Goal: Information Seeking & Learning: Learn about a topic

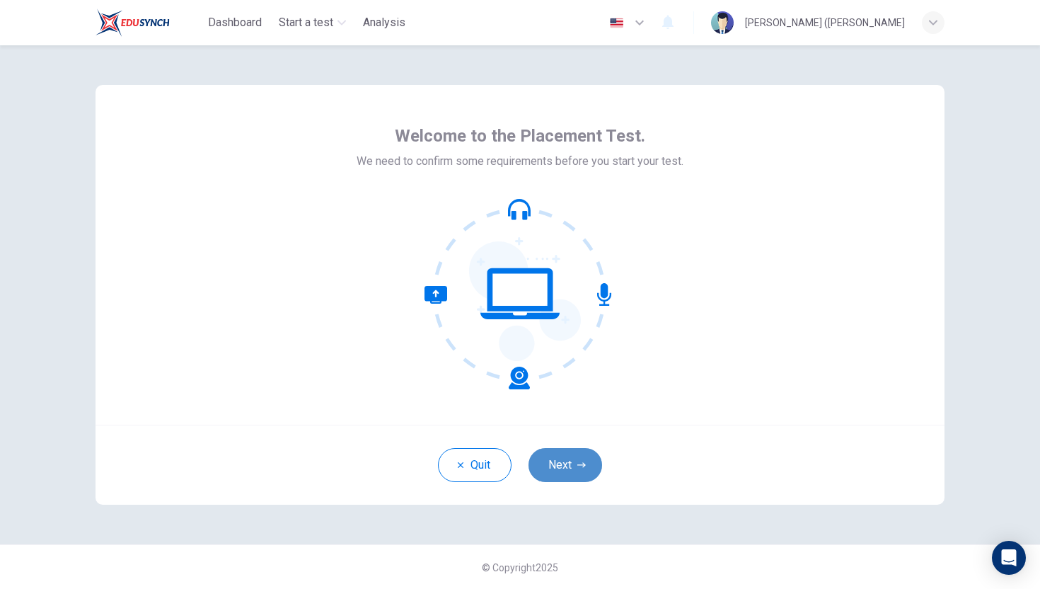
click at [564, 466] on button "Next" at bounding box center [566, 465] width 74 height 34
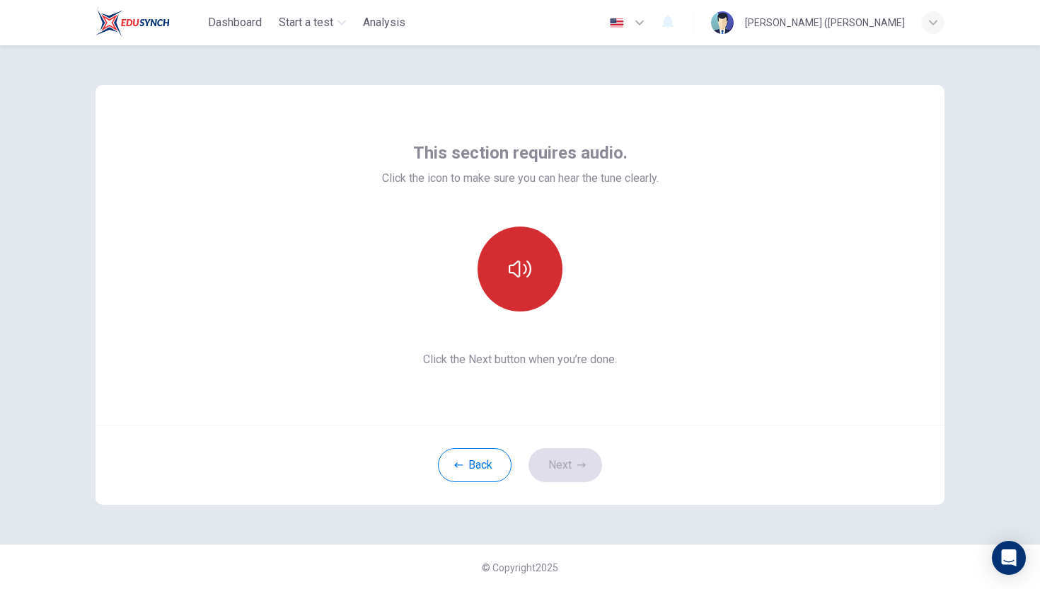
click at [524, 267] on icon "button" at bounding box center [520, 269] width 23 height 23
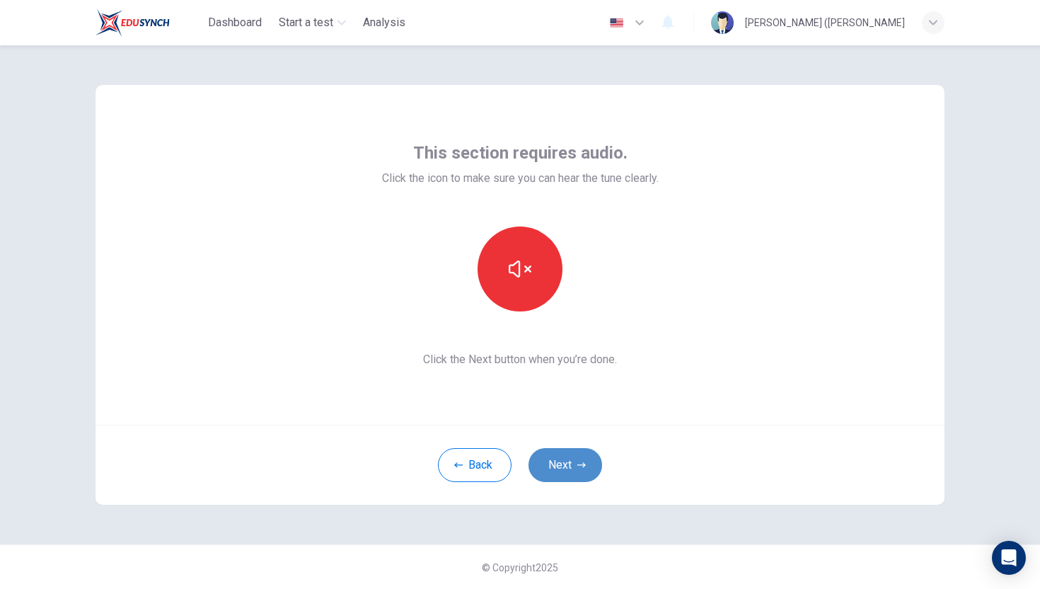
click at [583, 468] on icon "button" at bounding box center [581, 465] width 8 height 8
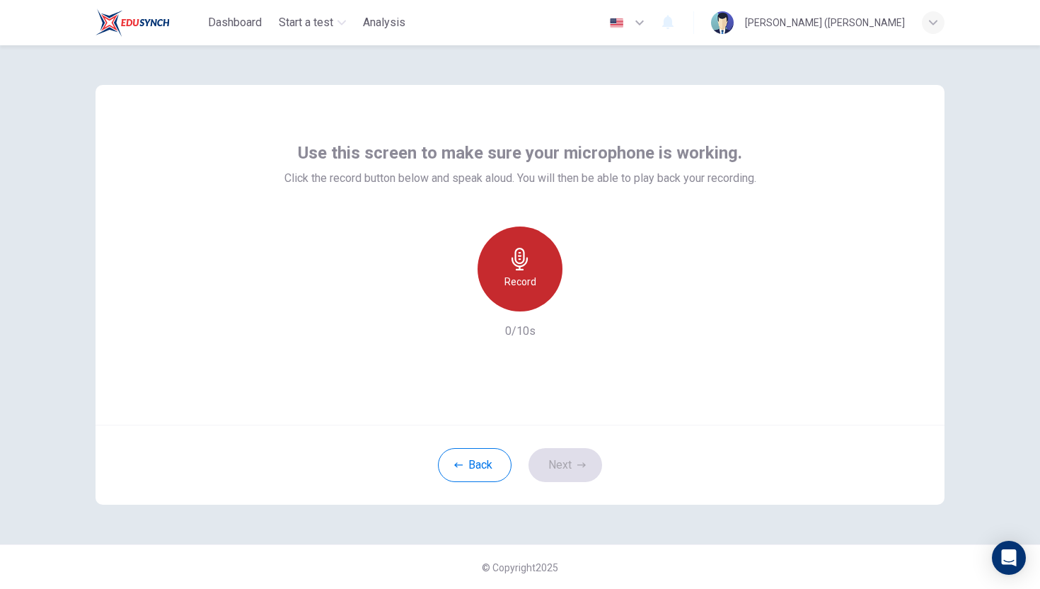
click at [527, 257] on icon "button" at bounding box center [520, 259] width 23 height 23
click at [523, 261] on icon "button" at bounding box center [520, 259] width 16 height 23
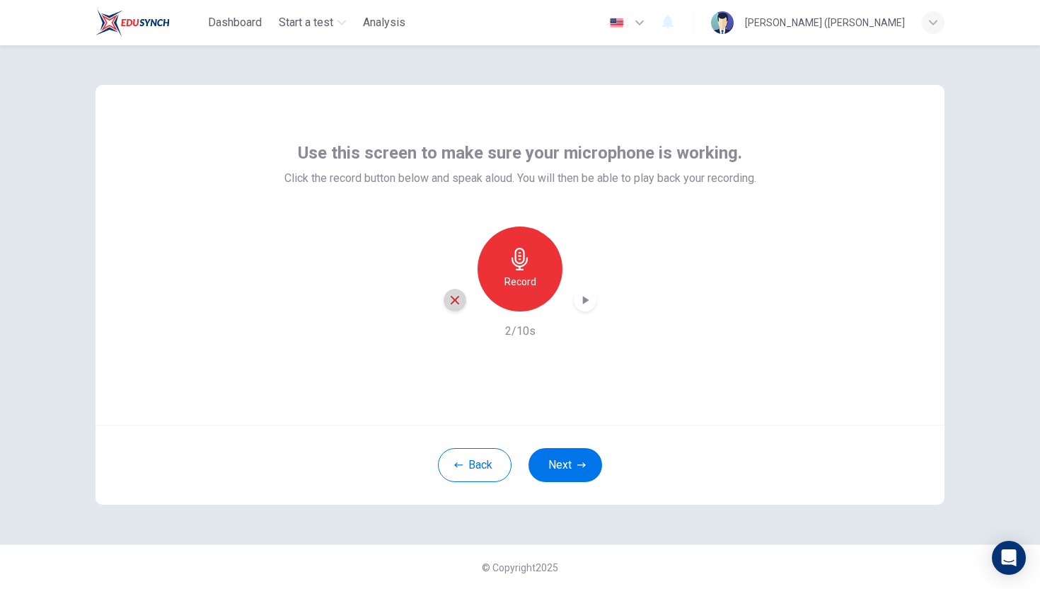
click at [455, 296] on icon "button" at bounding box center [455, 300] width 13 height 13
click at [548, 475] on button "Next" at bounding box center [566, 465] width 74 height 34
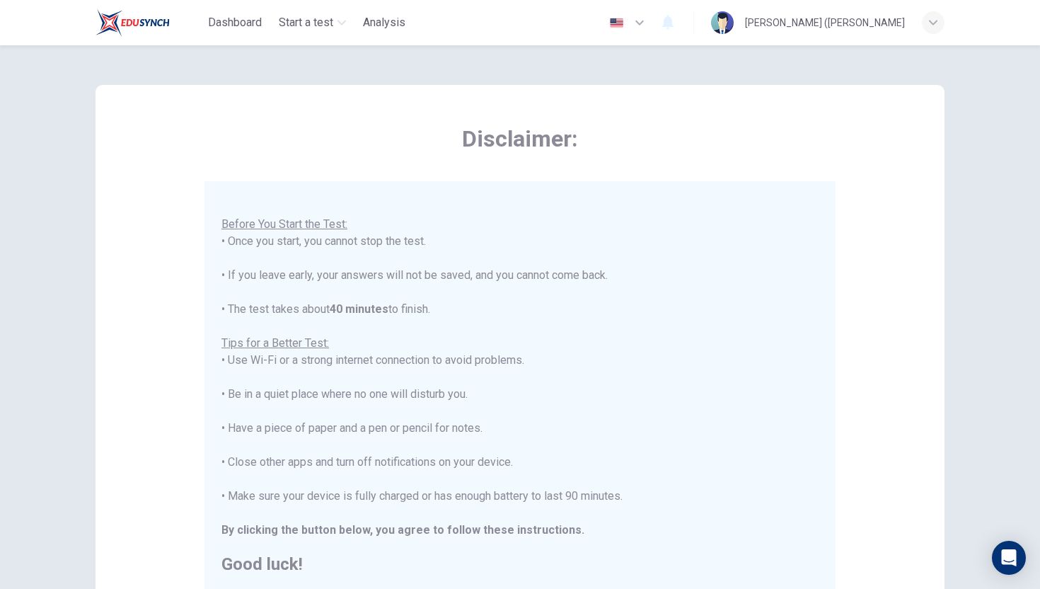
scroll to position [198, 0]
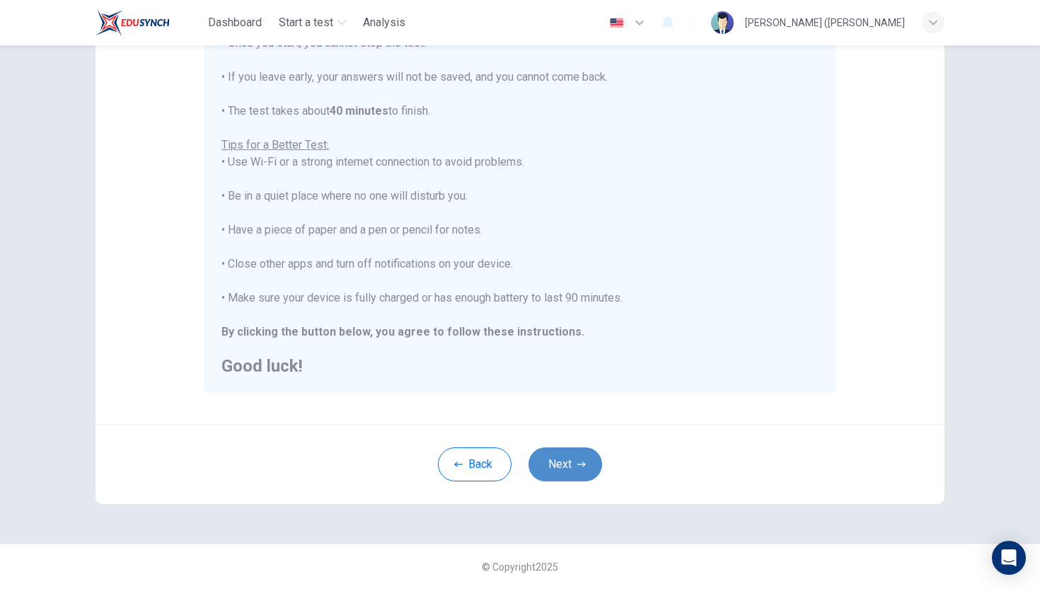
click at [552, 463] on button "Next" at bounding box center [566, 464] width 74 height 34
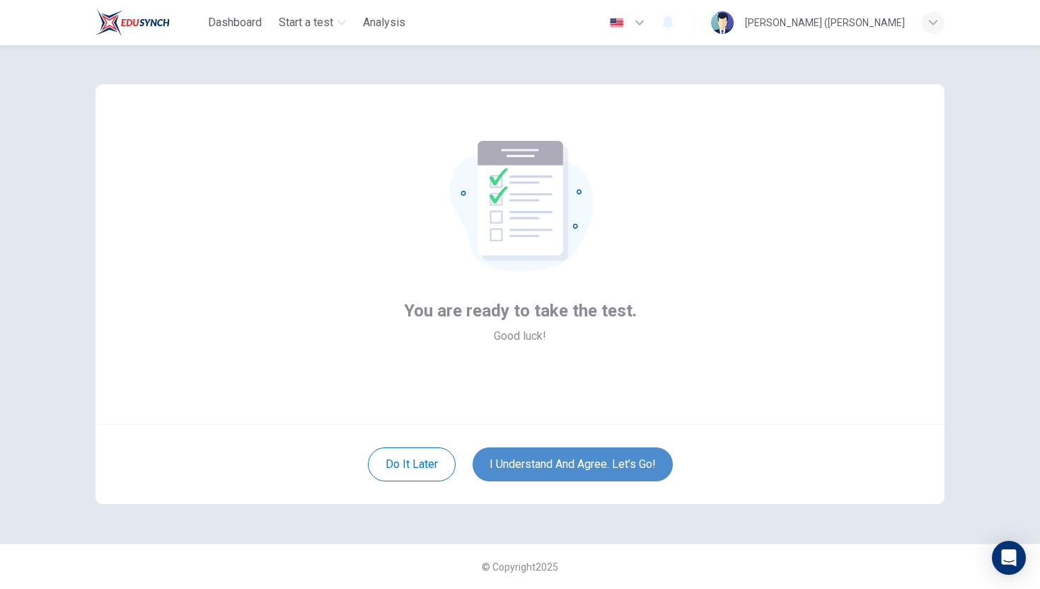
click at [554, 467] on button "I understand and agree. Let’s go!" at bounding box center [573, 464] width 200 height 34
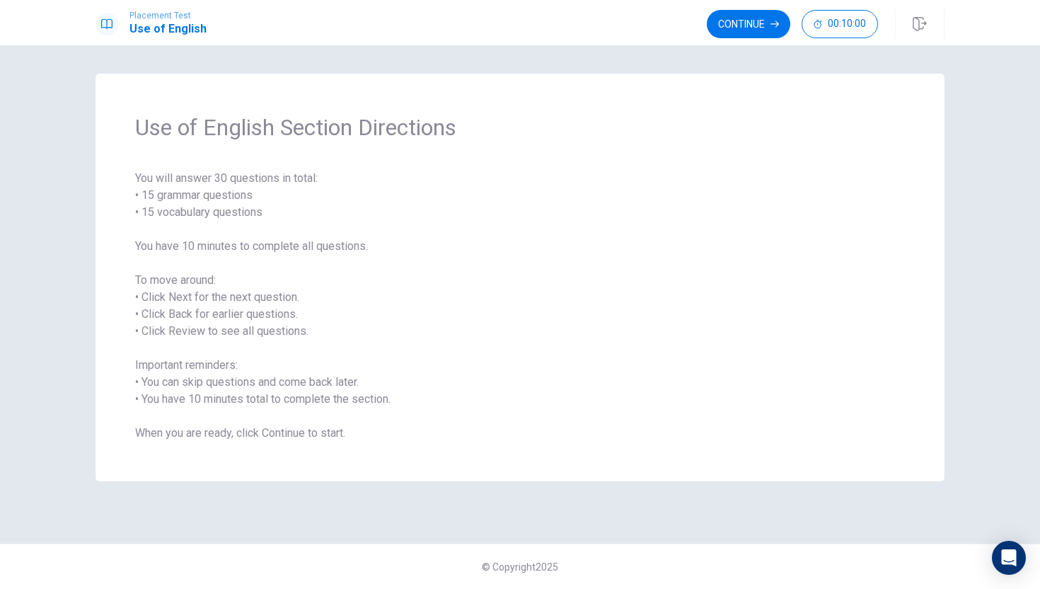
click at [451, 302] on span "You will answer 30 questions in total: • 15 grammar questions • 15 vocabulary q…" at bounding box center [520, 306] width 770 height 272
click at [258, 184] on span "You will answer 30 questions in total: • 15 grammar questions • 15 vocabulary q…" at bounding box center [520, 306] width 770 height 272
click at [362, 74] on div "Use of English Section Directions You will answer 30 questions in total: • 15 g…" at bounding box center [520, 278] width 849 height 408
drag, startPoint x: 403, startPoint y: 277, endPoint x: 389, endPoint y: 285, distance: 15.5
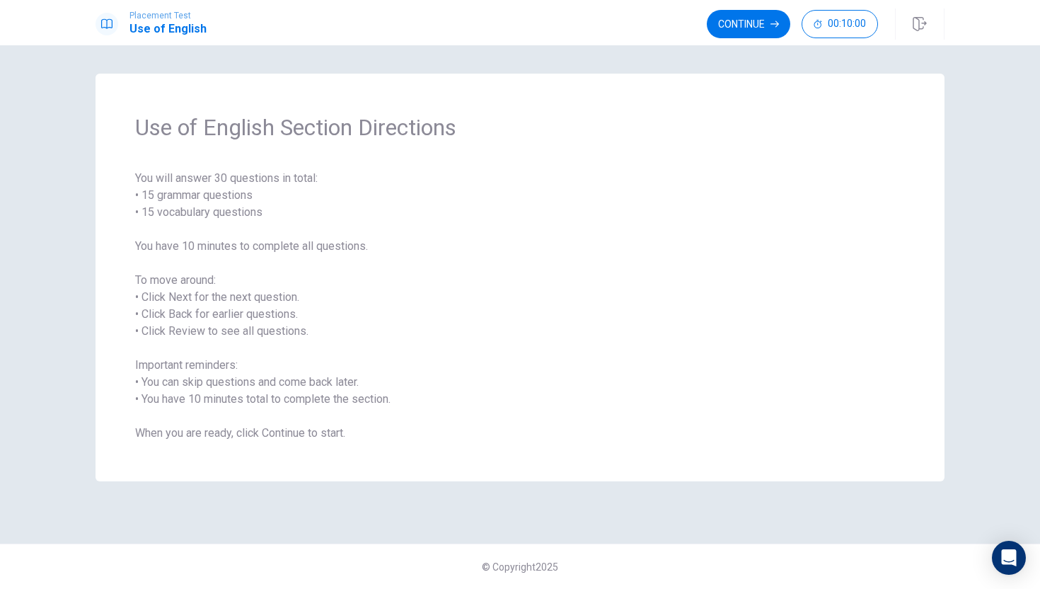
click at [400, 292] on span "You will answer 30 questions in total: • 15 grammar questions • 15 vocabulary q…" at bounding box center [520, 306] width 770 height 272
drag, startPoint x: 483, startPoint y: 521, endPoint x: 490, endPoint y: 527, distance: 10.1
click at [490, 527] on div "Use of English Section Directions You will answer 30 questions in total: • 15 g…" at bounding box center [520, 316] width 1040 height 543
drag, startPoint x: 531, startPoint y: 588, endPoint x: 528, endPoint y: 580, distance: 8.3
click at [531, 585] on div "© Copyright 2025" at bounding box center [520, 565] width 1040 height 45
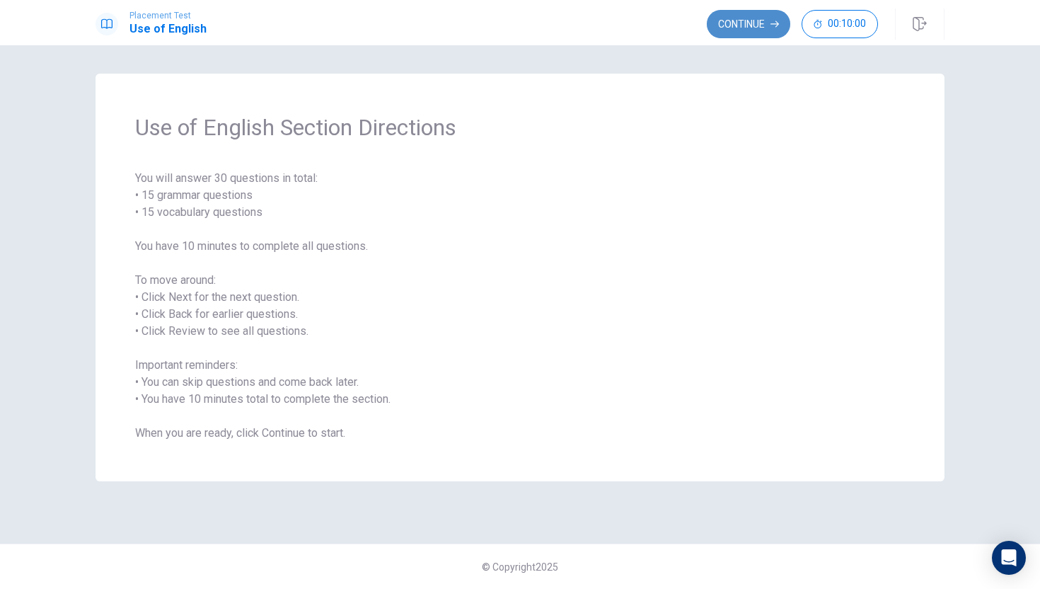
click at [737, 22] on button "Continue" at bounding box center [748, 24] width 83 height 28
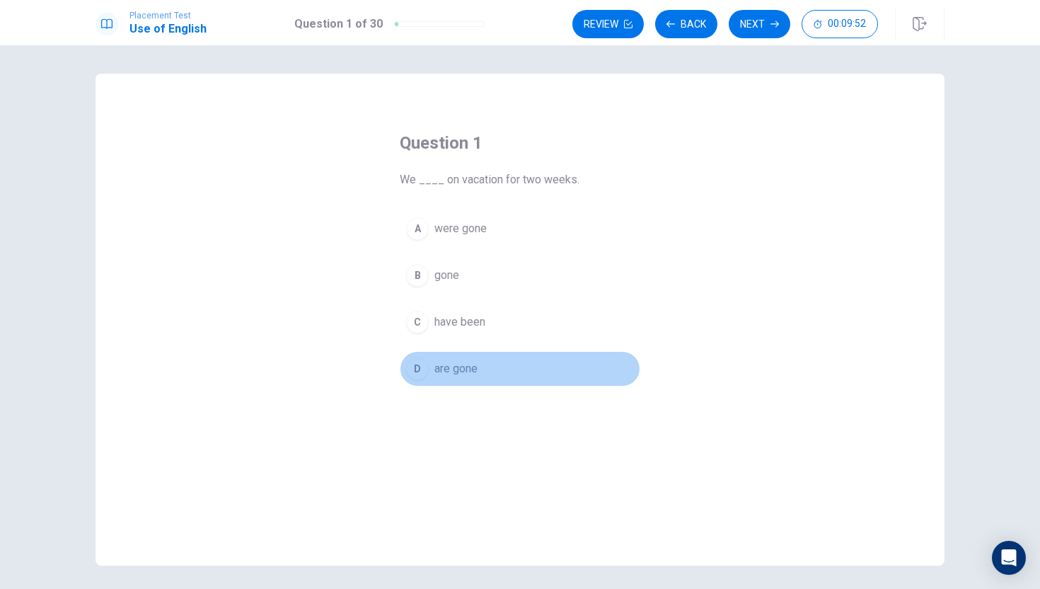
click at [427, 364] on div "D" at bounding box center [417, 368] width 23 height 23
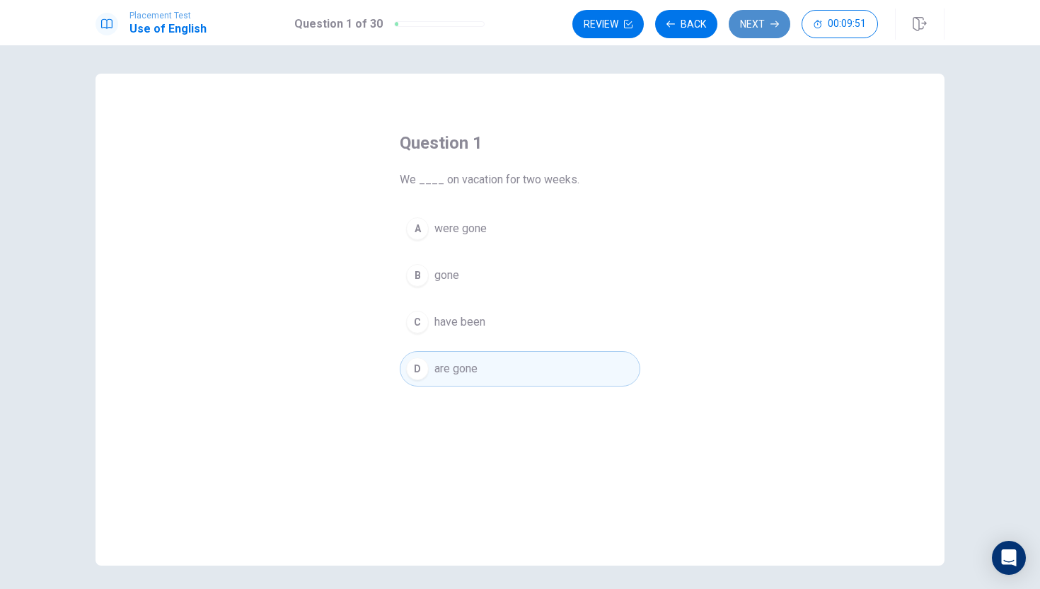
click at [757, 28] on button "Next" at bounding box center [760, 24] width 62 height 28
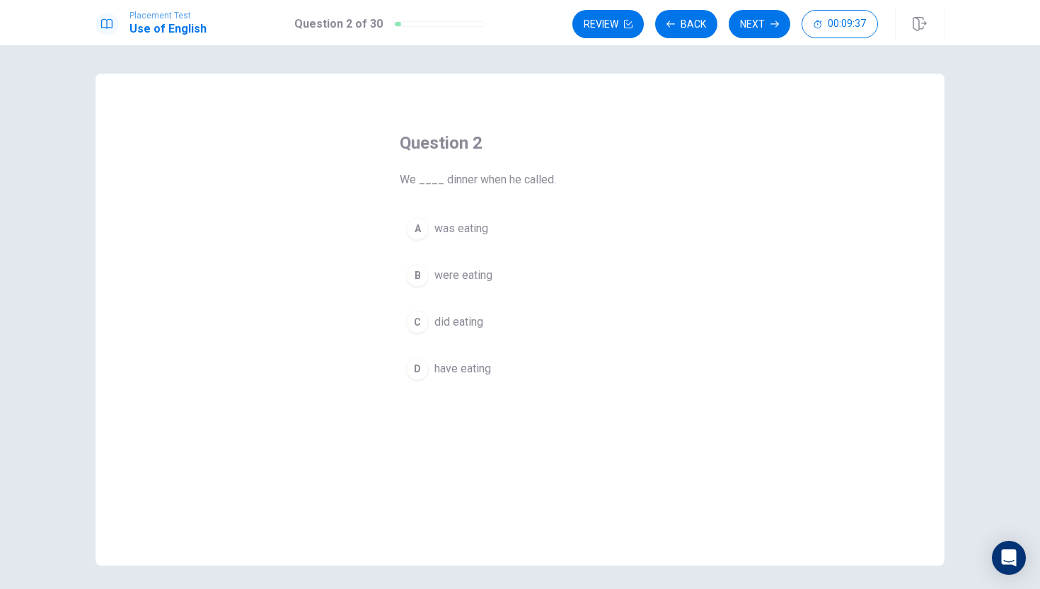
click at [461, 279] on span "were eating" at bounding box center [463, 275] width 58 height 17
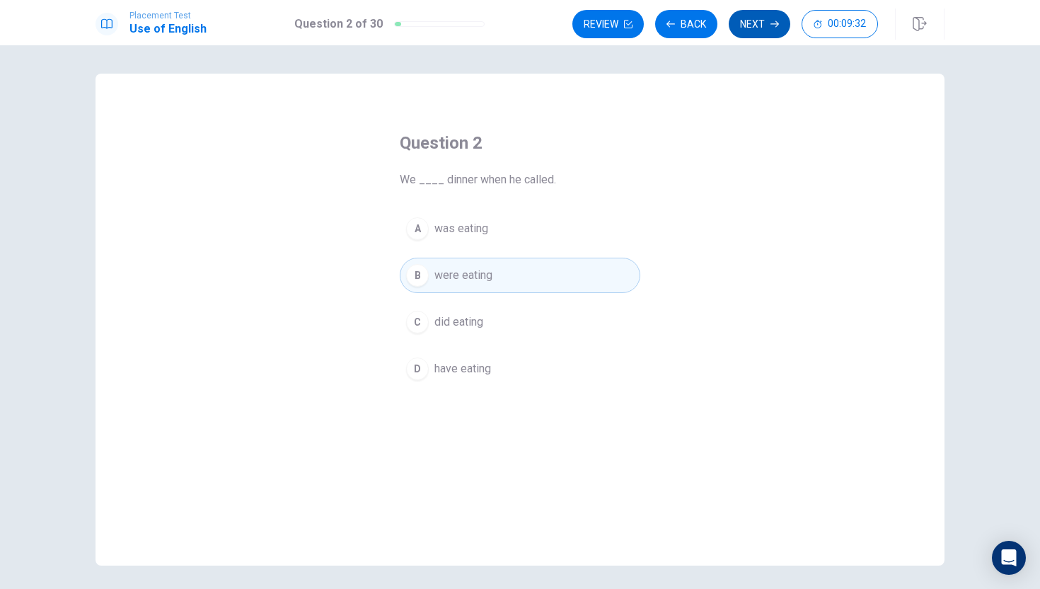
click at [761, 26] on button "Next" at bounding box center [760, 24] width 62 height 28
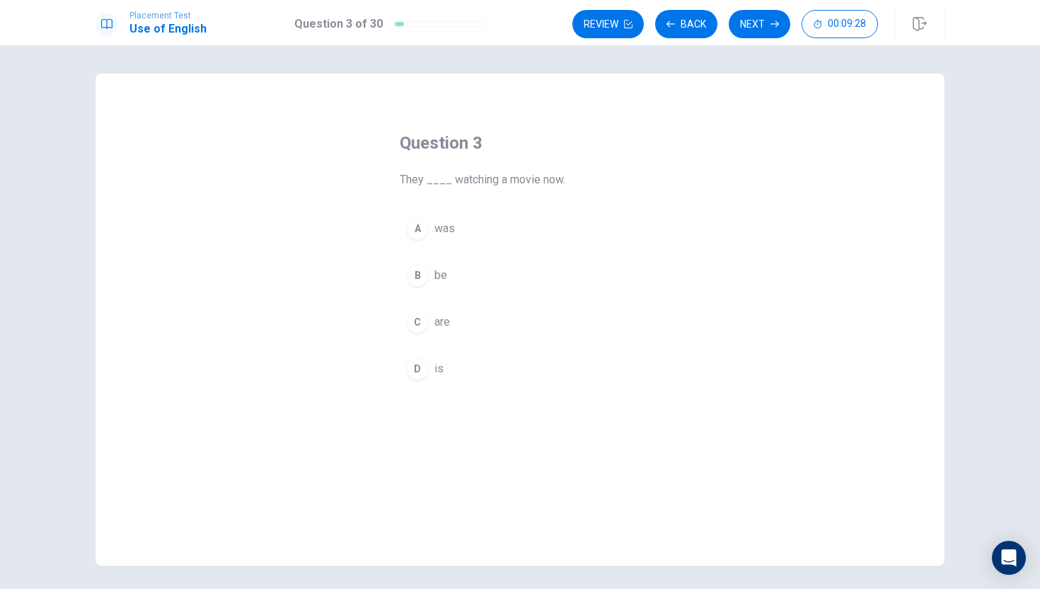
click at [449, 321] on span "are" at bounding box center [442, 321] width 16 height 17
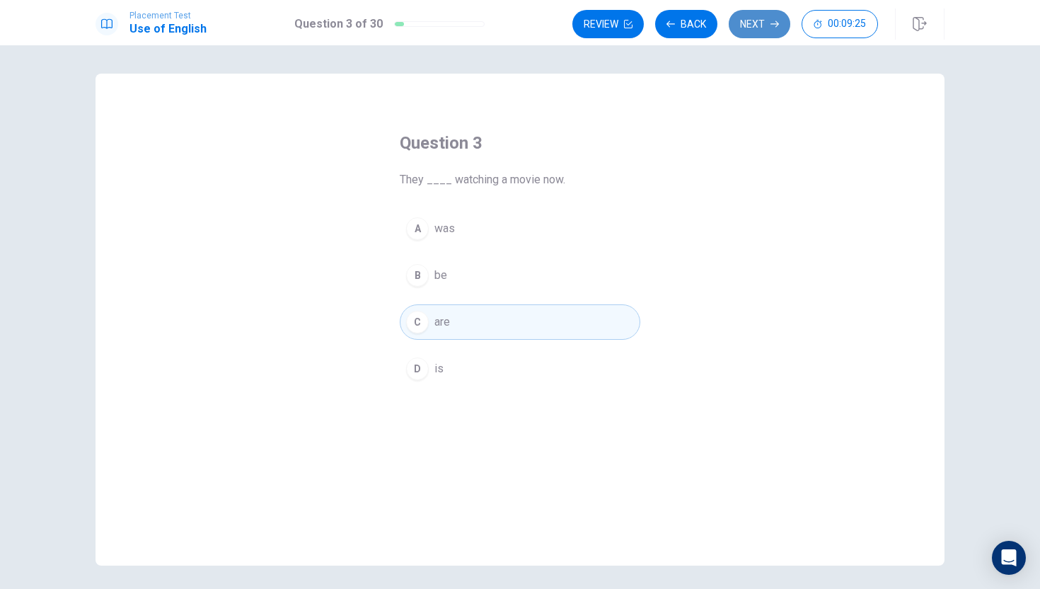
click at [747, 33] on button "Next" at bounding box center [760, 24] width 62 height 28
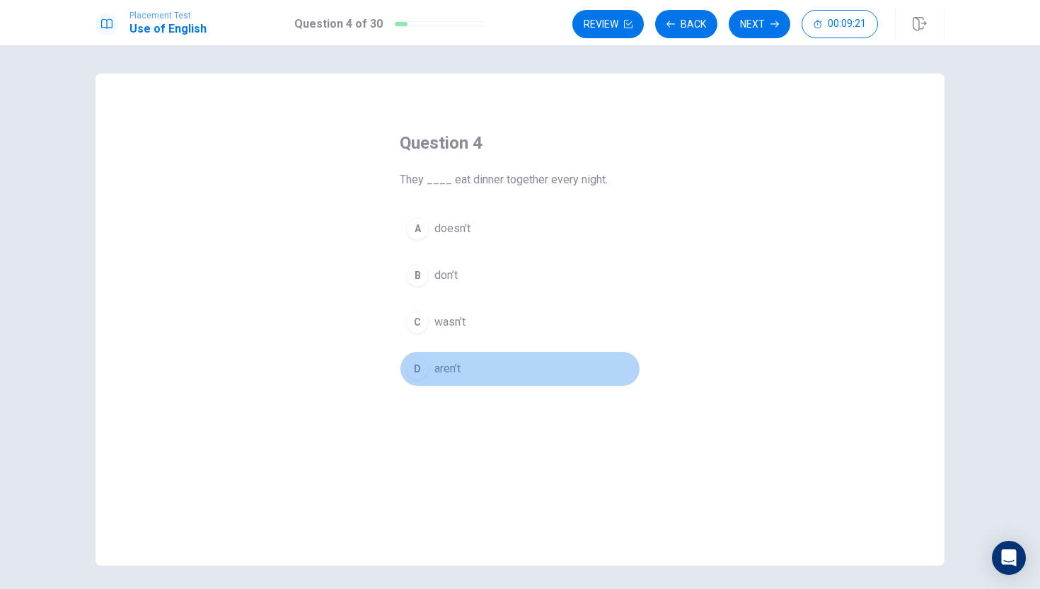
click at [447, 372] on span "aren’t" at bounding box center [447, 368] width 26 height 17
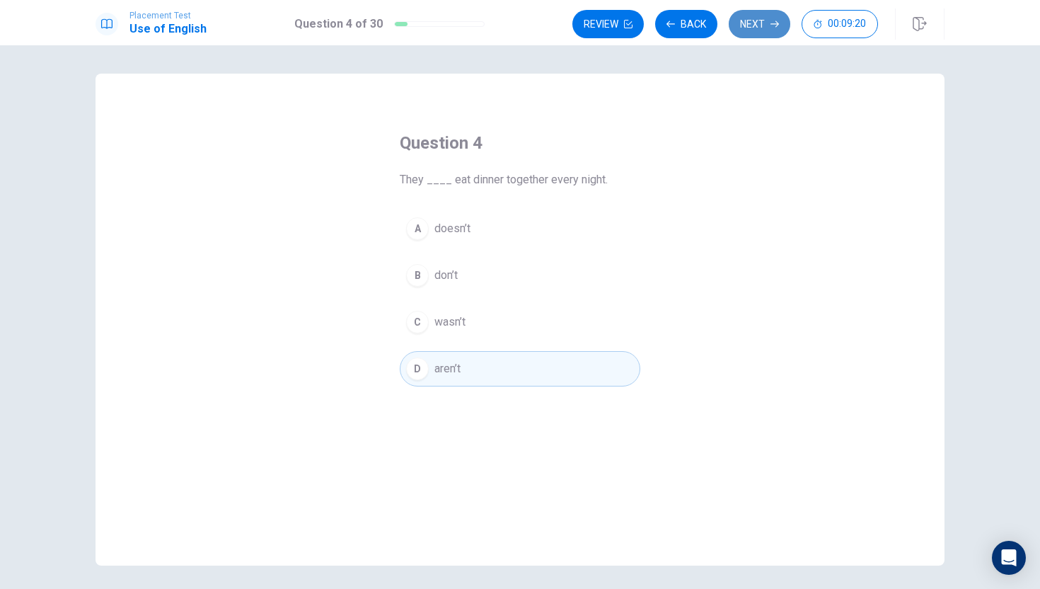
click at [744, 17] on button "Next" at bounding box center [760, 24] width 62 height 28
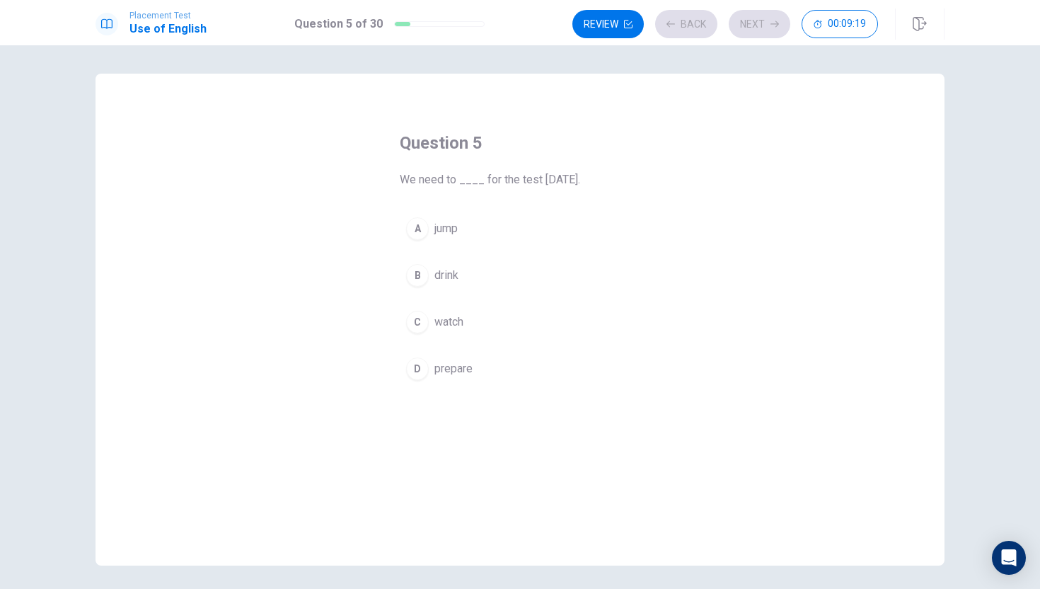
click at [610, 109] on div "Question 5 We need to ____ for the test [DATE]. A jump B drink C watch D prepare" at bounding box center [519, 259] width 297 height 300
click at [635, 98] on div "Question 5 We need to ____ for the test [DATE]. A jump B drink C watch D prepare" at bounding box center [520, 320] width 849 height 492
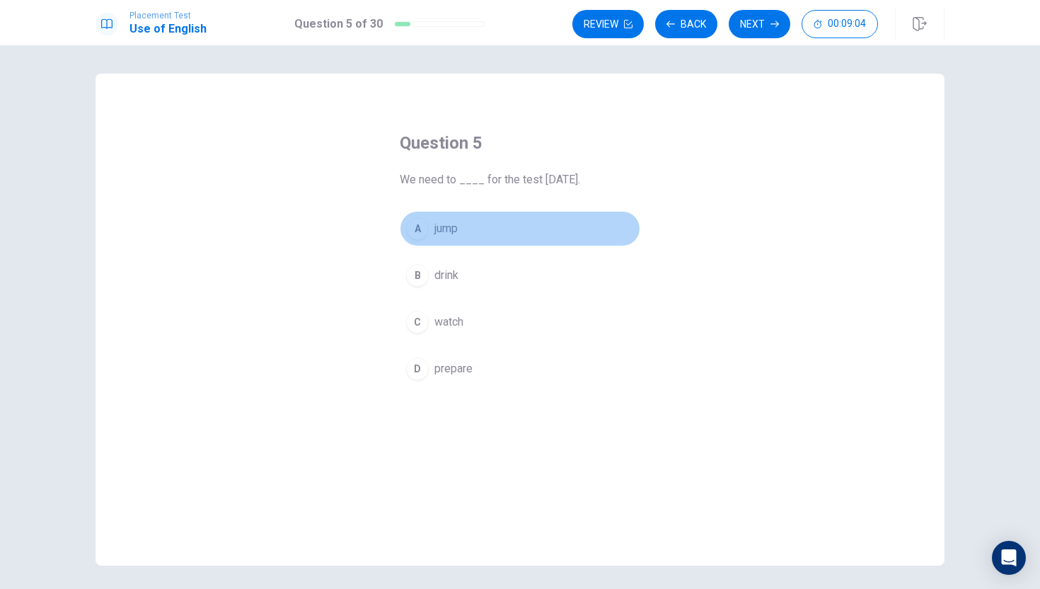
click at [439, 231] on span "jump" at bounding box center [445, 228] width 23 height 17
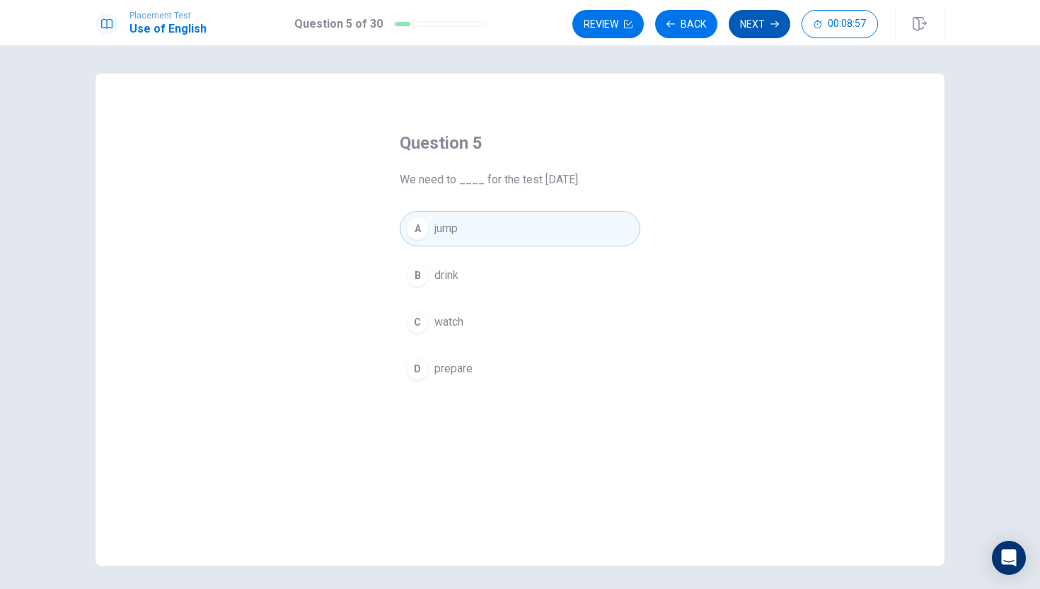
click at [743, 21] on button "Next" at bounding box center [760, 24] width 62 height 28
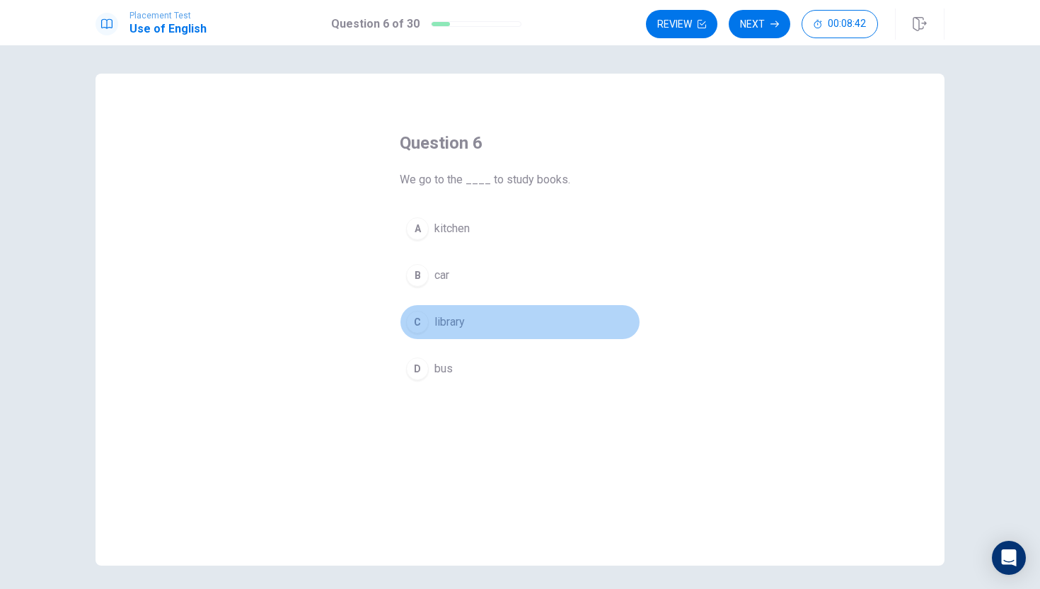
click at [457, 325] on span "library" at bounding box center [449, 321] width 30 height 17
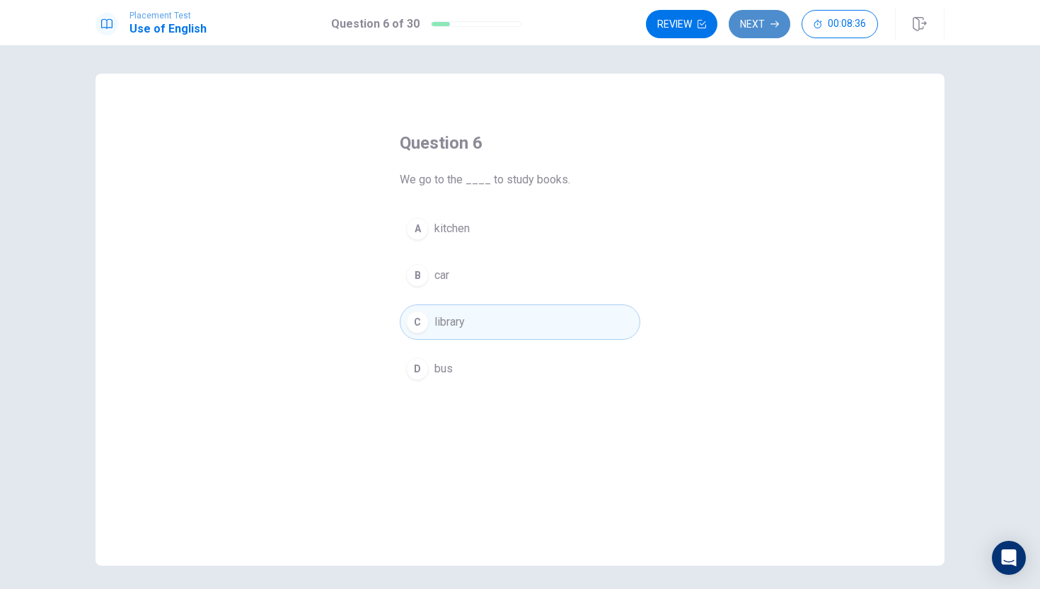
click at [756, 20] on button "Next" at bounding box center [760, 24] width 62 height 28
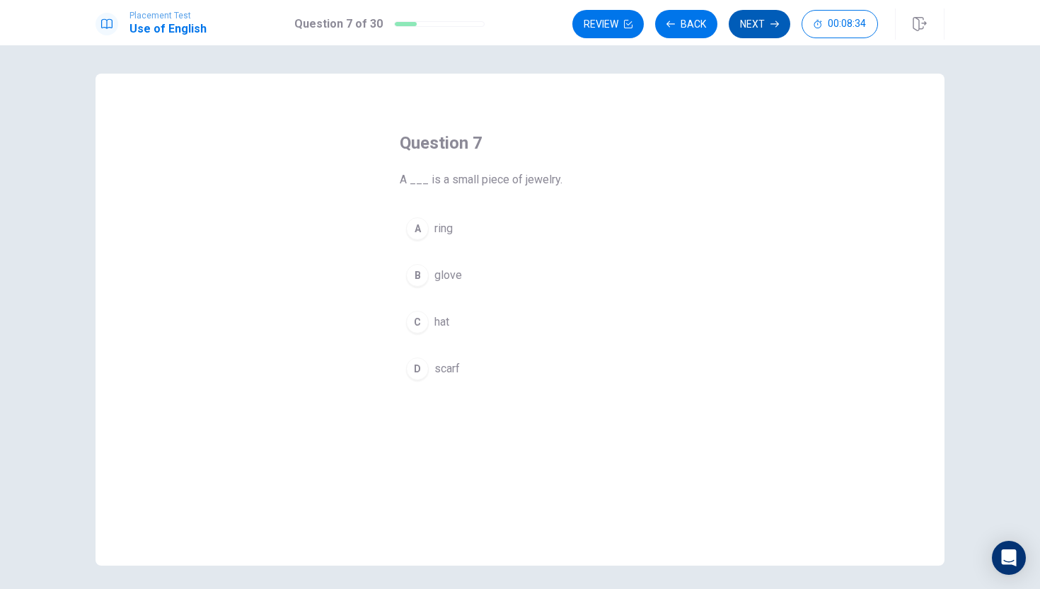
click at [761, 28] on button "Next" at bounding box center [760, 24] width 62 height 28
click at [485, 323] on button "C has lived" at bounding box center [520, 321] width 241 height 35
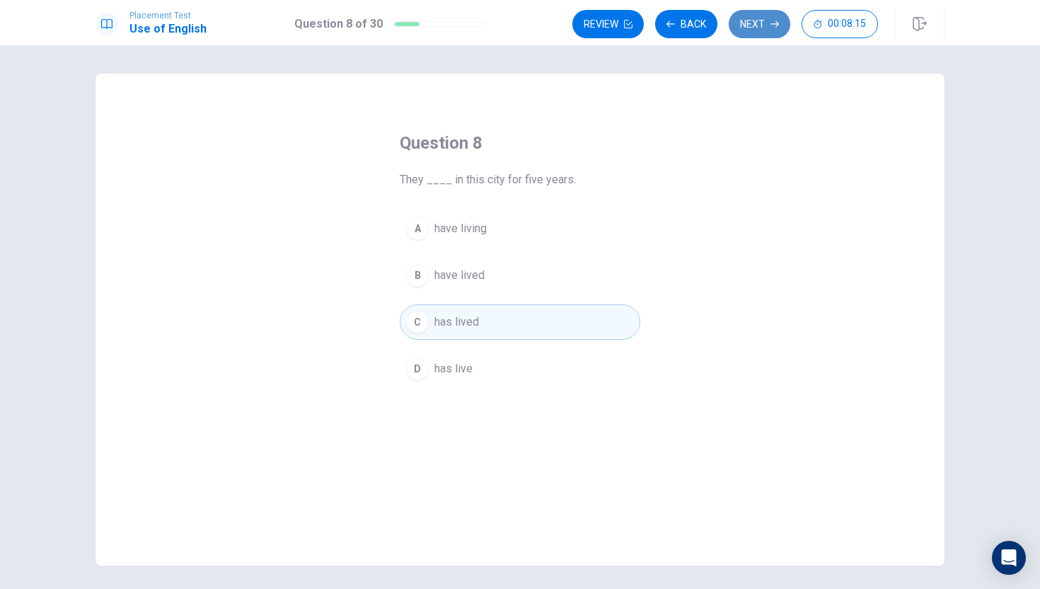
click at [765, 18] on button "Next" at bounding box center [760, 24] width 62 height 28
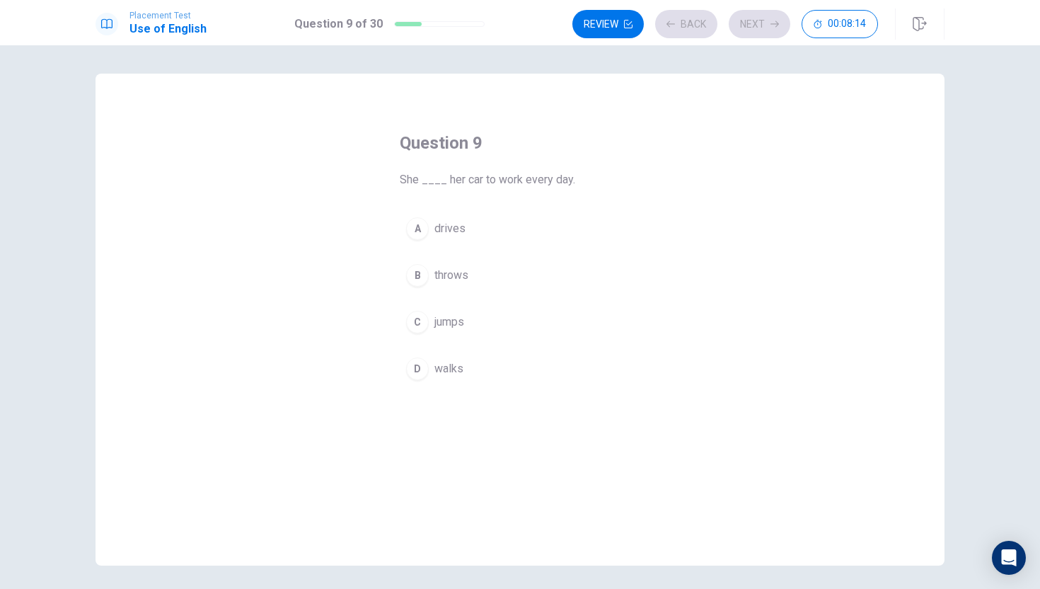
click at [684, 113] on div "Question 9 She ____ her car to work every day. A drives B throws C jumps D walks" at bounding box center [520, 320] width 849 height 492
click at [745, 110] on div "Question 9 She ____ her car to work every day. A drives B throws C jumps D walks" at bounding box center [520, 320] width 849 height 492
click at [336, 86] on div "Question 9 She ____ her car to work every day. A drives B throws C jumps D walks" at bounding box center [520, 320] width 849 height 492
click at [336, 80] on div "Question 9 She ____ her car to work every day. A drives B throws C jumps D walks" at bounding box center [520, 320] width 849 height 492
click at [336, 79] on div "Question 9 She ____ her car to work every day. A drives B throws C jumps D walks" at bounding box center [520, 320] width 849 height 492
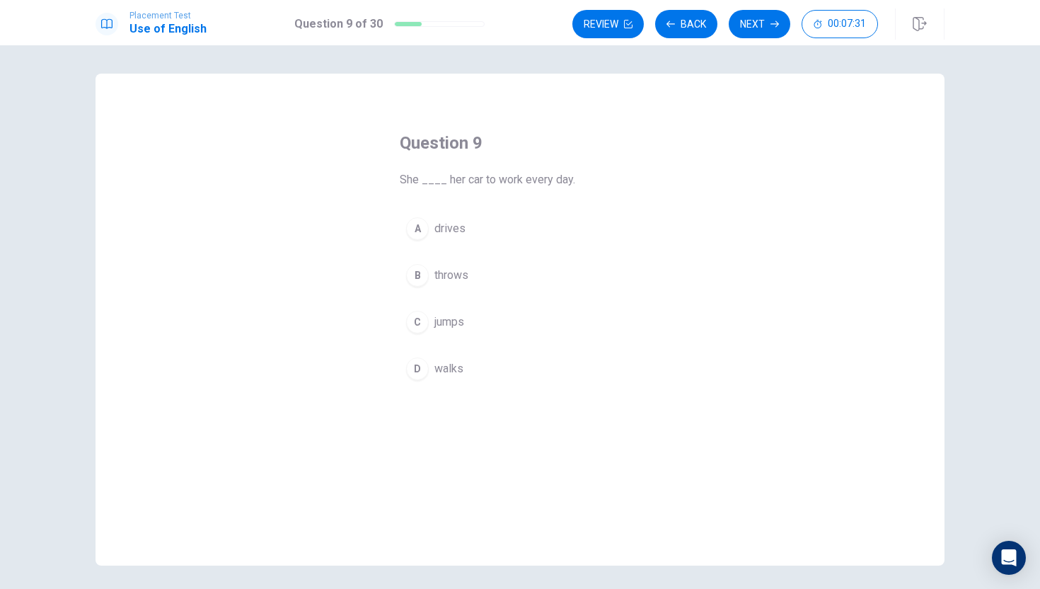
click at [449, 321] on span "jumps" at bounding box center [449, 321] width 30 height 17
click at [451, 366] on span "walks" at bounding box center [448, 368] width 29 height 17
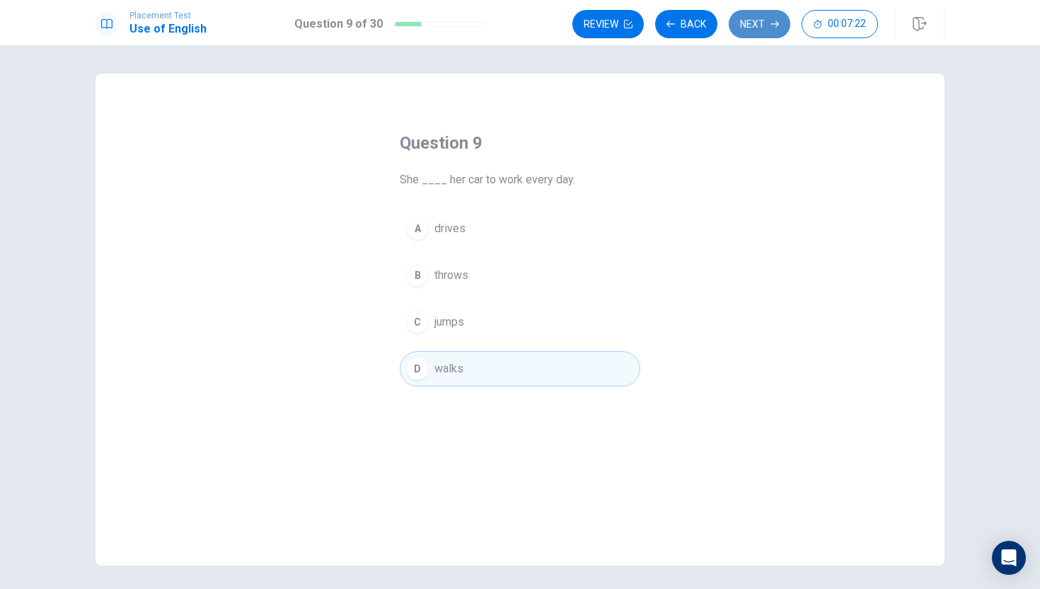
click at [759, 14] on button "Next" at bounding box center [760, 24] width 62 height 28
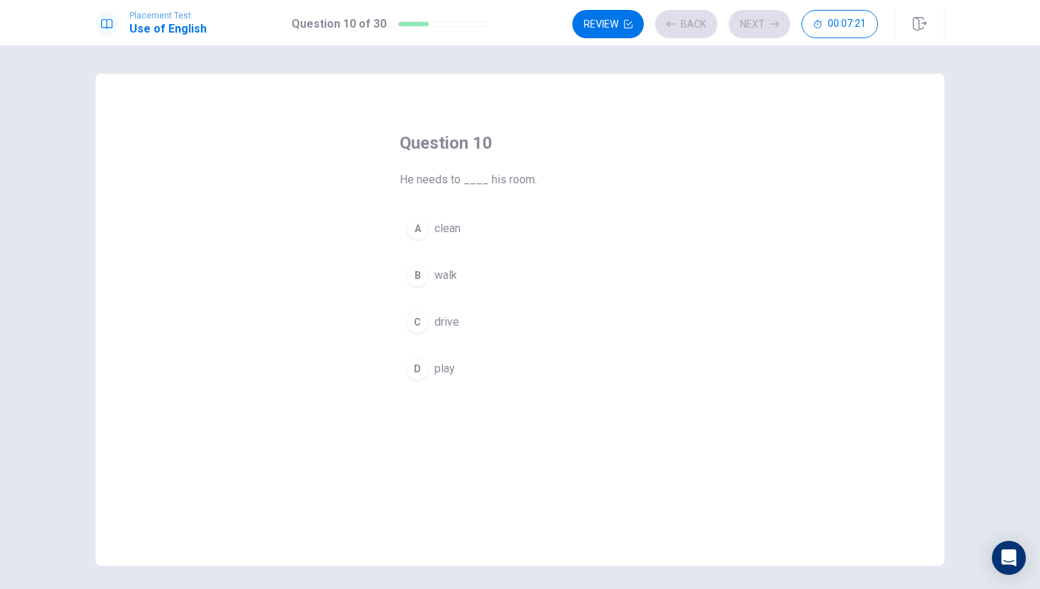
click at [599, 92] on div "Question 10 He needs to ____ his room. A clean B walk C drive D play" at bounding box center [520, 320] width 849 height 492
click at [633, 77] on div "Question 10 He needs to ____ his room. A clean B walk C drive D play" at bounding box center [520, 320] width 849 height 492
click at [448, 221] on span "clean" at bounding box center [447, 228] width 26 height 17
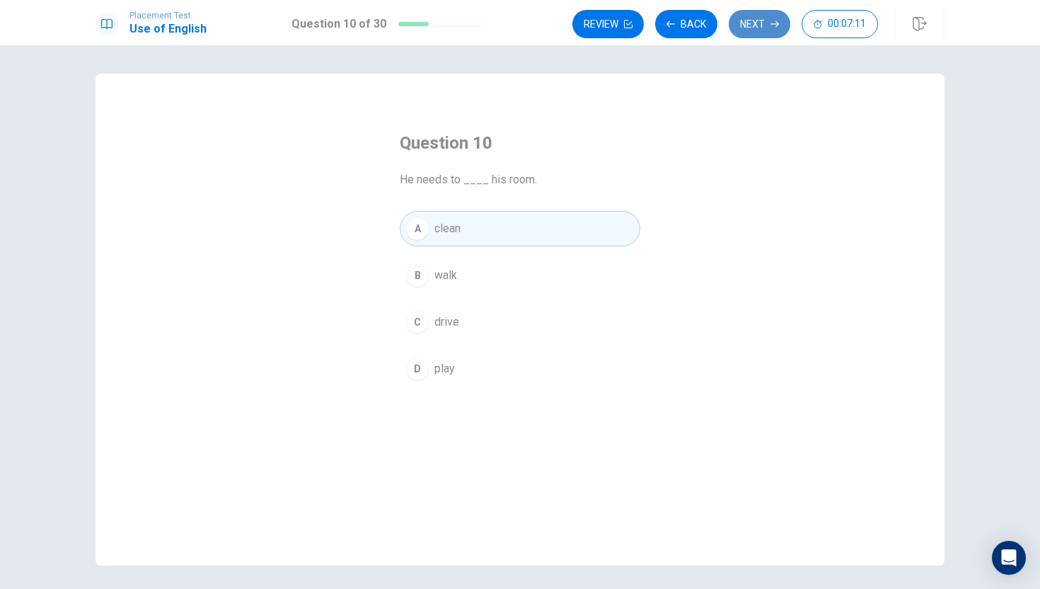
click at [759, 18] on button "Next" at bounding box center [760, 24] width 62 height 28
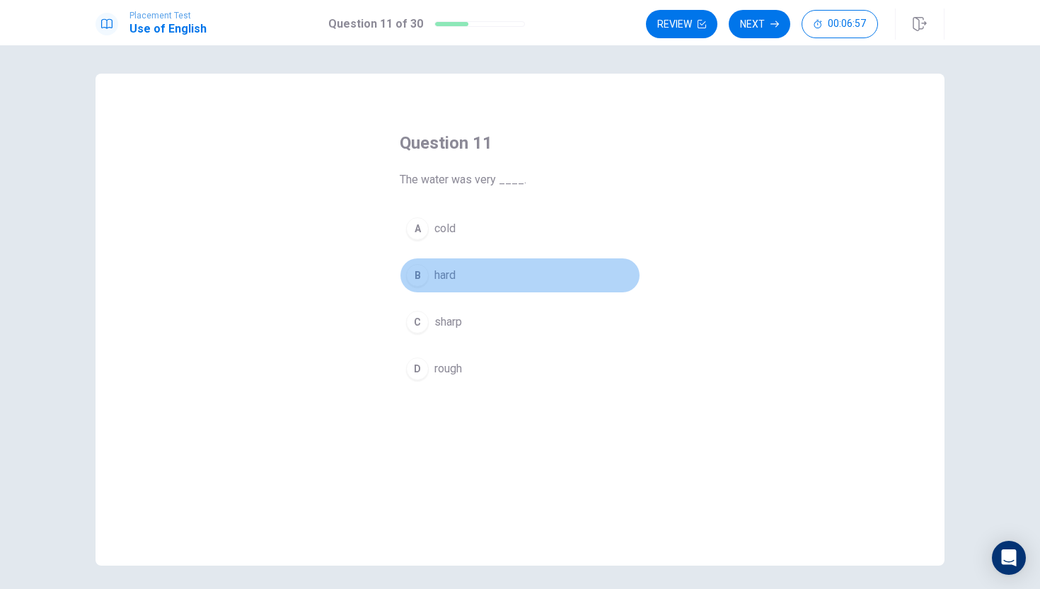
click at [459, 275] on button "B hard" at bounding box center [520, 275] width 241 height 35
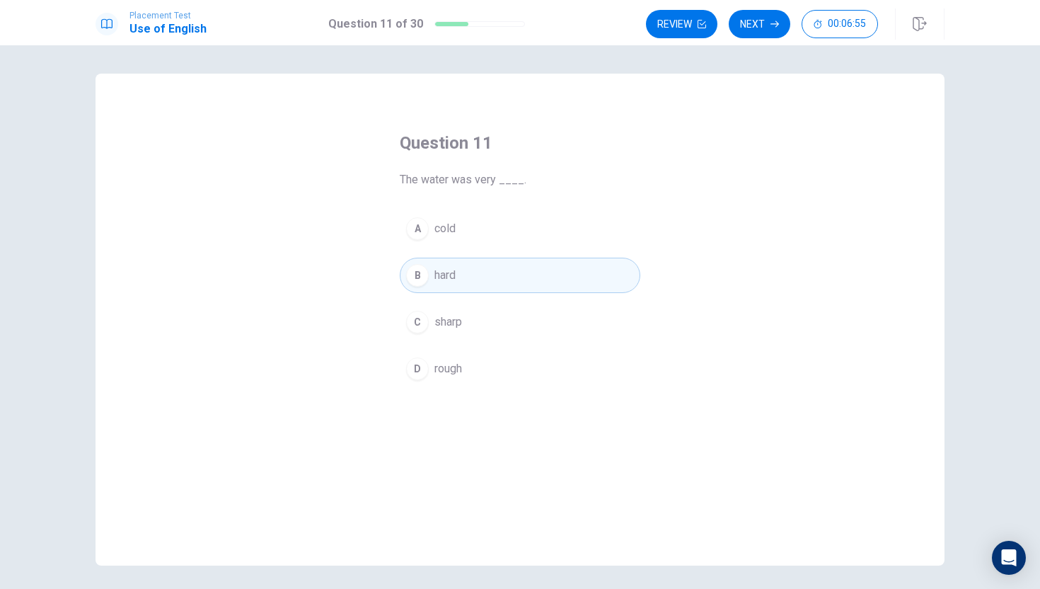
click at [478, 235] on button "A cold" at bounding box center [520, 228] width 241 height 35
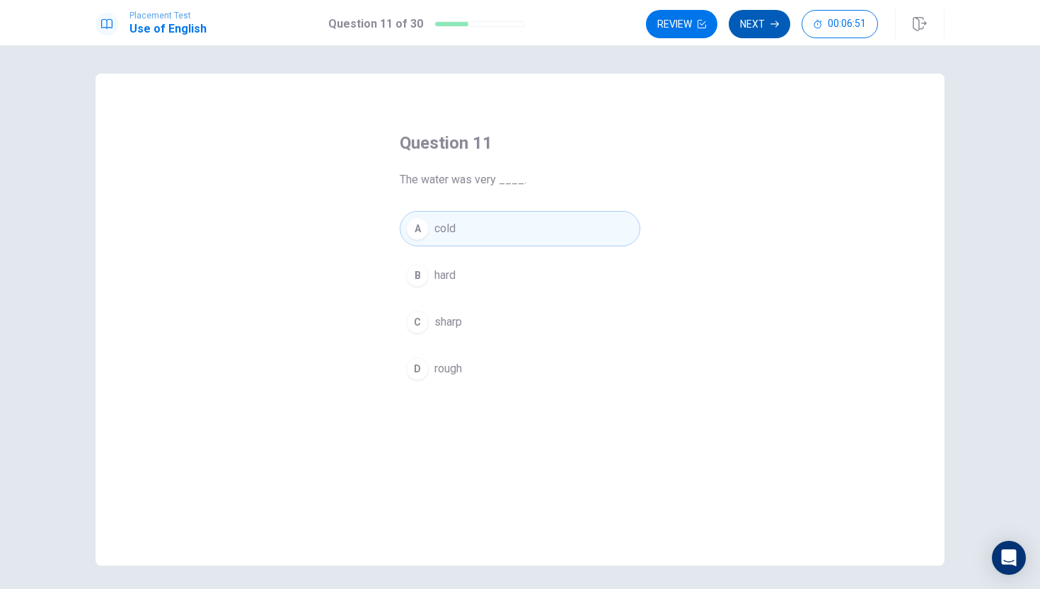
click at [761, 19] on button "Next" at bounding box center [760, 24] width 62 height 28
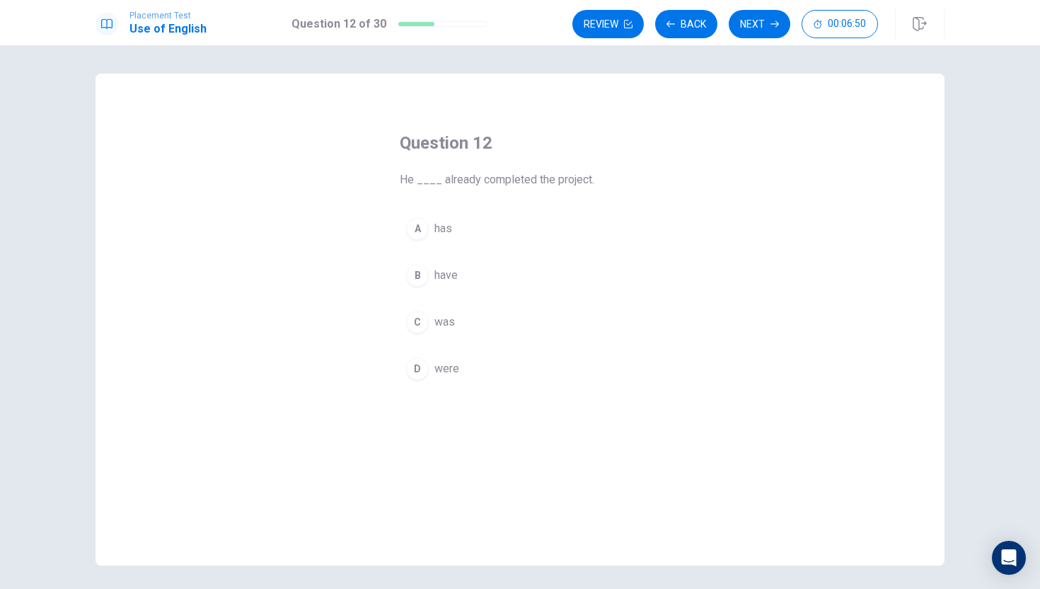
click at [621, 84] on div "Question 12 He ____ already completed the project. A has B have C was D were" at bounding box center [520, 320] width 849 height 492
click at [652, 65] on div "Question 12 He ____ already completed the project. A has B have C was D were © …" at bounding box center [520, 316] width 1040 height 543
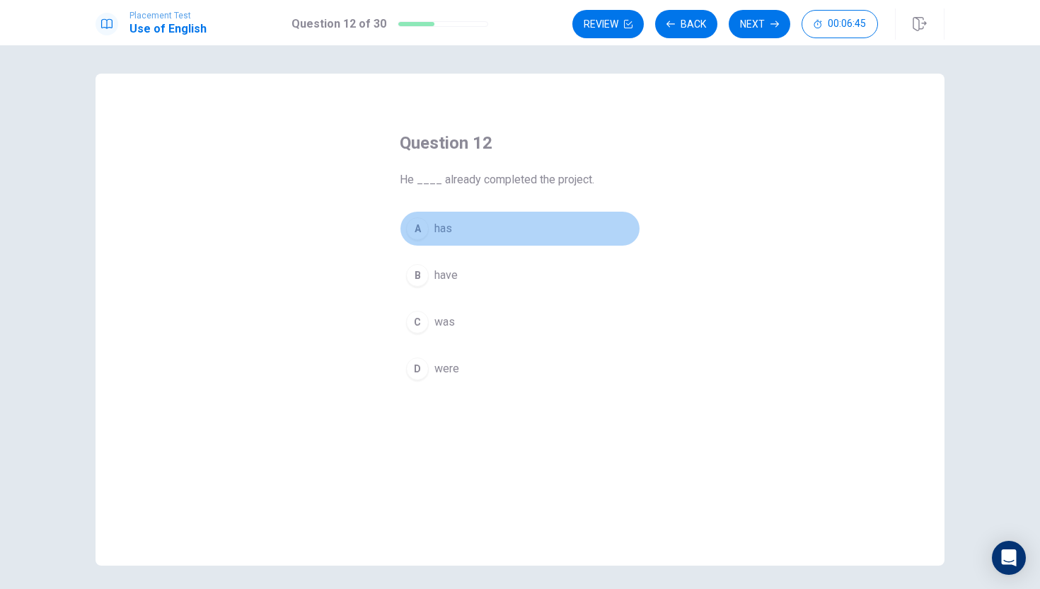
click at [483, 228] on button "A has" at bounding box center [520, 228] width 241 height 35
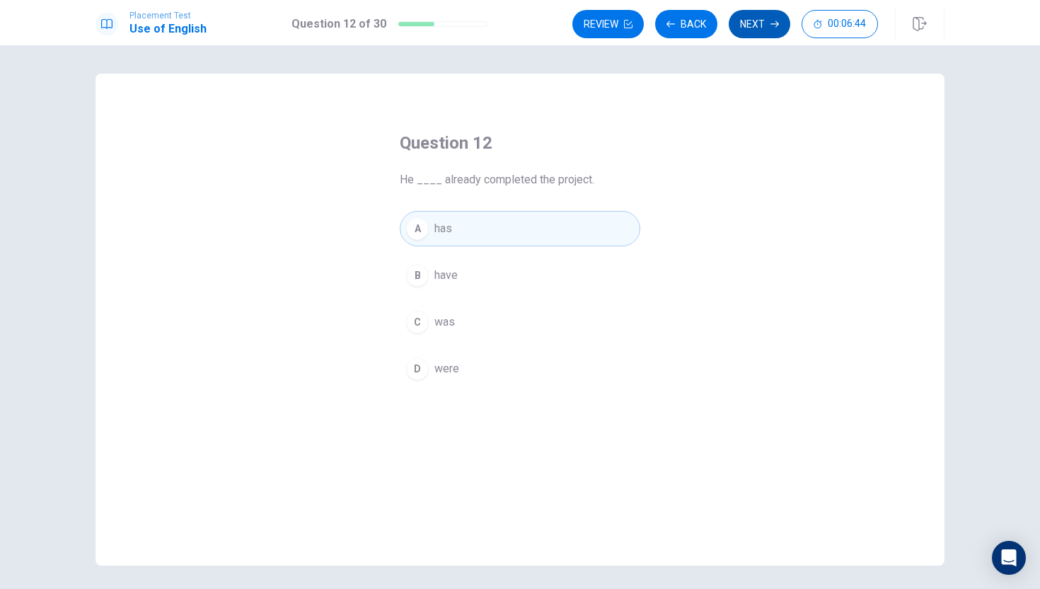
click at [754, 16] on button "Next" at bounding box center [760, 24] width 62 height 28
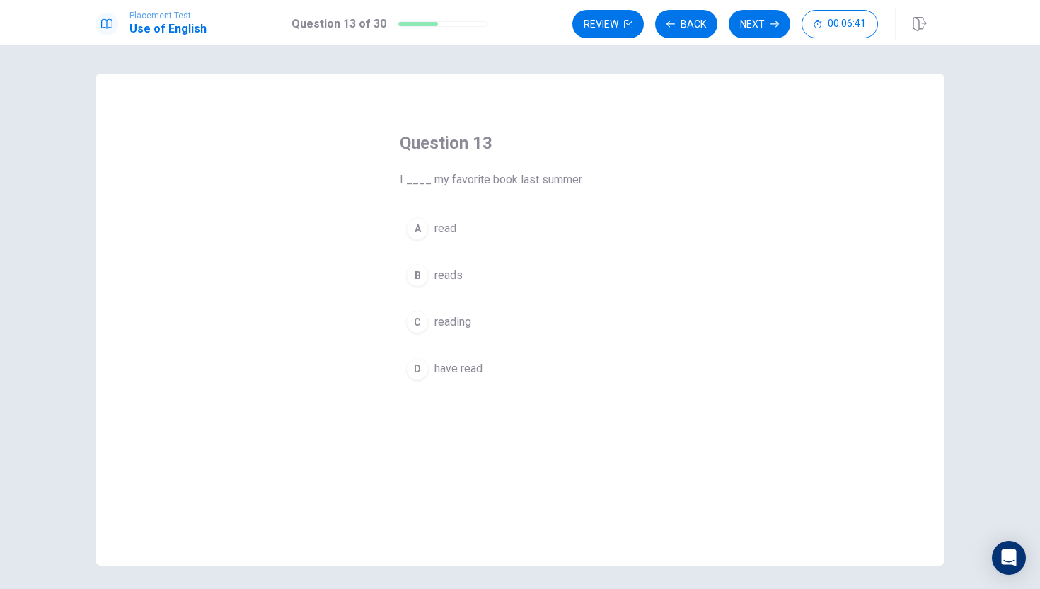
drag, startPoint x: 723, startPoint y: 93, endPoint x: 545, endPoint y: 183, distance: 199.7
click at [545, 183] on div "Question 13 I ____ my favorite book last summer. A read B reads C reading D hav…" at bounding box center [520, 320] width 849 height 492
click at [451, 273] on span "reads" at bounding box center [448, 275] width 28 height 17
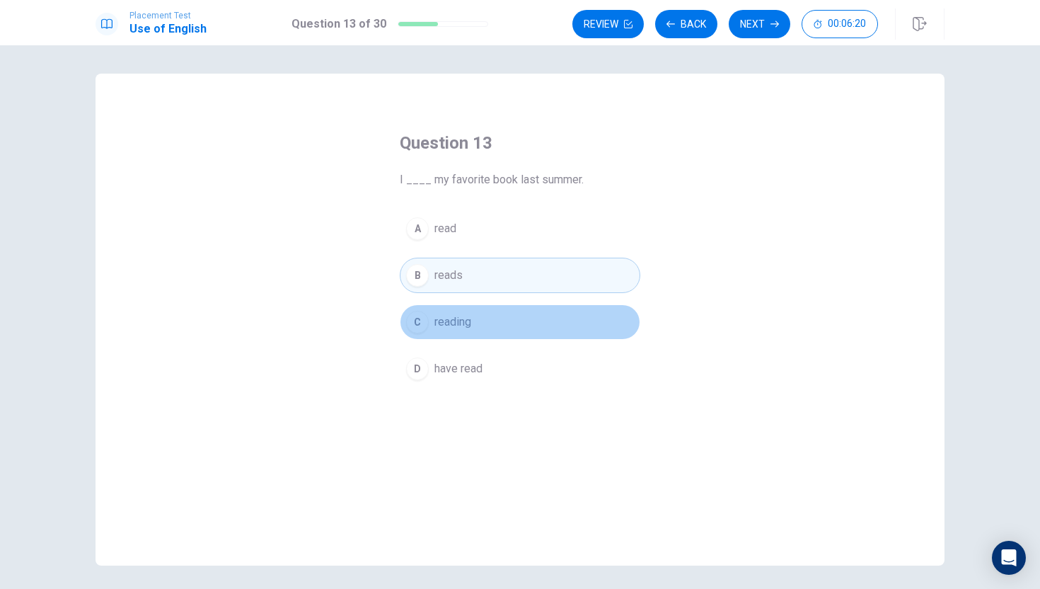
click at [451, 317] on span "reading" at bounding box center [452, 321] width 37 height 17
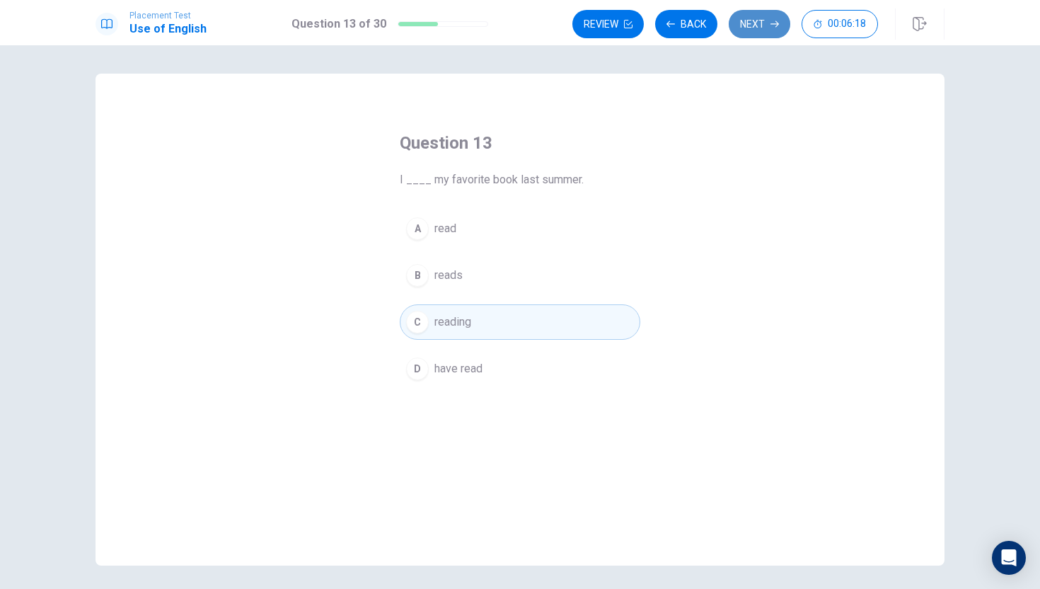
click at [761, 25] on button "Next" at bounding box center [760, 24] width 62 height 28
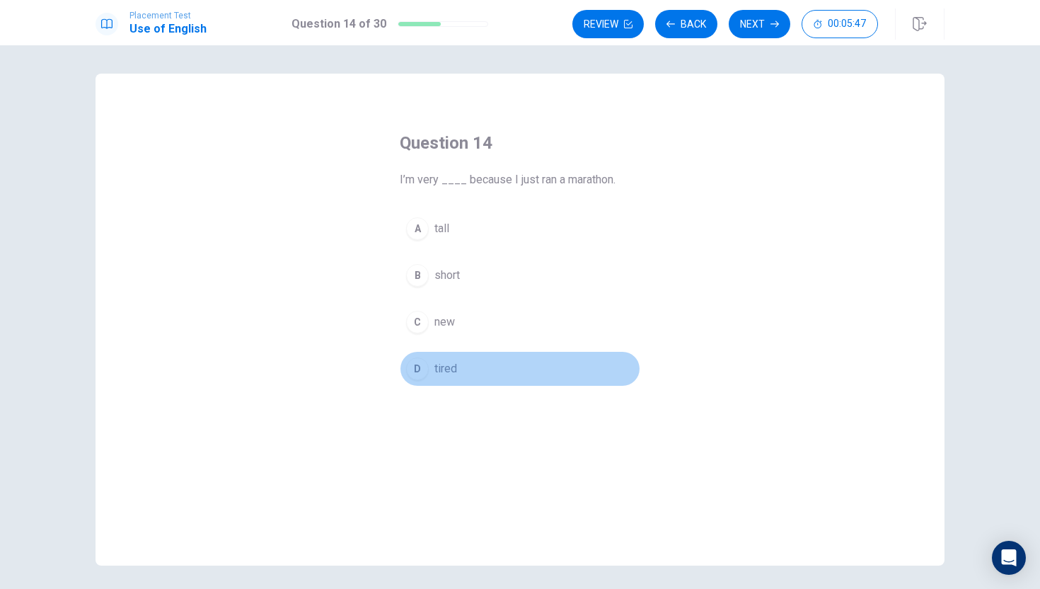
click at [446, 355] on button "D tired" at bounding box center [520, 368] width 241 height 35
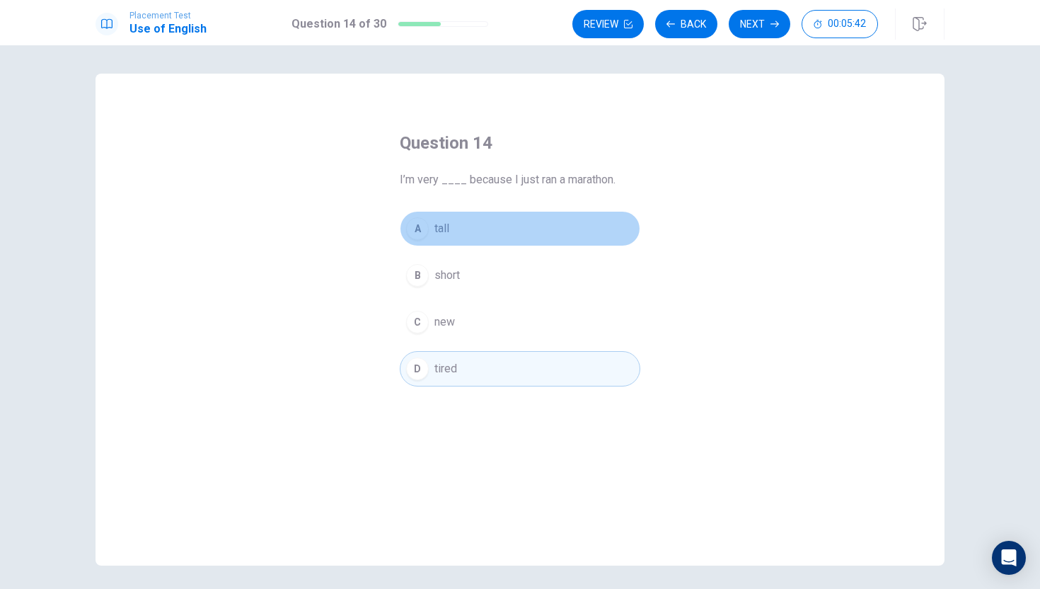
click at [457, 228] on button "A tall" at bounding box center [520, 228] width 241 height 35
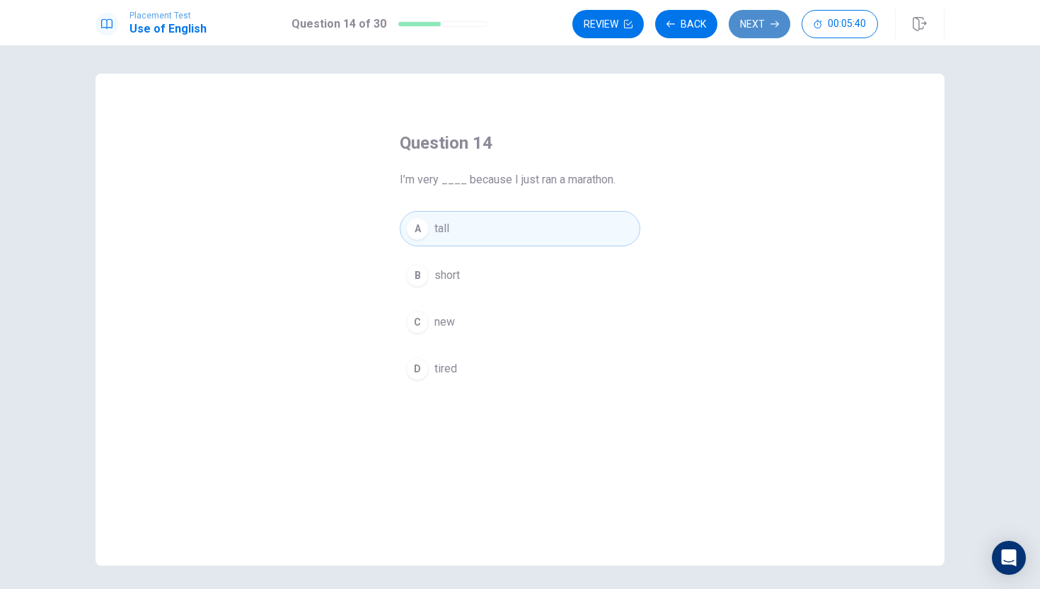
click at [763, 22] on button "Next" at bounding box center [760, 24] width 62 height 28
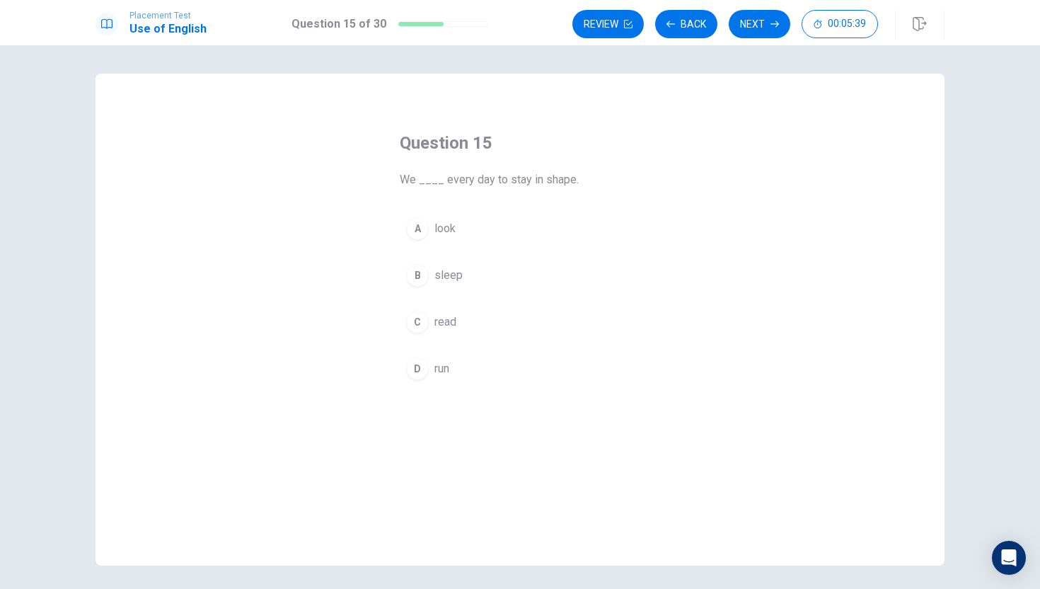
click at [526, 142] on h4 "Question 15" at bounding box center [520, 143] width 241 height 23
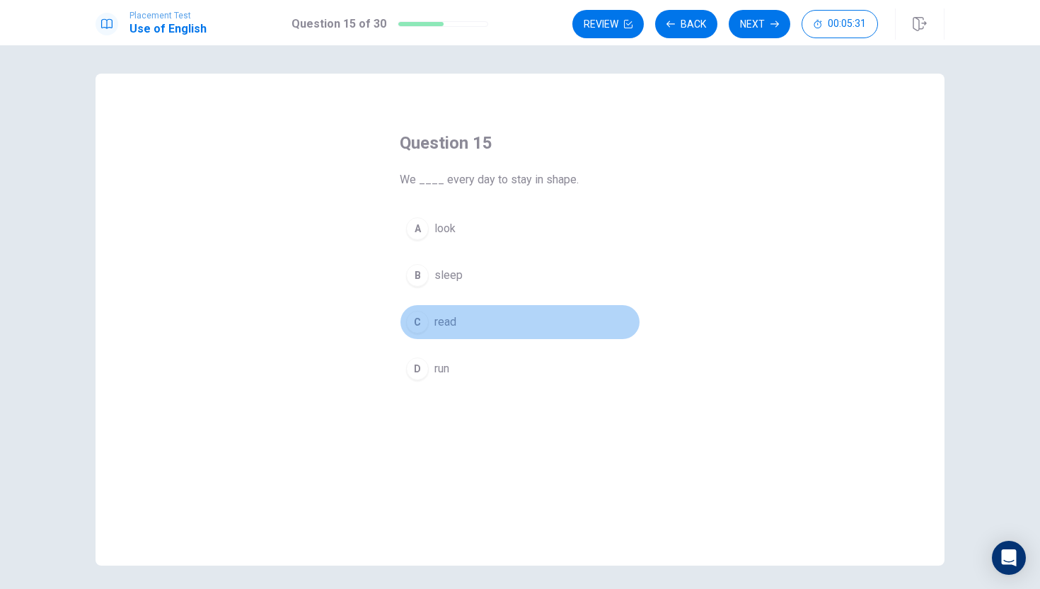
click at [465, 326] on button "C read" at bounding box center [520, 321] width 241 height 35
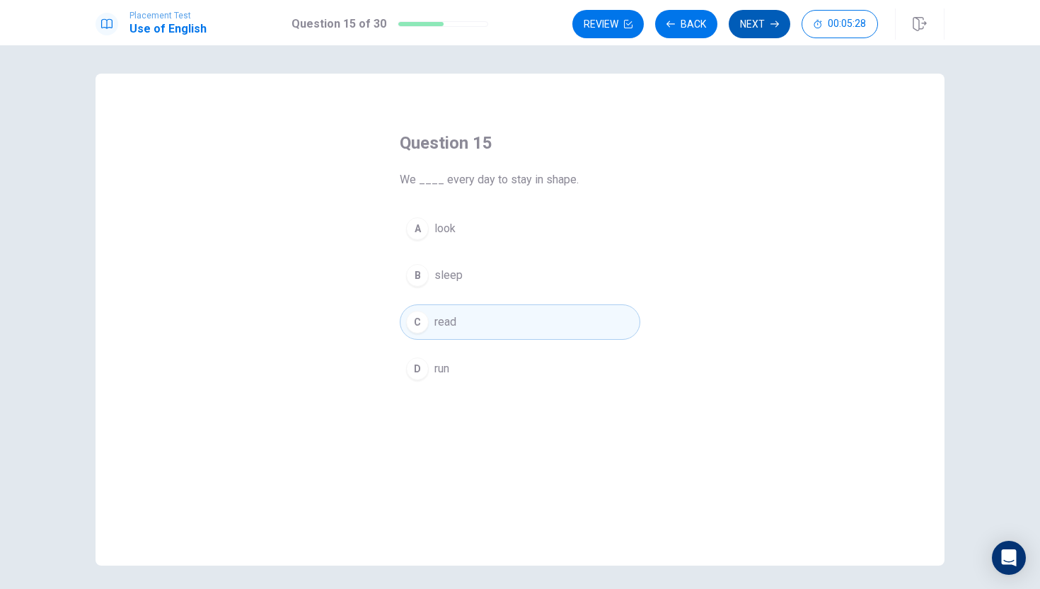
click at [749, 25] on button "Next" at bounding box center [760, 24] width 62 height 28
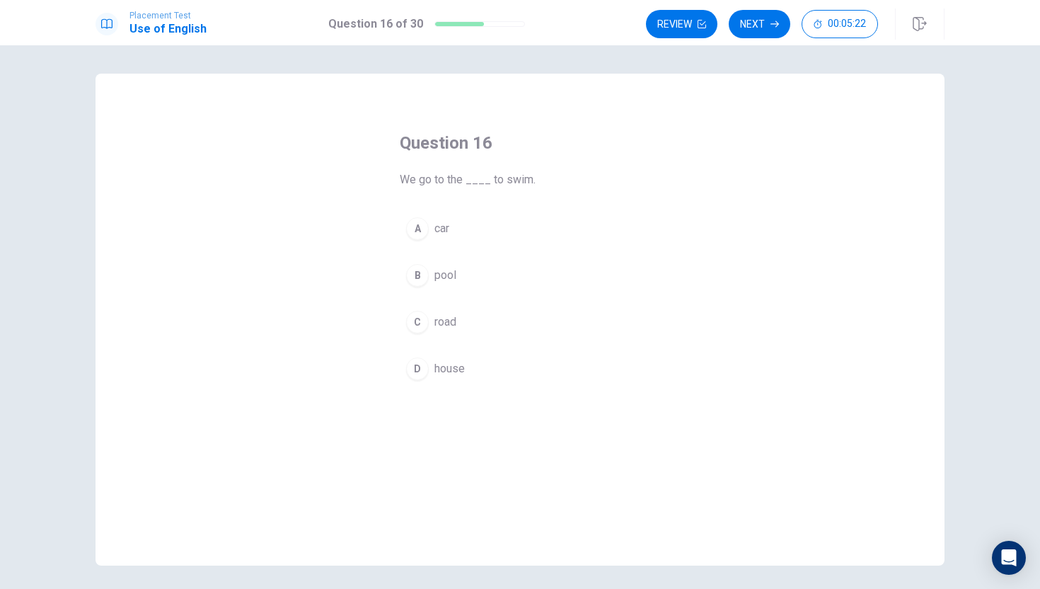
click at [570, 115] on div "Question 16 We go to the ____ to swim. A car B pool C road D house" at bounding box center [519, 259] width 297 height 300
click at [587, 108] on div "Question 16 We go to the ____ to swim. A car B pool C road D house" at bounding box center [520, 320] width 849 height 492
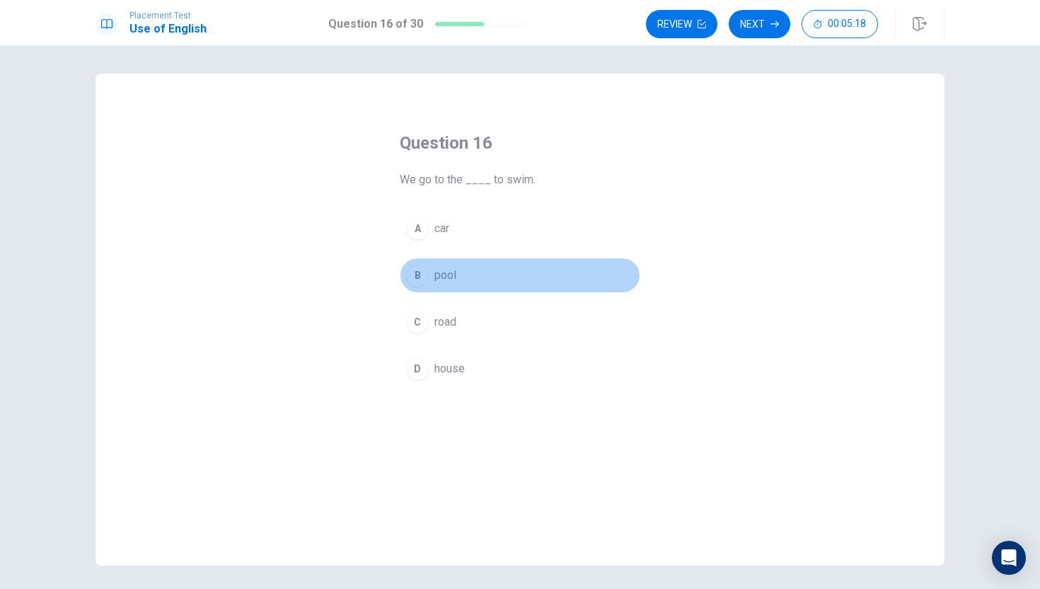
click at [459, 283] on button "B pool" at bounding box center [520, 275] width 241 height 35
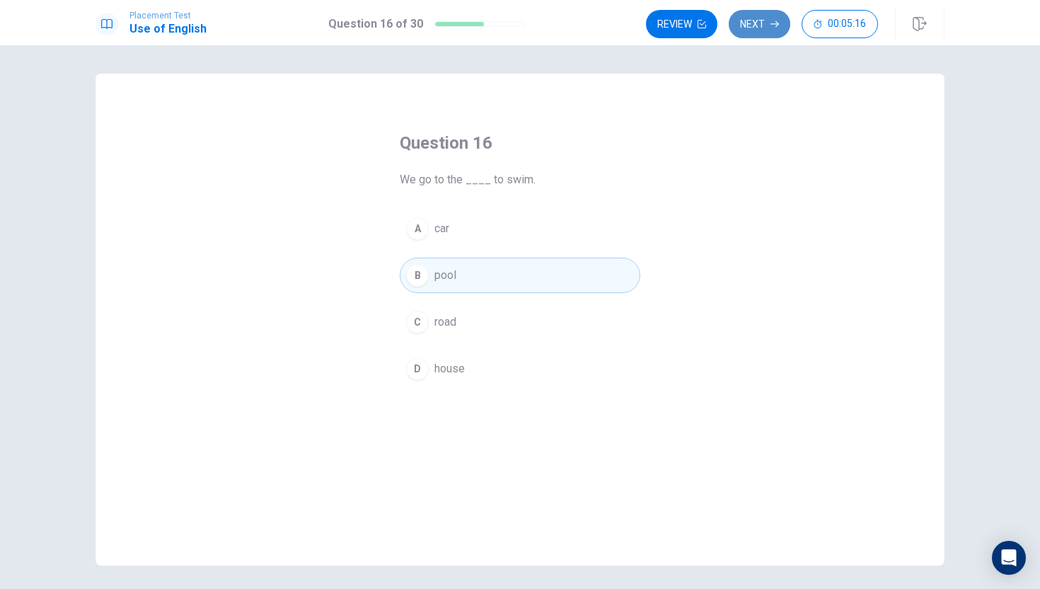
click at [754, 23] on button "Next" at bounding box center [760, 24] width 62 height 28
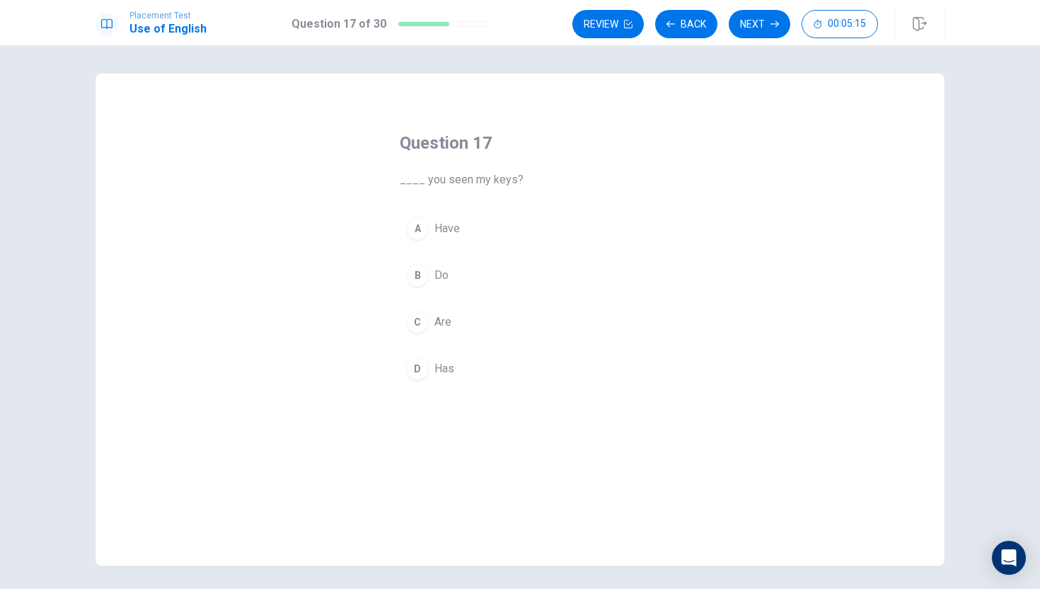
click at [743, 88] on div "Question 17 ____ you seen my keys? A Have B Do C Are D Has" at bounding box center [520, 320] width 849 height 492
click at [755, 96] on div "Question 17 ____ you seen my keys? A Have B Do C Are D Has" at bounding box center [520, 320] width 849 height 492
click at [450, 275] on button "B Do" at bounding box center [520, 275] width 241 height 35
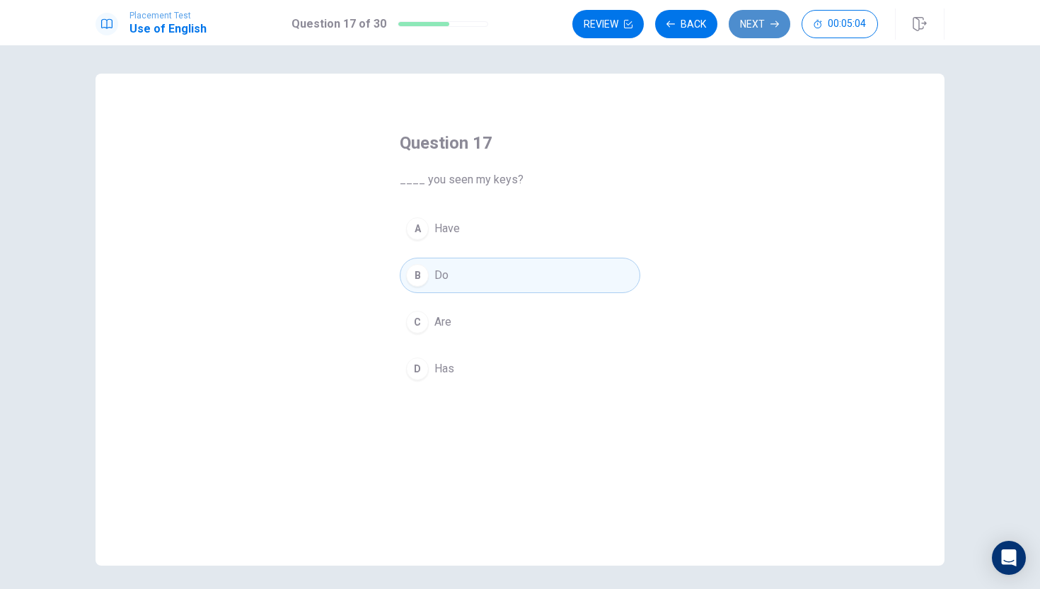
click at [742, 22] on button "Next" at bounding box center [760, 24] width 62 height 28
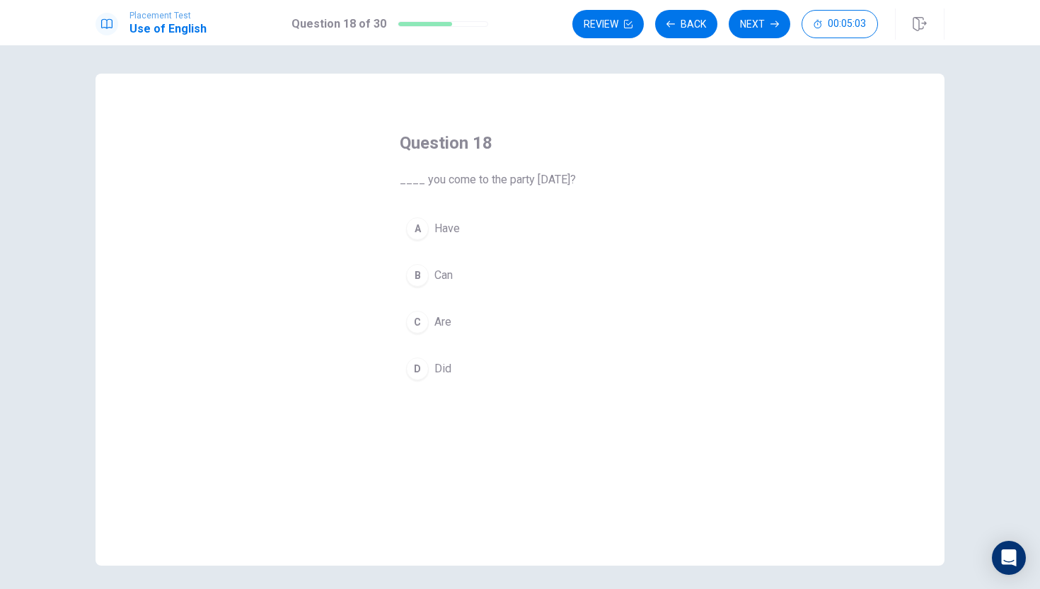
click at [694, 85] on div "Question 18 ____ you come to the party [DATE]? A Have B Can C Are D Did" at bounding box center [520, 320] width 849 height 492
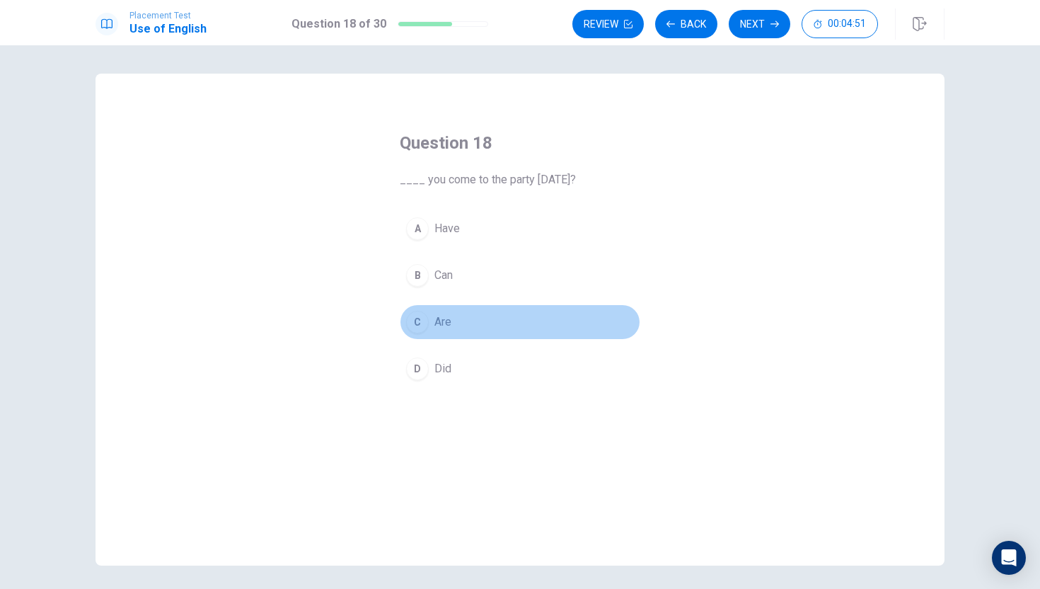
click at [445, 328] on span "Are" at bounding box center [442, 321] width 17 height 17
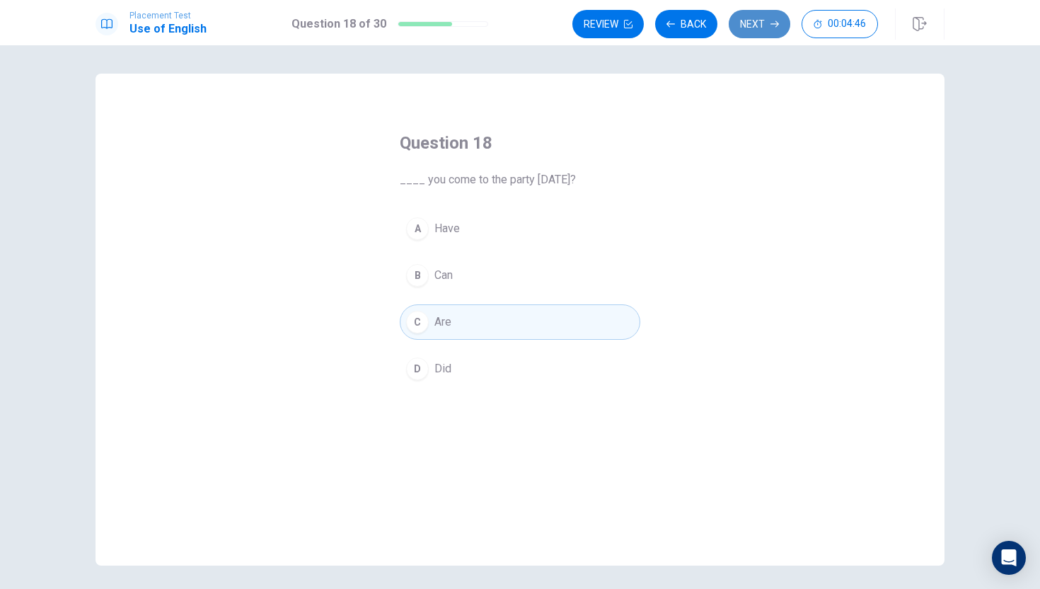
click at [745, 19] on button "Next" at bounding box center [760, 24] width 62 height 28
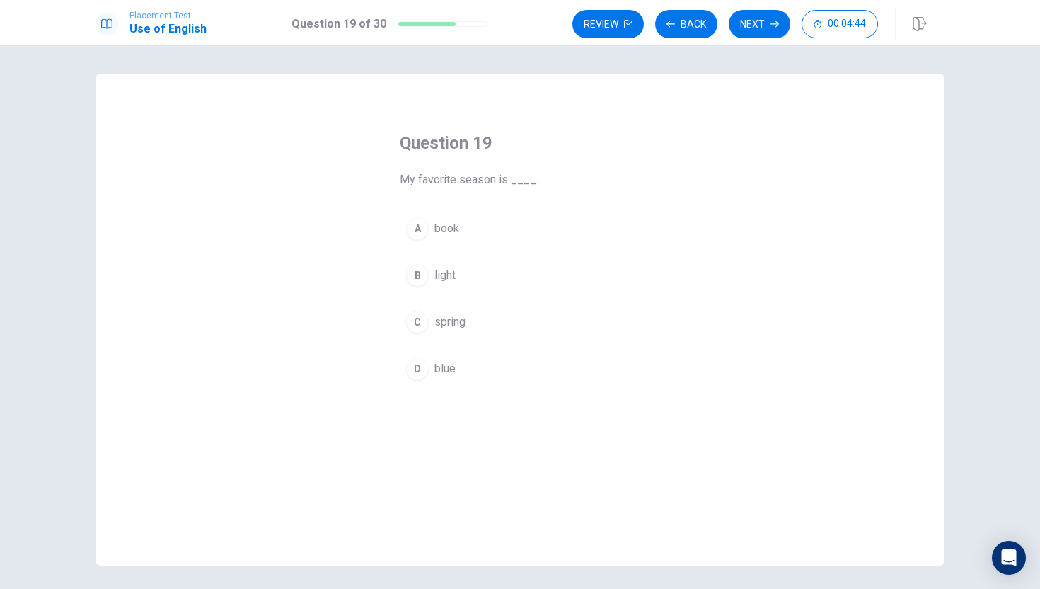
click at [635, 108] on div "Question 19 My favorite season is ____. A book B light C spring D blue" at bounding box center [520, 320] width 849 height 492
click at [681, 85] on div "Question 19 My favorite season is ____. A book B light C spring D blue" at bounding box center [520, 320] width 849 height 492
drag, startPoint x: 705, startPoint y: 85, endPoint x: 655, endPoint y: 92, distance: 51.4
click at [705, 85] on div "Question 19 My favorite season is ____. A book B light C spring D blue" at bounding box center [520, 320] width 849 height 492
click at [527, 129] on div "Question 19 My favorite season is ____. A book B light C spring D blue" at bounding box center [519, 259] width 297 height 300
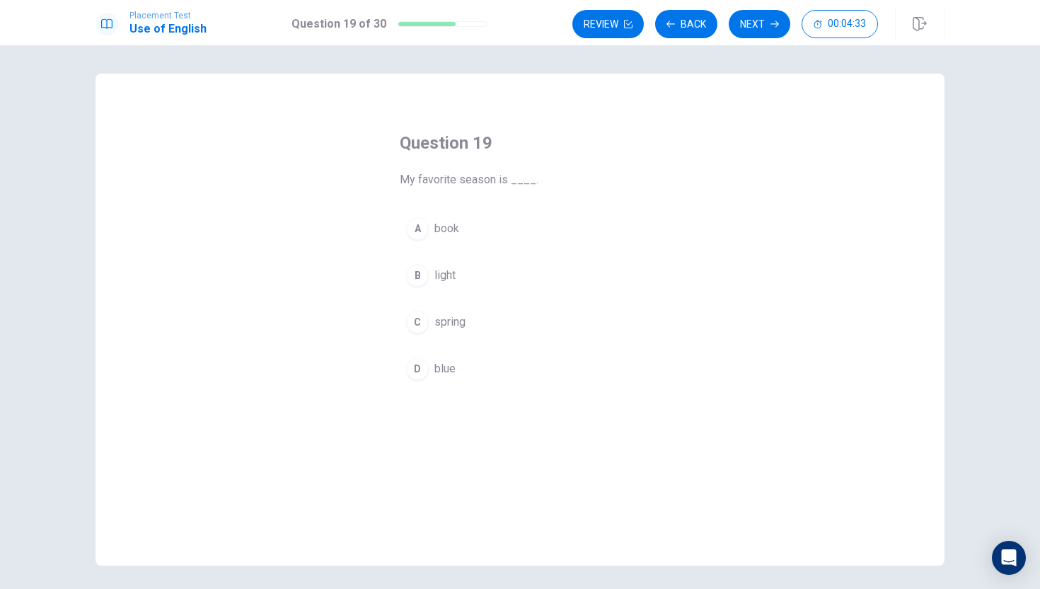
click at [313, 81] on div "Question 19 My favorite season is ____. A book B light C spring D blue" at bounding box center [520, 320] width 849 height 492
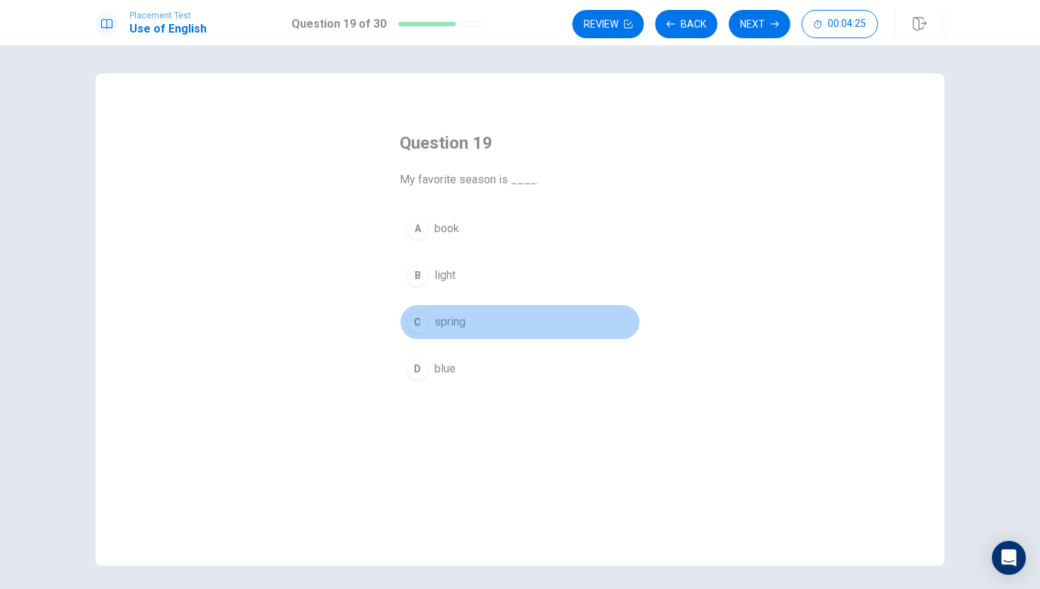
click at [459, 322] on span "spring" at bounding box center [449, 321] width 31 height 17
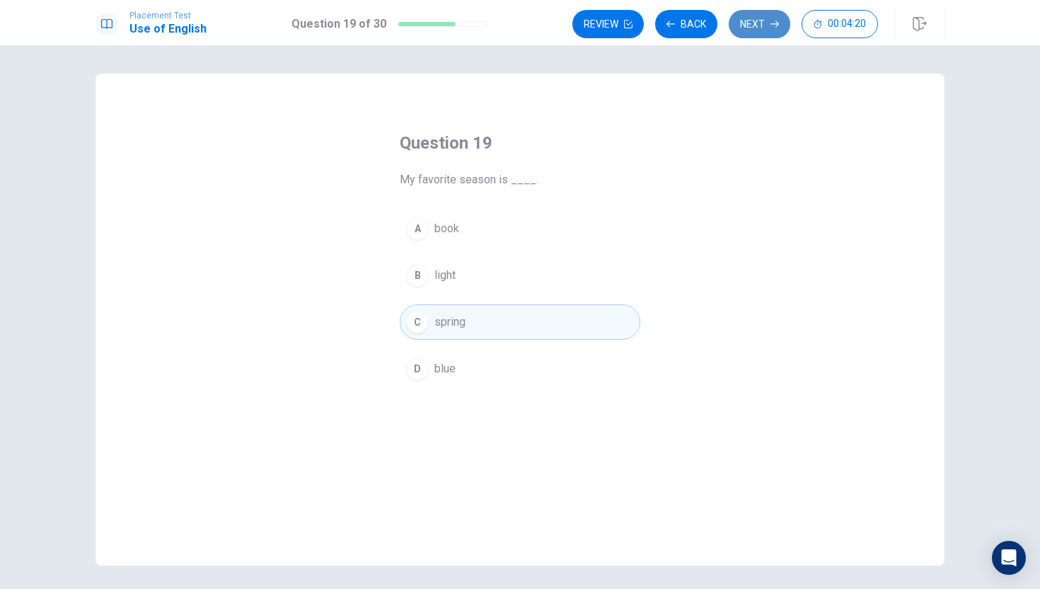
click at [744, 18] on button "Next" at bounding box center [760, 24] width 62 height 28
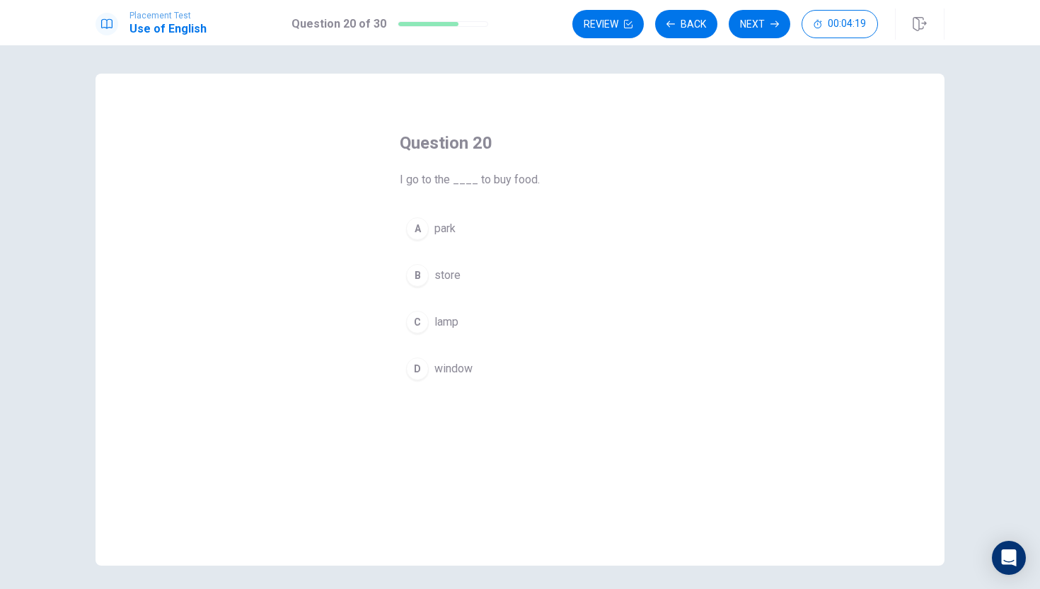
click at [752, 83] on div "Question 20 I go to the ____ to buy food. A park B store C lamp D window" at bounding box center [520, 320] width 849 height 492
click at [773, 83] on div "Question 20 I go to the ____ to buy food. A park B store C lamp D window" at bounding box center [520, 320] width 849 height 492
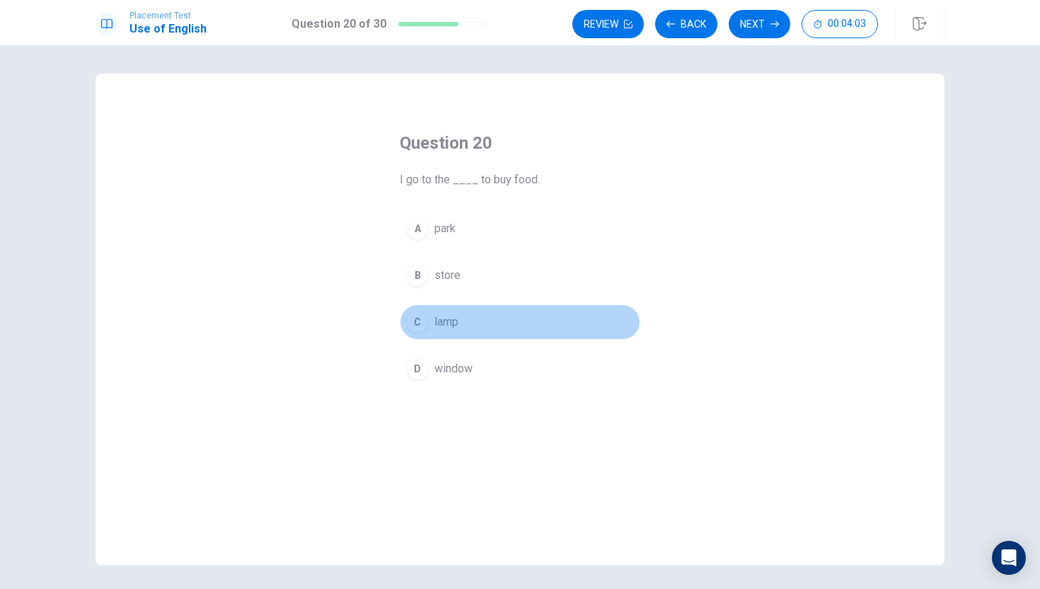
click at [462, 328] on button "C lamp" at bounding box center [520, 321] width 241 height 35
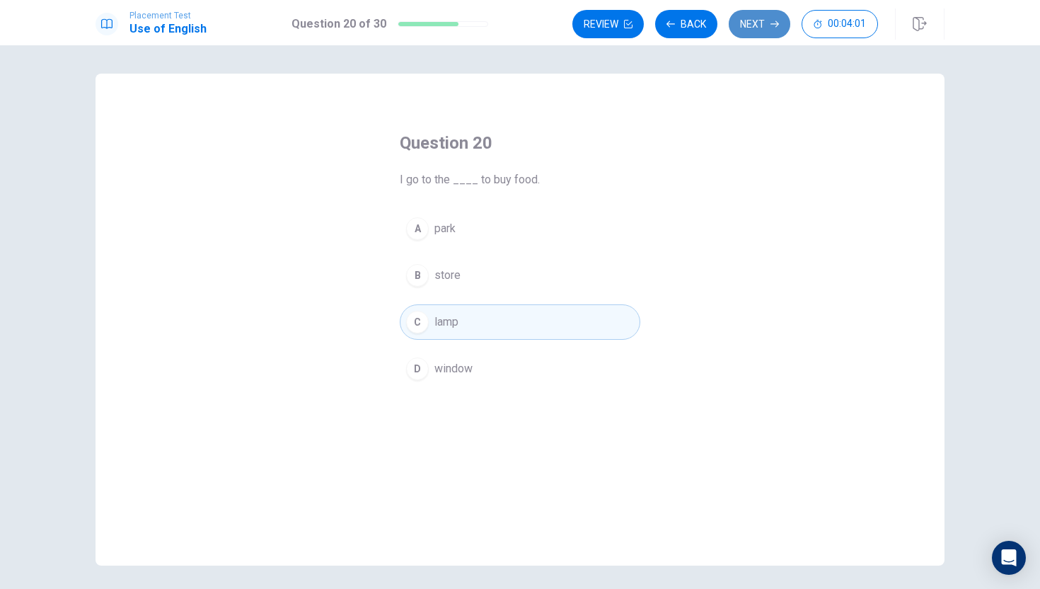
click at [774, 21] on icon "button" at bounding box center [775, 24] width 8 height 8
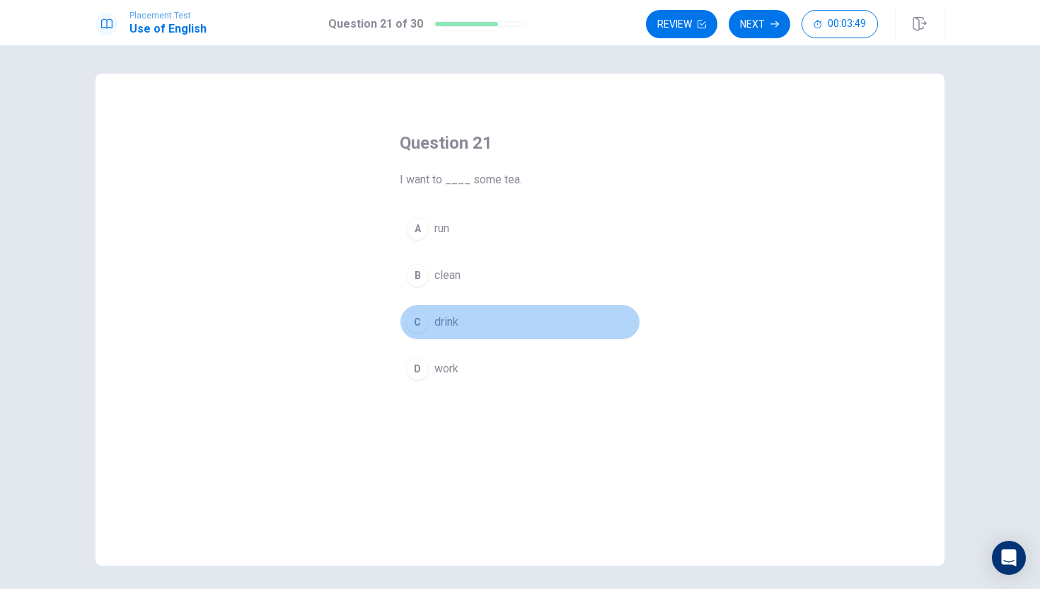
click at [456, 323] on span "drink" at bounding box center [446, 321] width 24 height 17
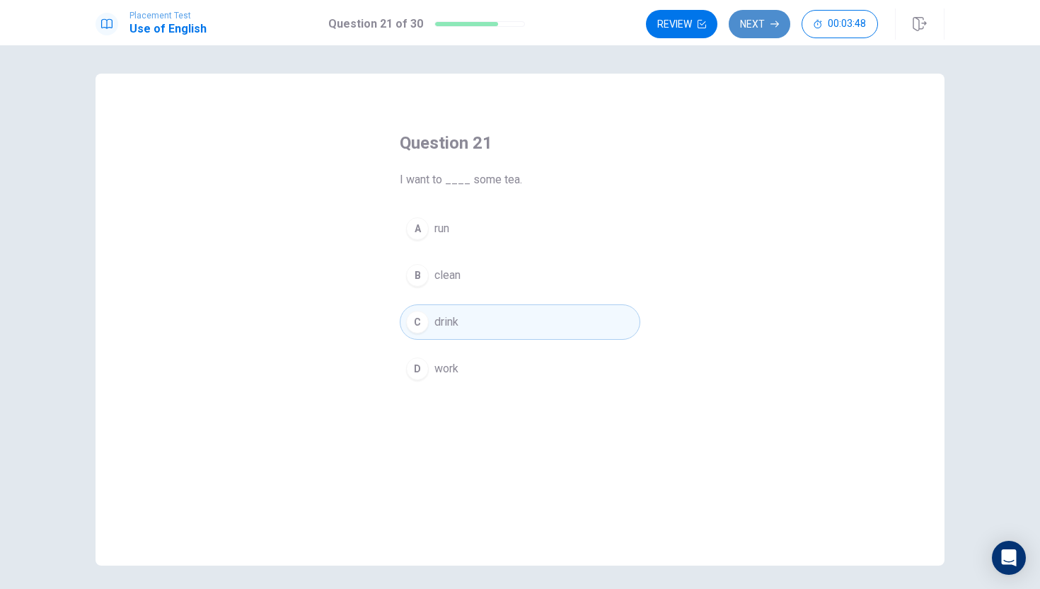
click at [752, 21] on button "Next" at bounding box center [760, 24] width 62 height 28
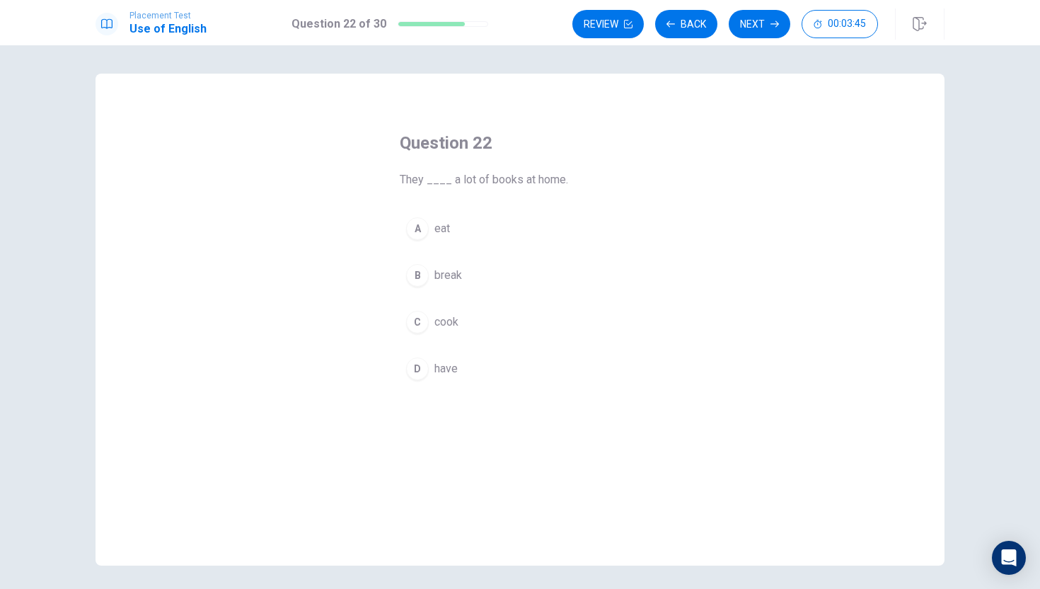
click at [325, 122] on div "Question 22 They ____ a lot of books at home. A eat B break C cook D have" at bounding box center [520, 320] width 849 height 492
click at [468, 277] on button "B break" at bounding box center [520, 275] width 241 height 35
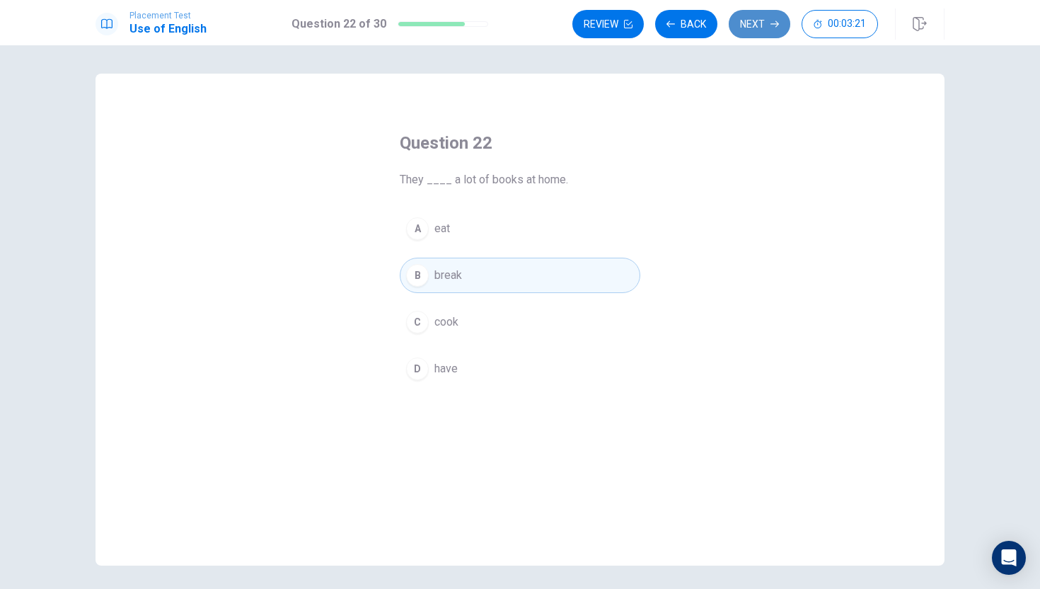
click at [746, 21] on button "Next" at bounding box center [760, 24] width 62 height 28
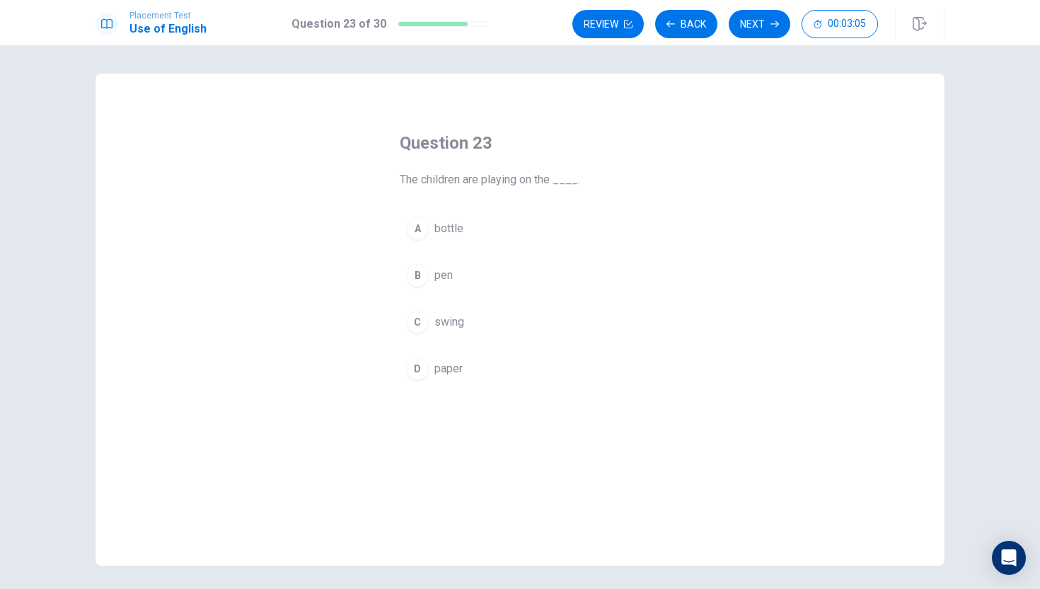
click at [519, 226] on button "A bottle" at bounding box center [520, 228] width 241 height 35
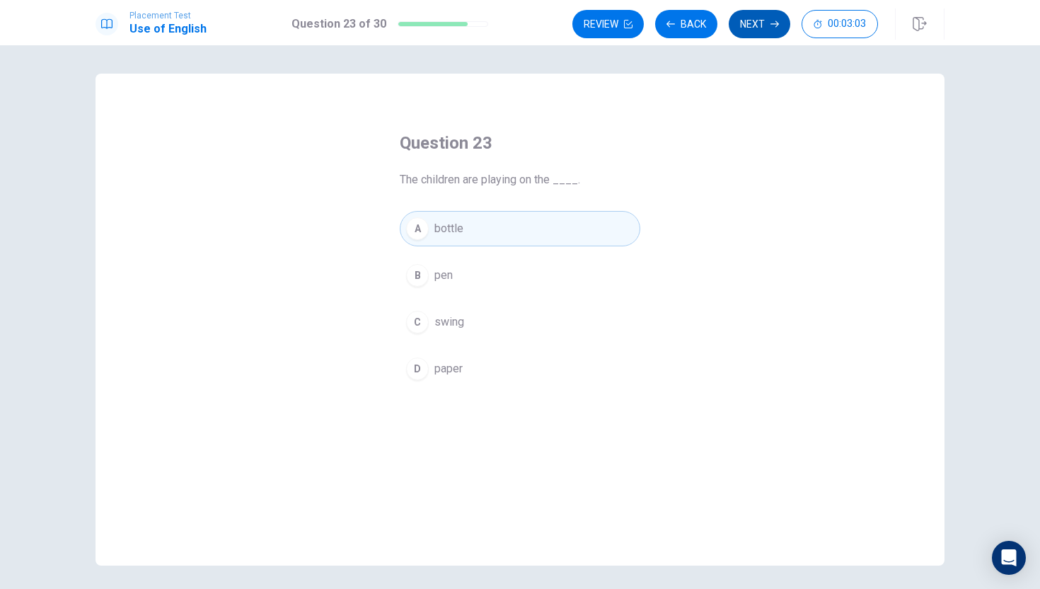
click at [756, 21] on button "Next" at bounding box center [760, 24] width 62 height 28
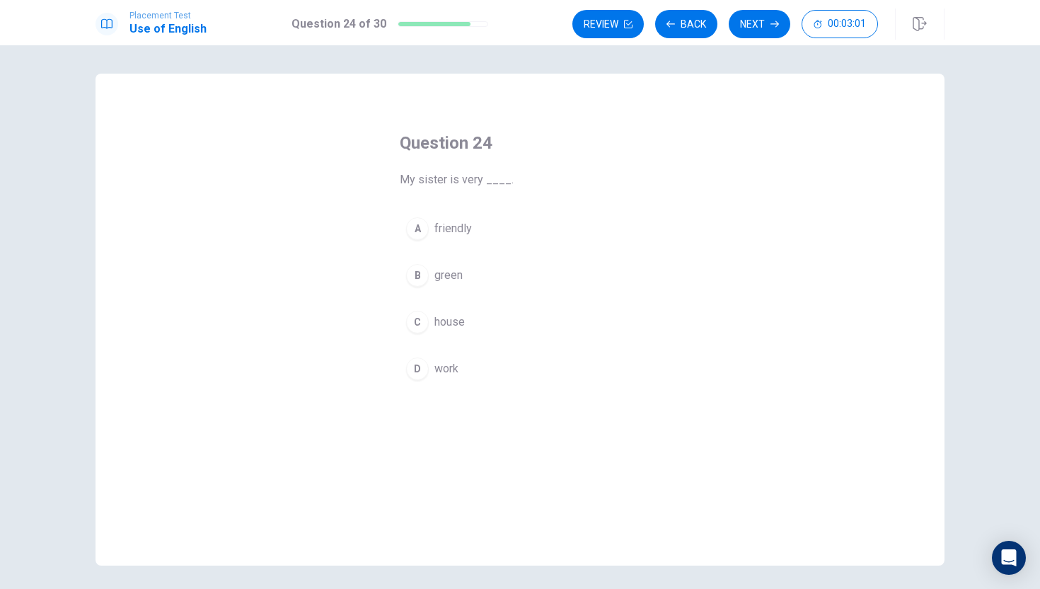
click at [329, 118] on div "Question 24 My sister is very ____. A friendly B green C house D work" at bounding box center [520, 320] width 849 height 492
drag, startPoint x: 238, startPoint y: 248, endPoint x: 249, endPoint y: 189, distance: 60.4
click at [238, 243] on div "Question 24 My sister is very ____. A friendly B green C house D work" at bounding box center [520, 320] width 849 height 492
drag, startPoint x: 152, startPoint y: 58, endPoint x: 142, endPoint y: 58, distance: 9.9
click at [150, 58] on div "Question 24 My sister is very ____. A friendly B green C house D work © Copyrig…" at bounding box center [520, 316] width 1040 height 543
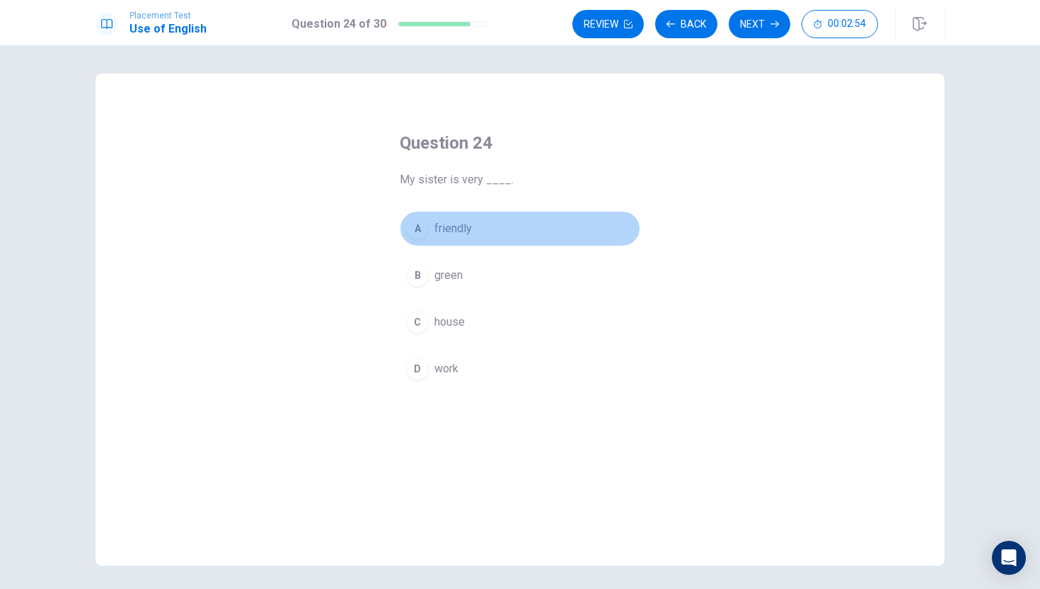
click at [468, 226] on span "friendly" at bounding box center [453, 228] width 38 height 17
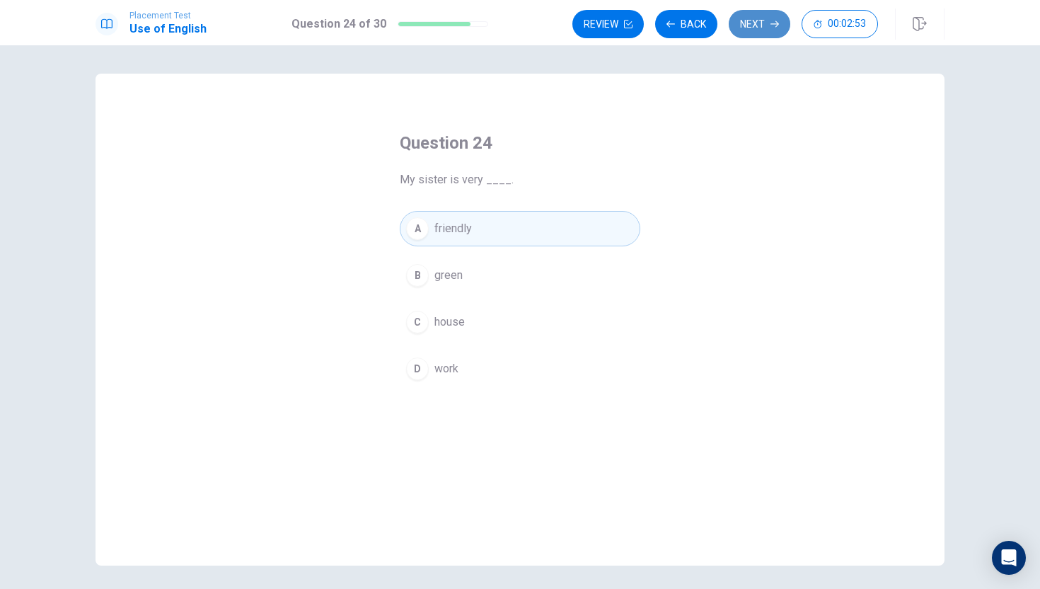
click at [752, 23] on button "Next" at bounding box center [760, 24] width 62 height 28
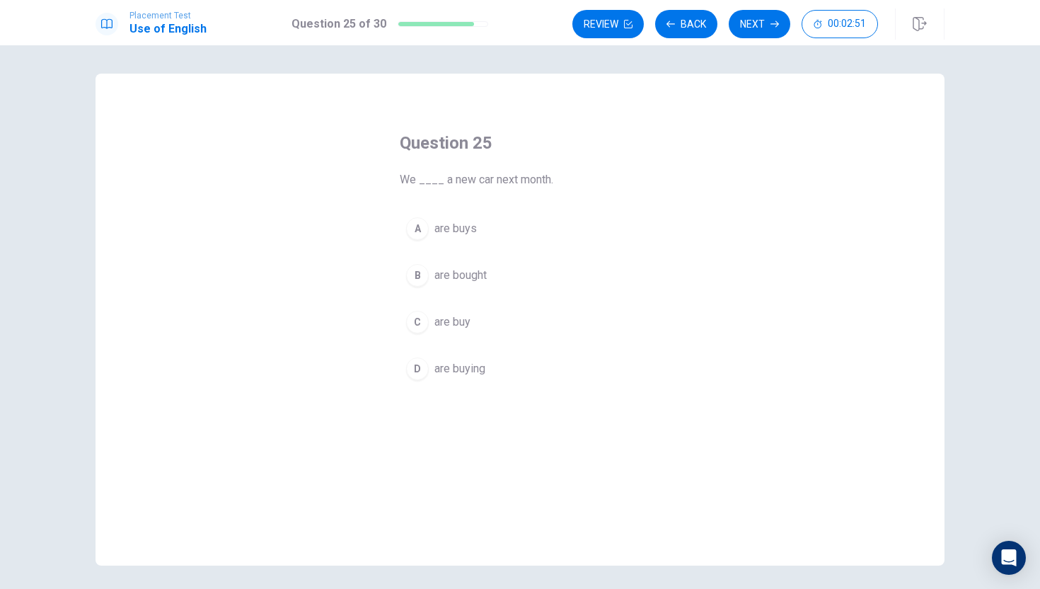
click at [332, 112] on div "Question 25 We ____ a new car next month. A are buys B are bought C are buy D a…" at bounding box center [520, 320] width 849 height 492
click at [301, 110] on div "Question 25 We ____ a new car next month. A are buys B are bought C are buy D a…" at bounding box center [520, 320] width 849 height 492
click at [289, 110] on div "Question 25 We ____ a new car next month. A are buys B are bought C are buy D a…" at bounding box center [520, 320] width 849 height 492
click at [470, 224] on span "are buys" at bounding box center [455, 228] width 42 height 17
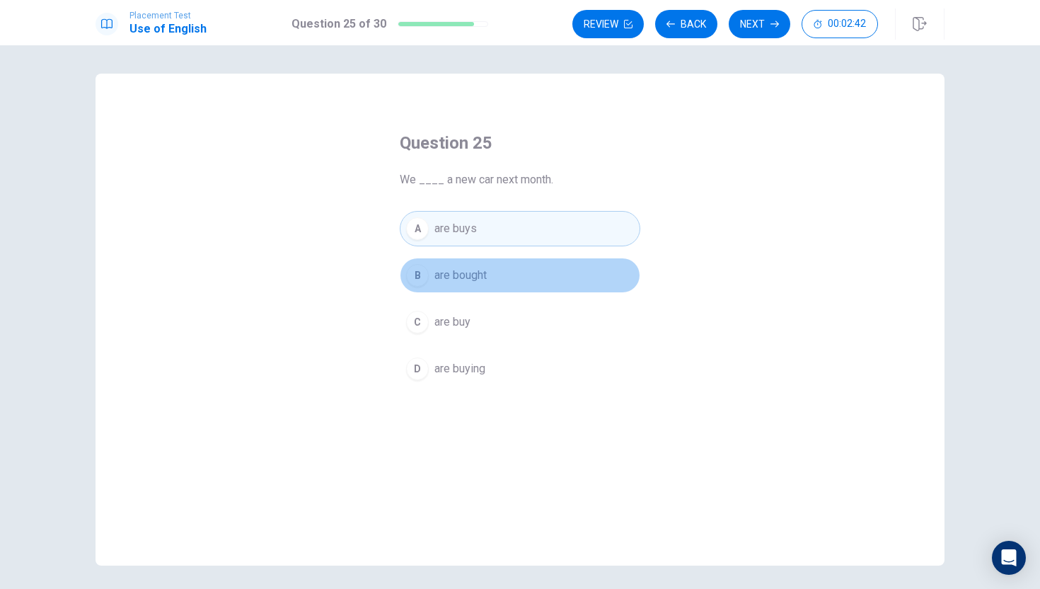
click at [486, 270] on span "are bought" at bounding box center [460, 275] width 52 height 17
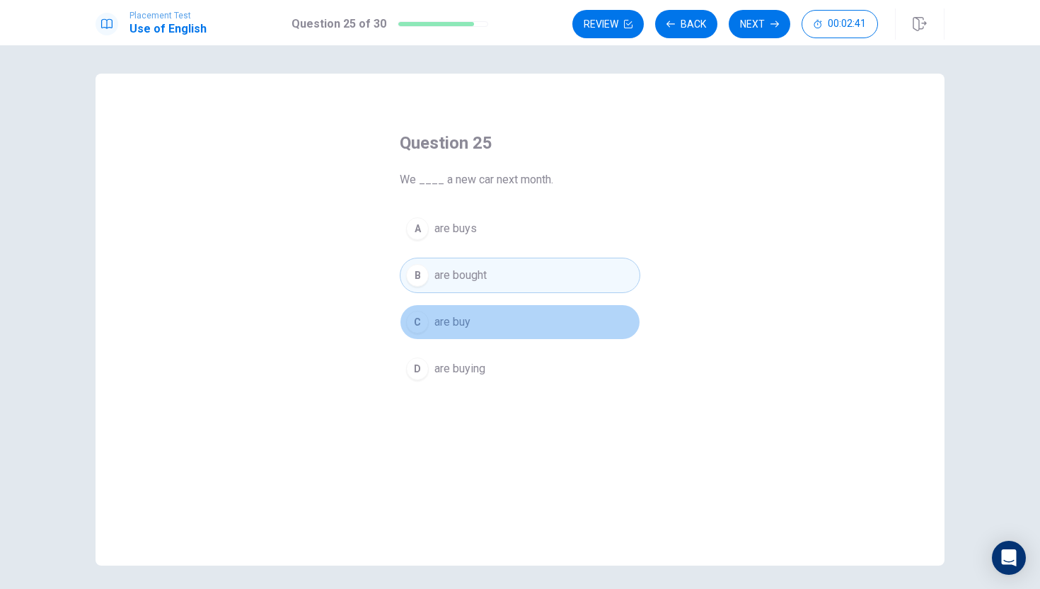
click at [493, 318] on button "C are buy" at bounding box center [520, 321] width 241 height 35
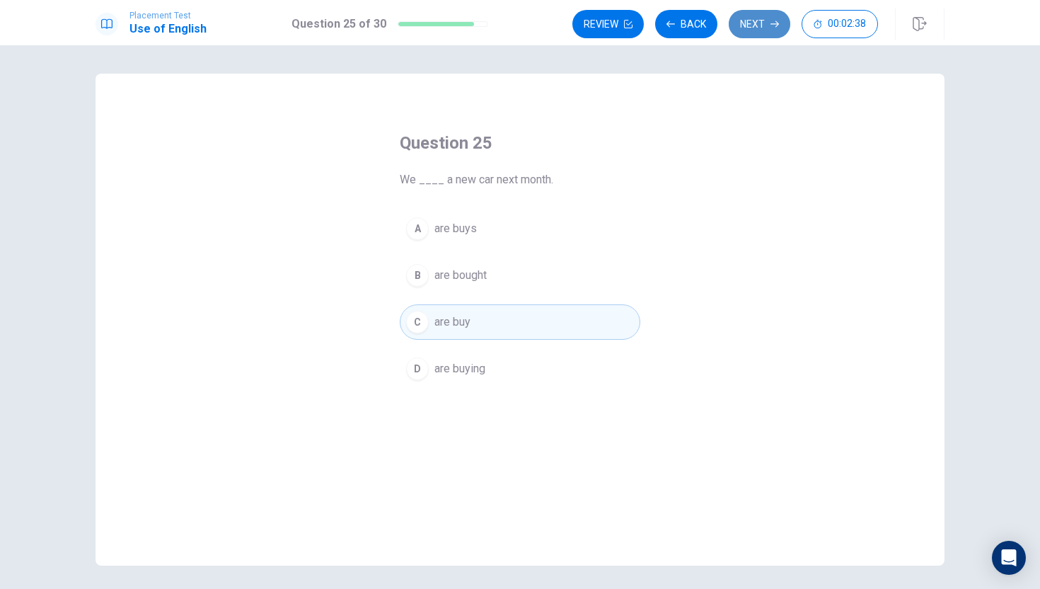
click at [746, 21] on button "Next" at bounding box center [760, 24] width 62 height 28
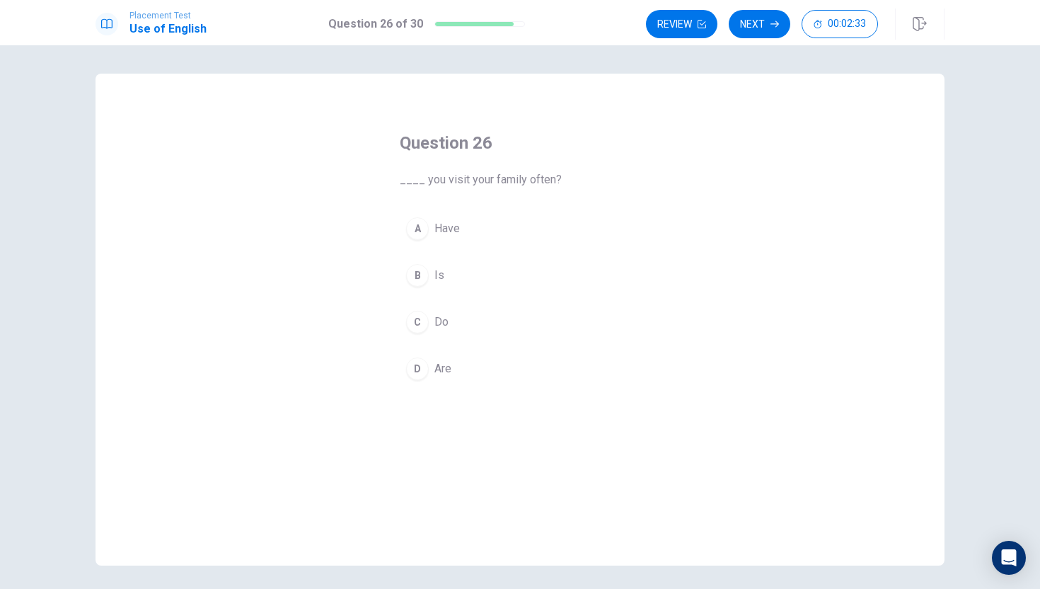
click at [318, 96] on div "Question 26 ____ you visit your family often? A Have B Is C Do D Are" at bounding box center [520, 320] width 849 height 492
click at [272, 88] on div "Question 26 ____ you visit your family often? A Have B Is C Do D Are" at bounding box center [520, 320] width 849 height 492
click at [211, 79] on div "Question 26 ____ you visit your family often? A Have B Is C Do D Are" at bounding box center [520, 320] width 849 height 492
click at [452, 327] on button "C Do" at bounding box center [520, 321] width 241 height 35
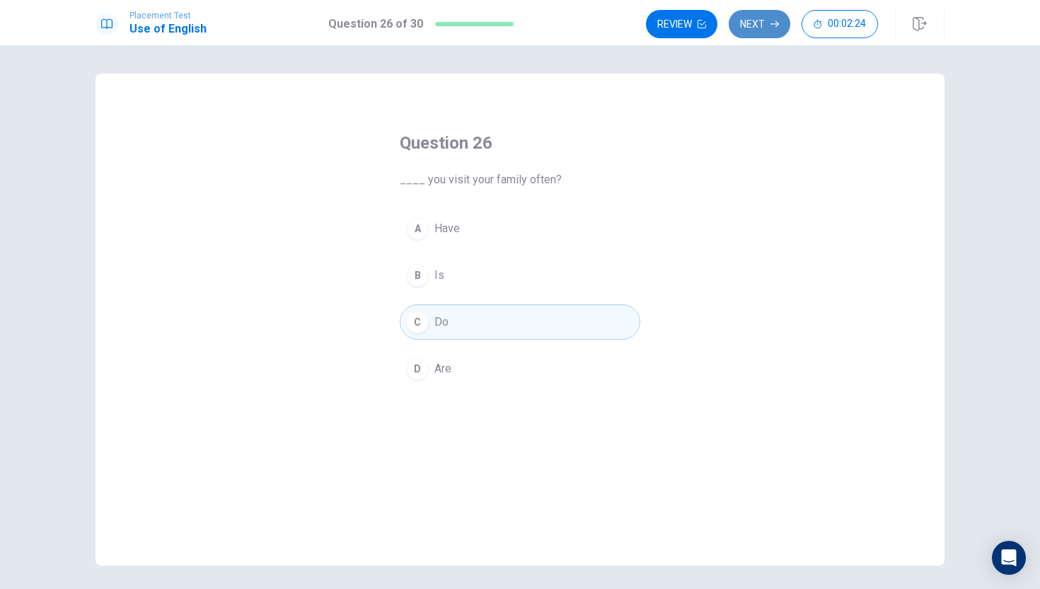
click at [746, 14] on button "Next" at bounding box center [760, 24] width 62 height 28
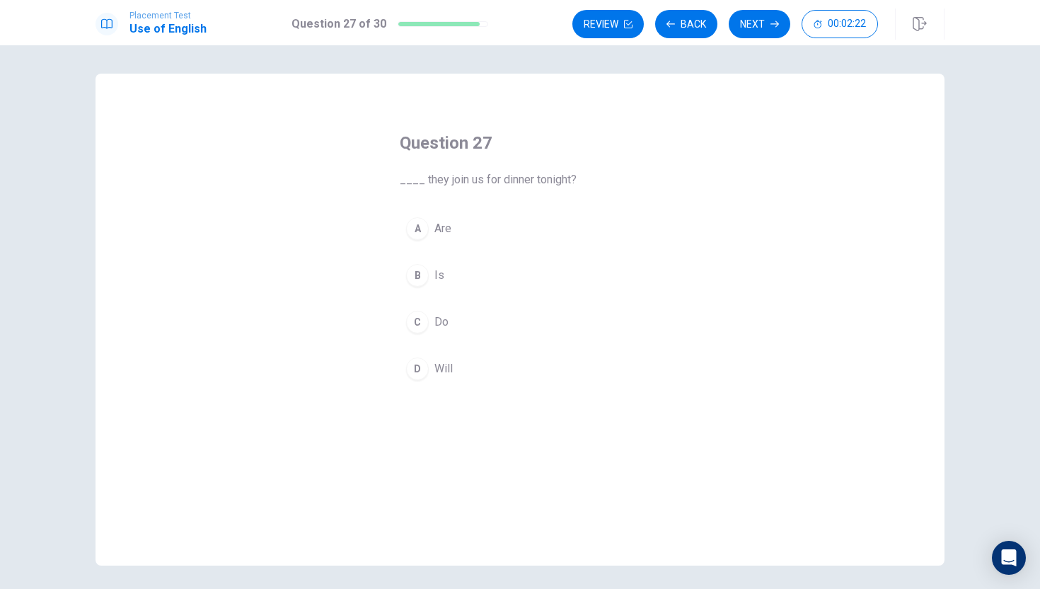
click at [662, 71] on div "Question 27 ____ they join us for dinner tonight? A Are B Is C Do D Will © Copy…" at bounding box center [520, 316] width 1040 height 543
click at [663, 70] on div "Question 27 ____ they join us for dinner tonight? A Are B Is C Do D Will © Copy…" at bounding box center [520, 316] width 1040 height 543
click at [471, 238] on button "A Are" at bounding box center [520, 228] width 241 height 35
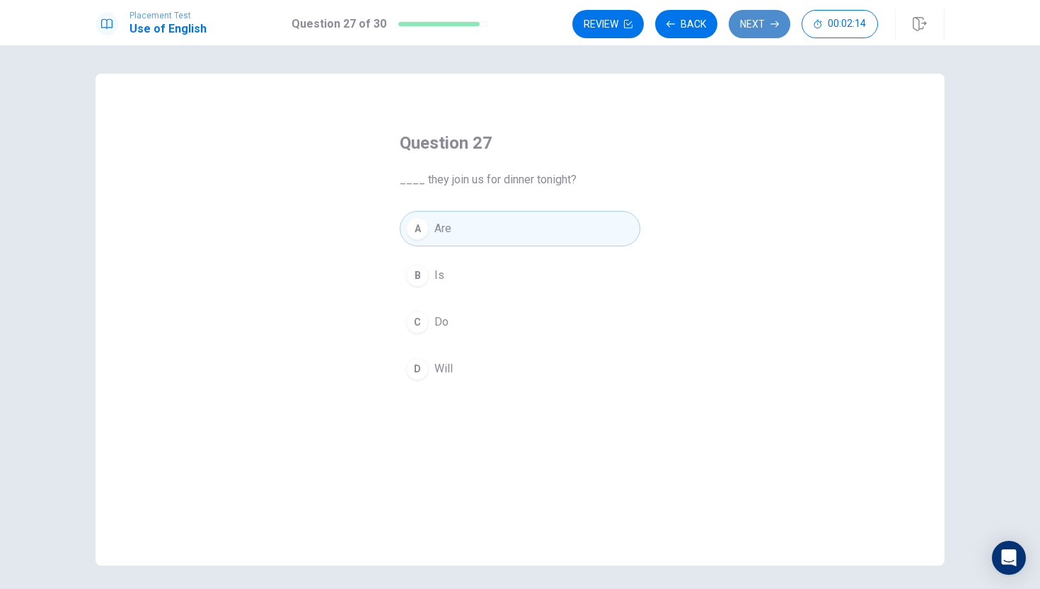
click at [760, 29] on button "Next" at bounding box center [760, 24] width 62 height 28
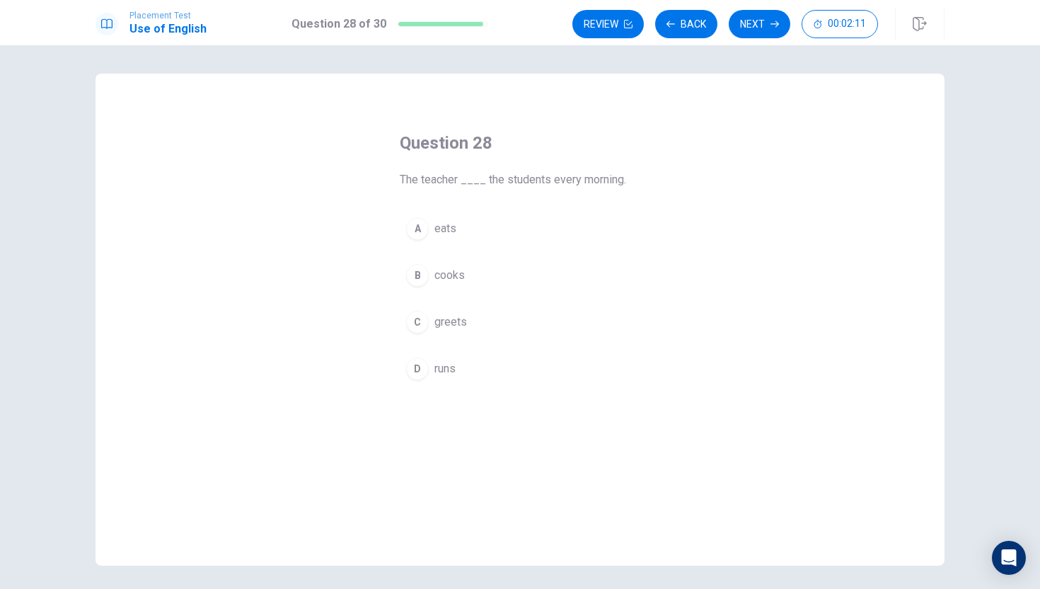
click at [886, 72] on div "Question 28 The teacher ____ the students every morning. A eats B cooks C greet…" at bounding box center [520, 316] width 1040 height 543
click at [894, 77] on div "Question 28 The teacher ____ the students every morning. A eats B cooks C greet…" at bounding box center [520, 320] width 849 height 492
click at [325, 255] on div "Question 28 The teacher ____ the students every morning. A eats B cooks C greet…" at bounding box center [520, 320] width 849 height 492
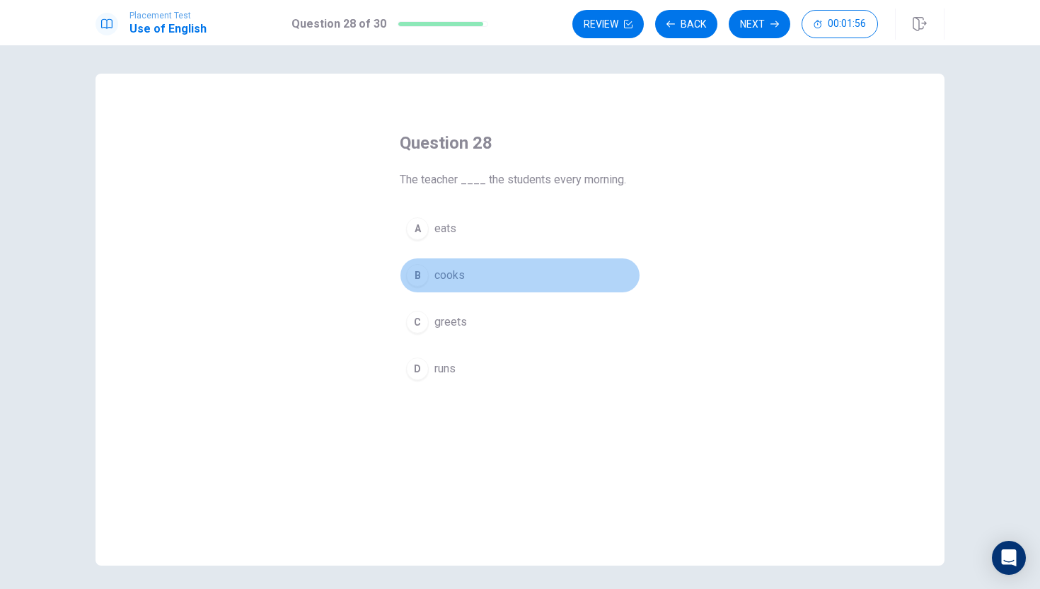
click at [469, 270] on button "B cooks" at bounding box center [520, 275] width 241 height 35
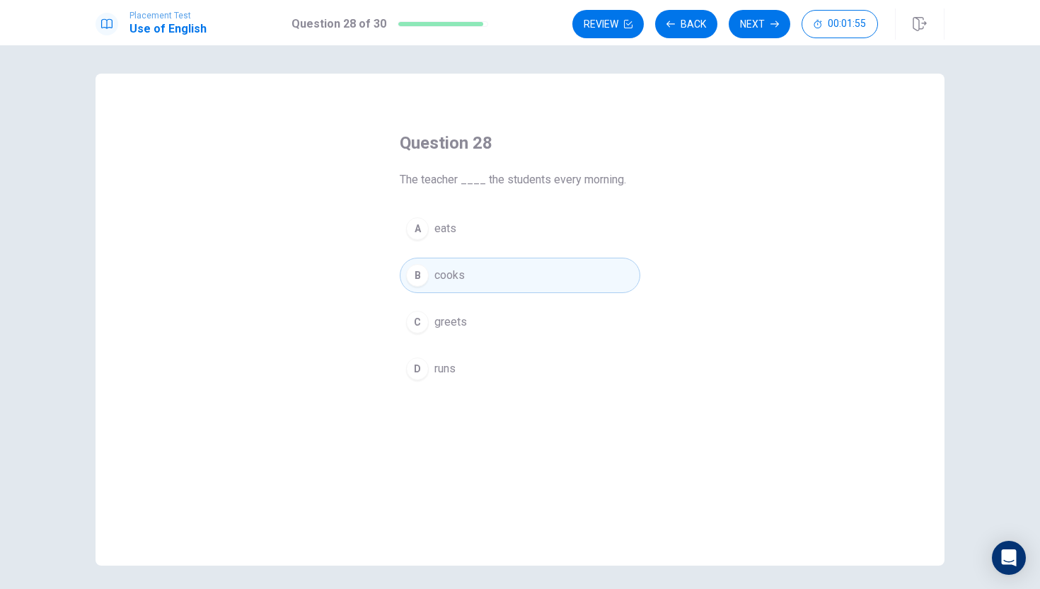
click at [306, 120] on div "Question 28 The teacher ____ the students every morning. A eats B cooks C greet…" at bounding box center [520, 320] width 849 height 492
click at [224, 101] on div "Question 28 The teacher ____ the students every morning. A eats B cooks C greet…" at bounding box center [520, 320] width 849 height 492
click at [761, 23] on button "Next" at bounding box center [760, 24] width 62 height 28
click at [455, 318] on span "wash" at bounding box center [447, 321] width 26 height 17
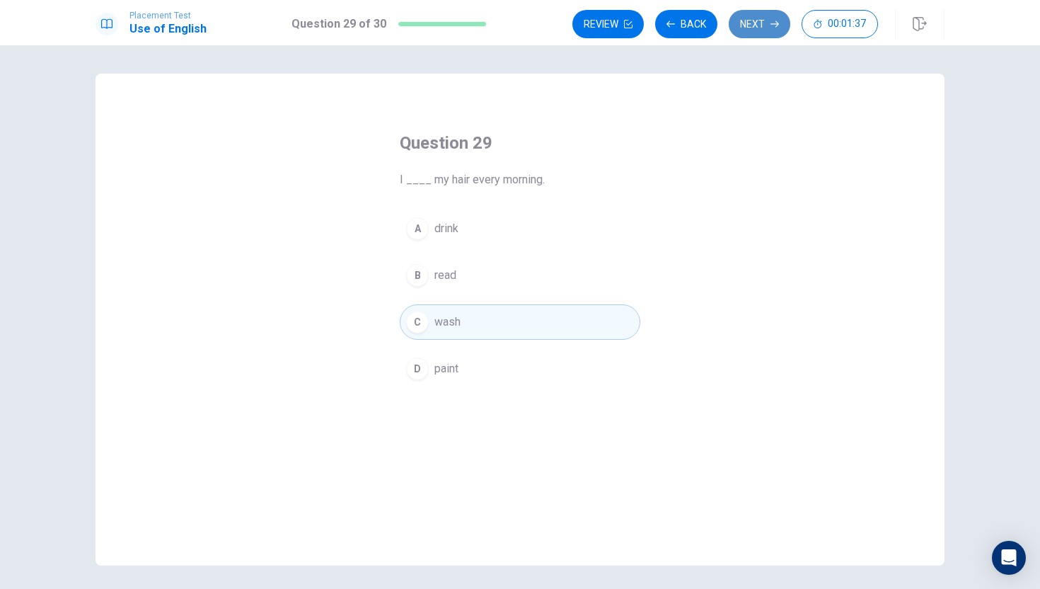
click at [764, 30] on button "Next" at bounding box center [760, 24] width 62 height 28
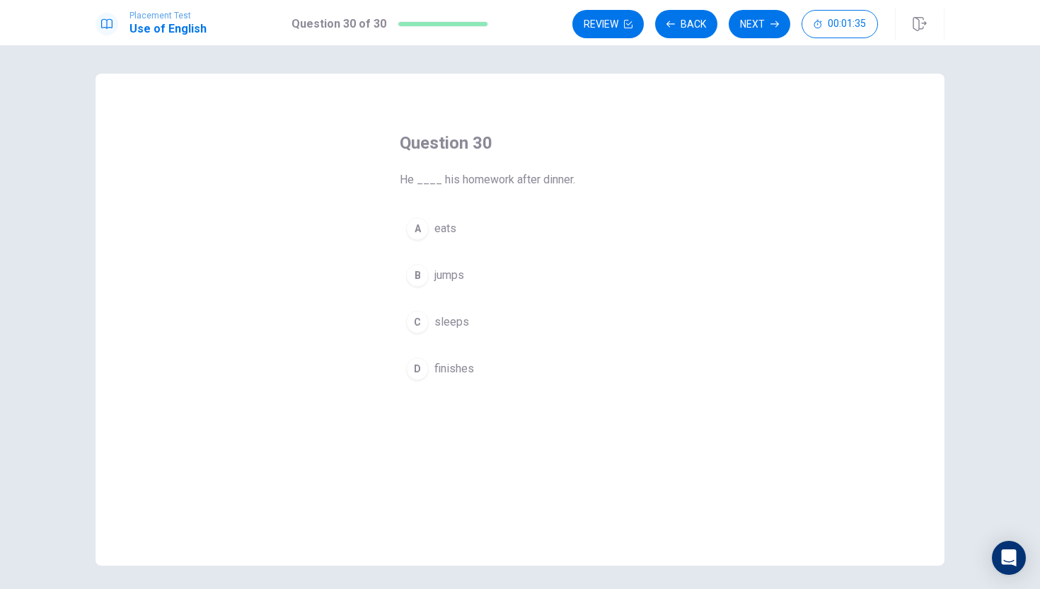
click at [746, 81] on div "Question 30 He ____ his homework after dinner. A eats B jumps C sleeps D finish…" at bounding box center [520, 320] width 849 height 492
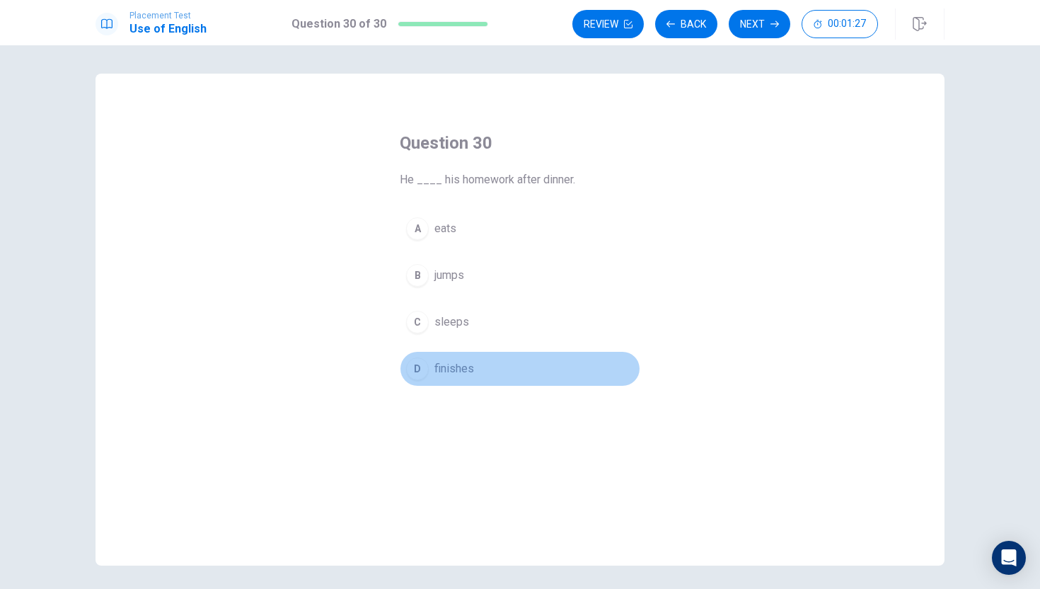
click at [461, 371] on span "finishes" at bounding box center [454, 368] width 40 height 17
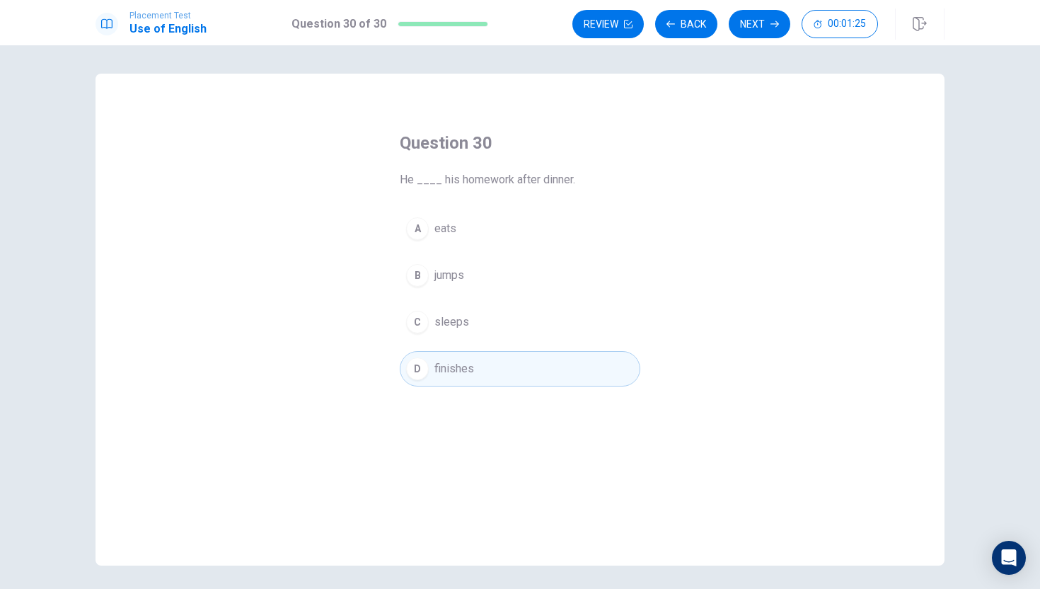
click at [752, 90] on div "Question 30 He ____ his homework after dinner. A eats B jumps C sleeps D finish…" at bounding box center [520, 320] width 849 height 492
click at [762, 27] on button "Next" at bounding box center [760, 24] width 62 height 28
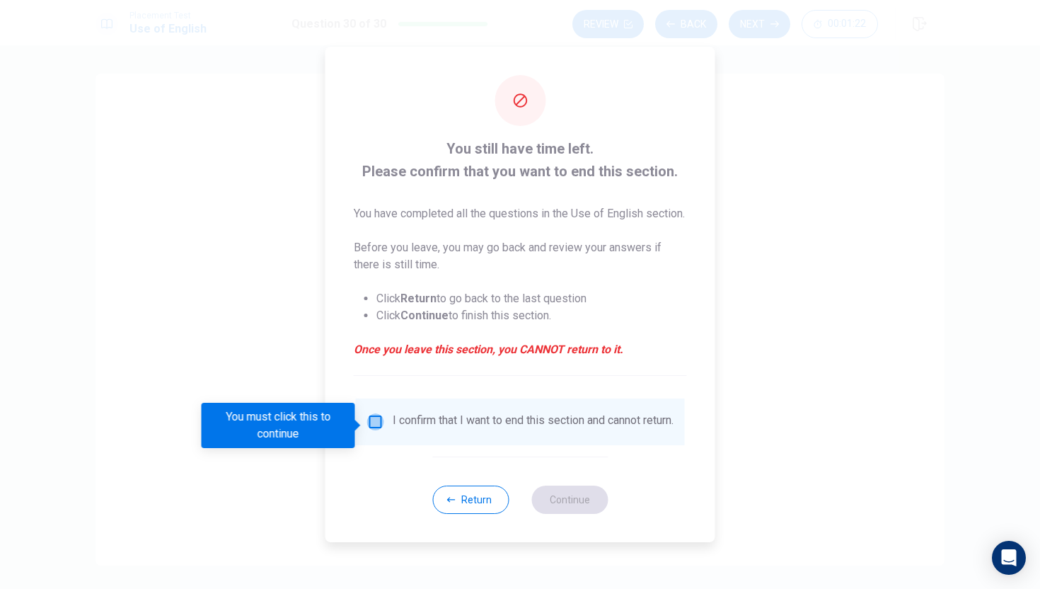
click at [371, 422] on input "You must click this to continue" at bounding box center [375, 421] width 17 height 17
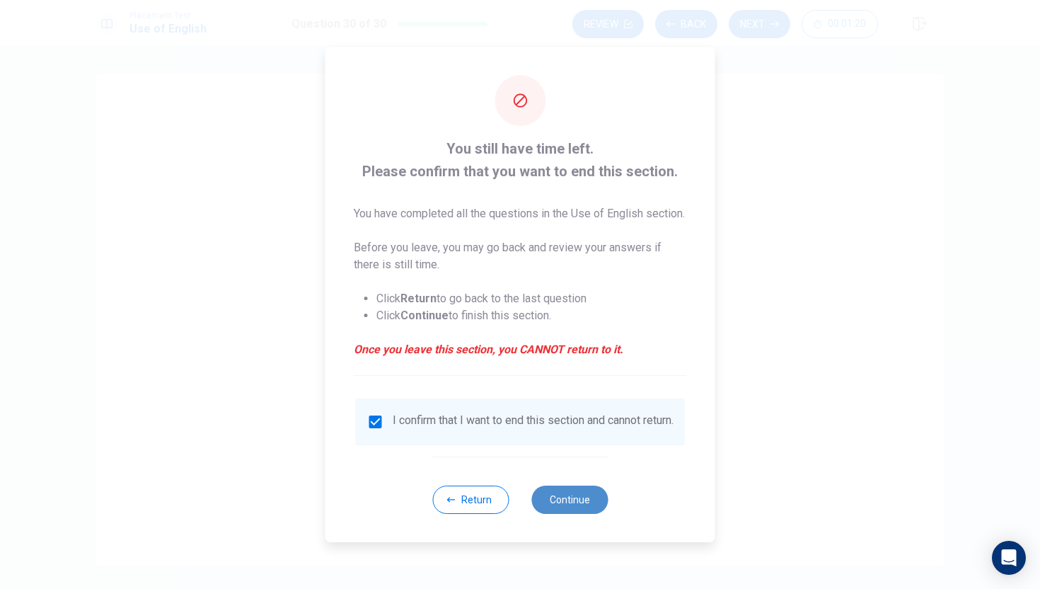
click at [585, 514] on button "Continue" at bounding box center [569, 499] width 76 height 28
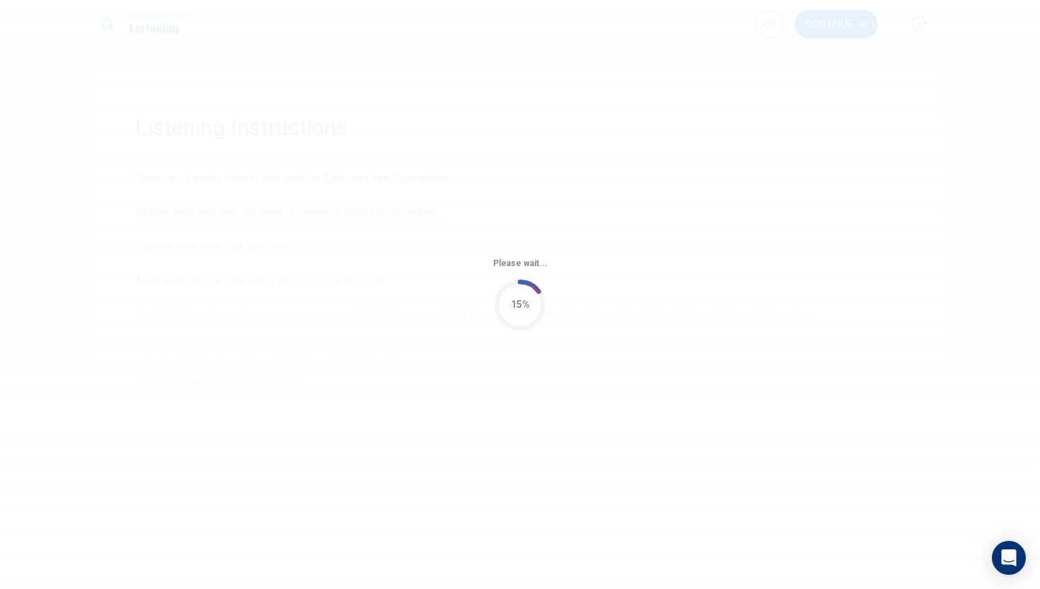
click at [619, 158] on div "Please wait... 15%" at bounding box center [520, 294] width 1040 height 589
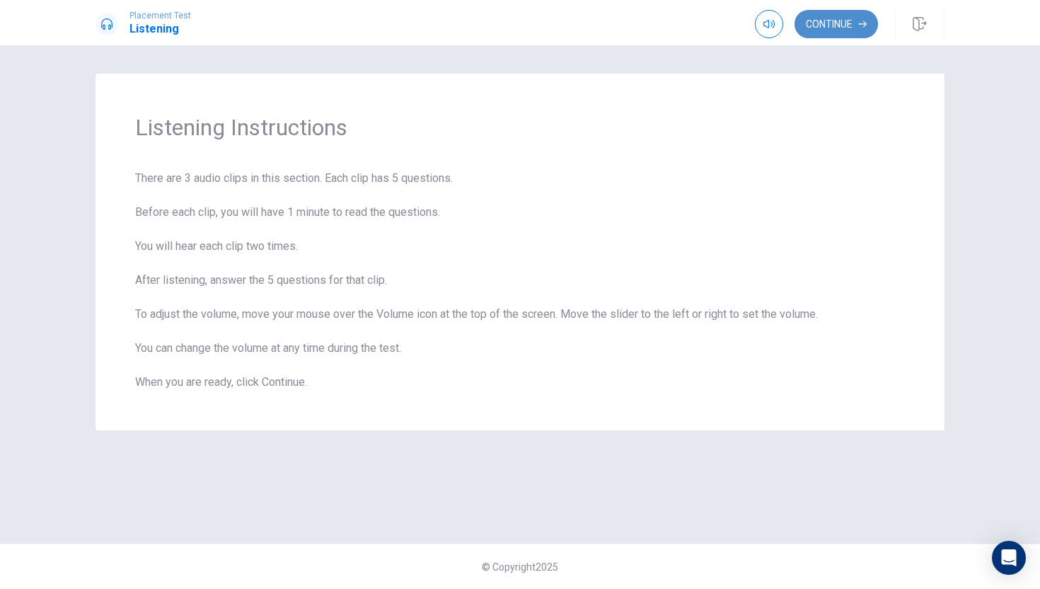
click at [840, 18] on button "Continue" at bounding box center [836, 24] width 83 height 28
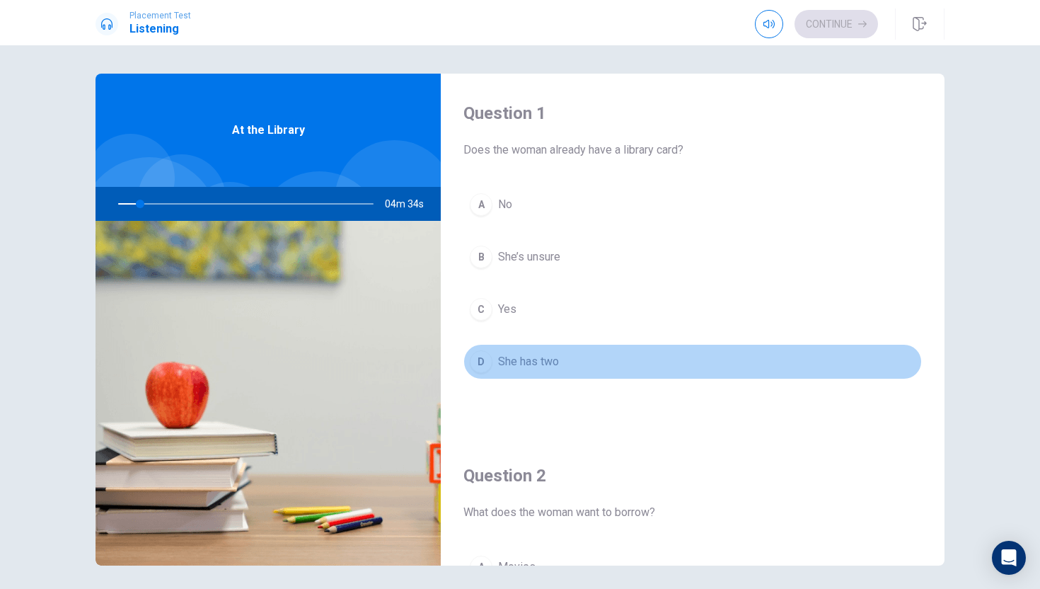
click at [562, 364] on button "D She has two" at bounding box center [692, 361] width 459 height 35
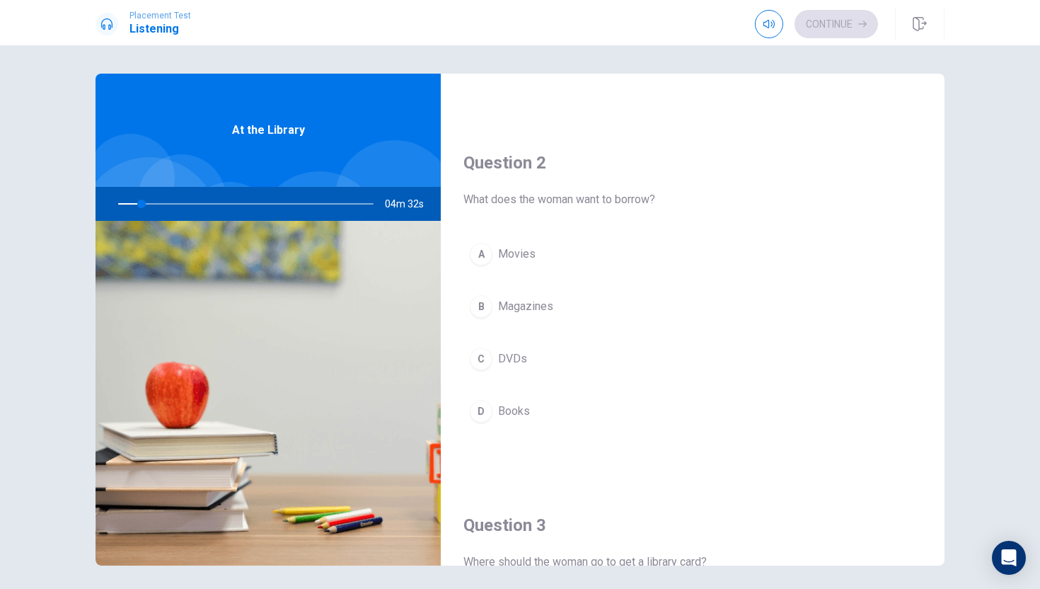
scroll to position [311, 0]
click at [328, 214] on div at bounding box center [243, 204] width 284 height 34
drag, startPoint x: 148, startPoint y: 203, endPoint x: 81, endPoint y: 204, distance: 66.5
click at [81, 204] on div "Question 1 Does the woman already have a library card? A No B She’s unsure C Ye…" at bounding box center [520, 320] width 894 height 492
drag, startPoint x: 151, startPoint y: 204, endPoint x: 373, endPoint y: 221, distance: 222.1
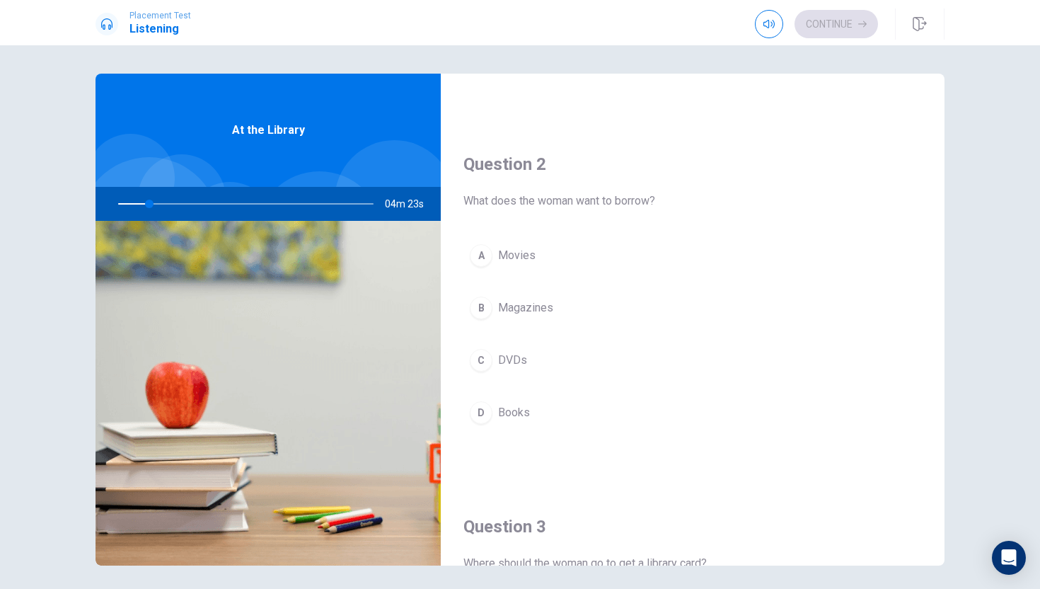
click at [372, 221] on div "At the Library 04m 23s" at bounding box center [268, 320] width 345 height 492
click at [496, 202] on span "What does the woman want to borrow?" at bounding box center [692, 200] width 459 height 17
click at [519, 200] on span "What does the woman want to borrow?" at bounding box center [692, 200] width 459 height 17
click at [484, 200] on span "What does the woman want to borrow?" at bounding box center [692, 200] width 459 height 17
click at [516, 356] on span "DVDs" at bounding box center [512, 360] width 29 height 17
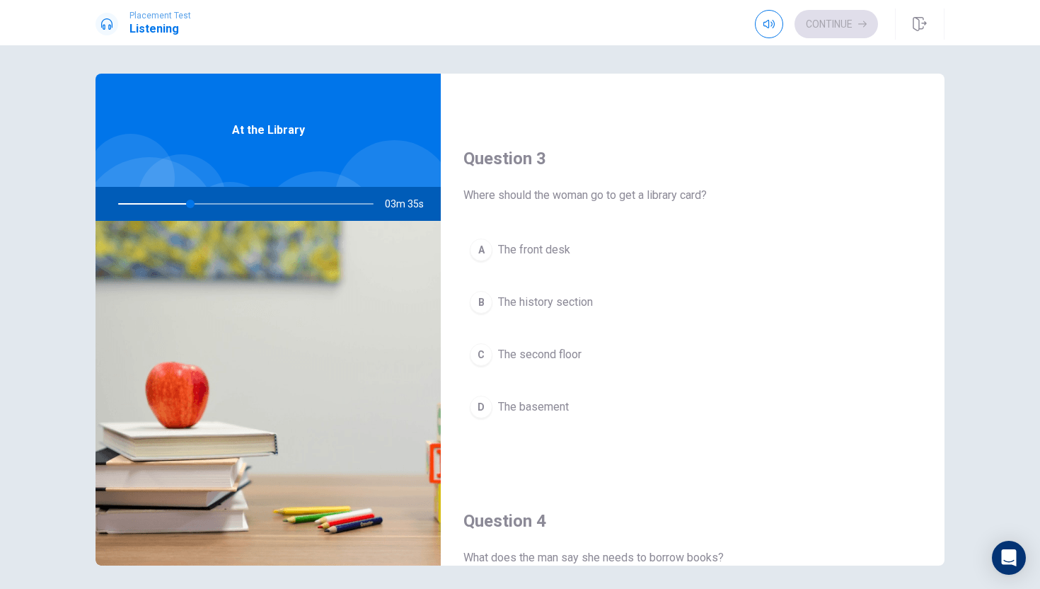
scroll to position [683, 0]
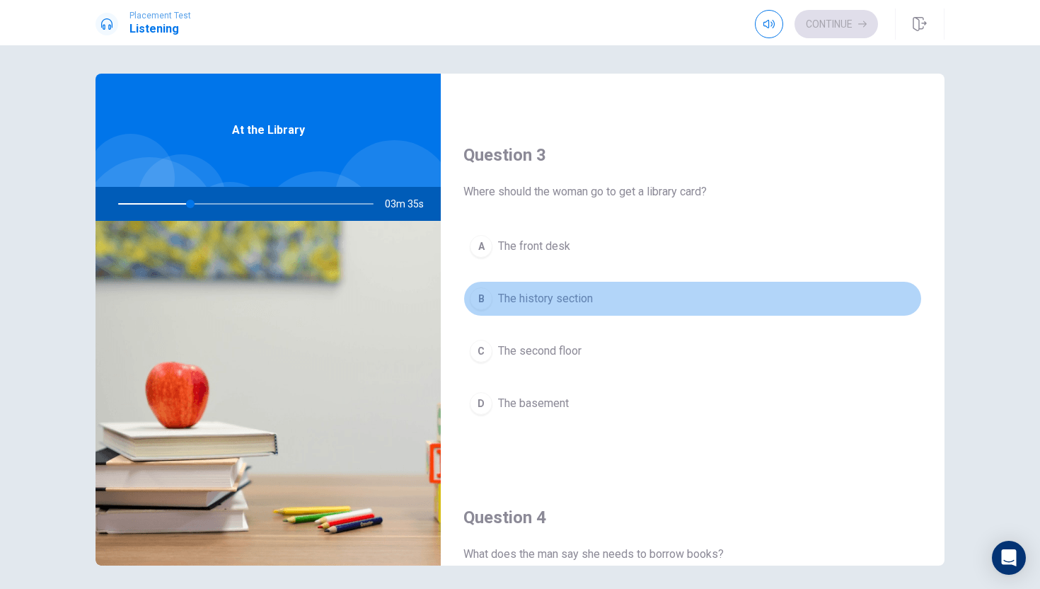
click at [585, 297] on span "The history section" at bounding box center [545, 298] width 95 height 17
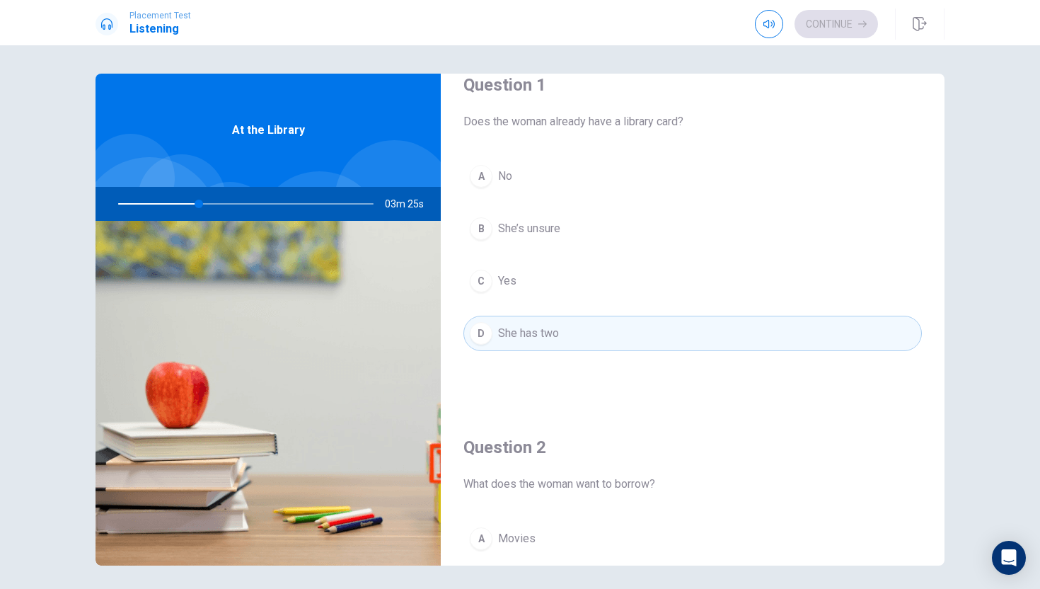
scroll to position [26, 0]
click at [521, 88] on h4 "Question 1" at bounding box center [692, 87] width 459 height 23
click at [591, 81] on h4 "Question 1" at bounding box center [692, 87] width 459 height 23
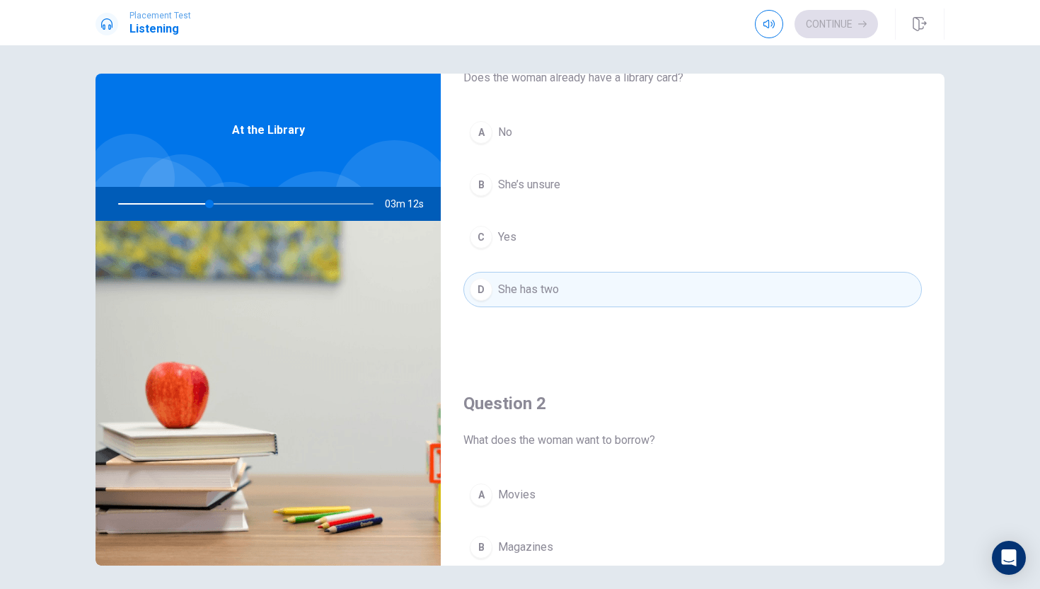
scroll to position [59, 0]
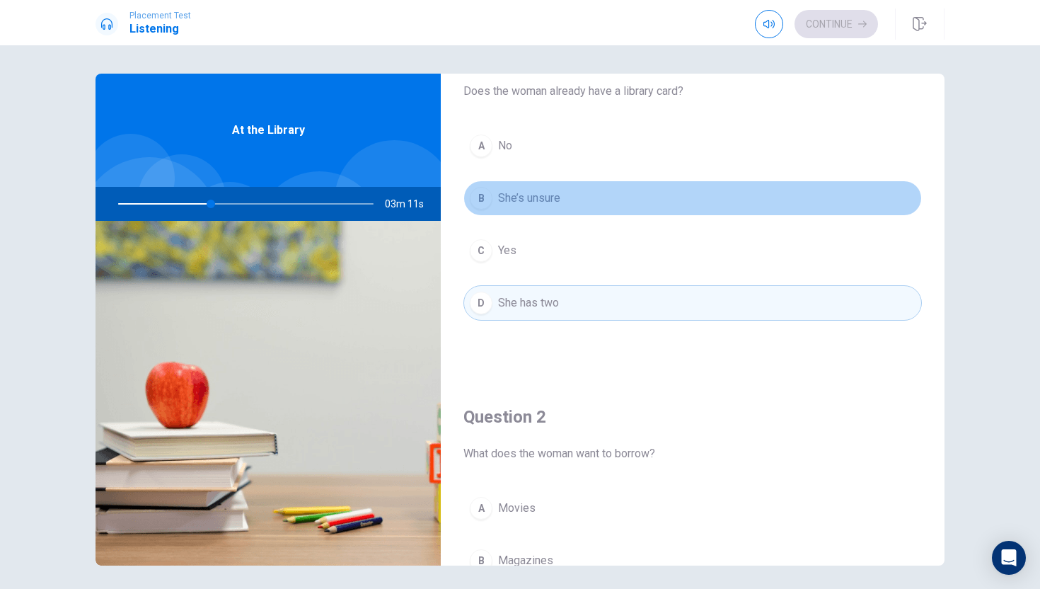
click at [594, 208] on button "B She’s unsure" at bounding box center [692, 197] width 459 height 35
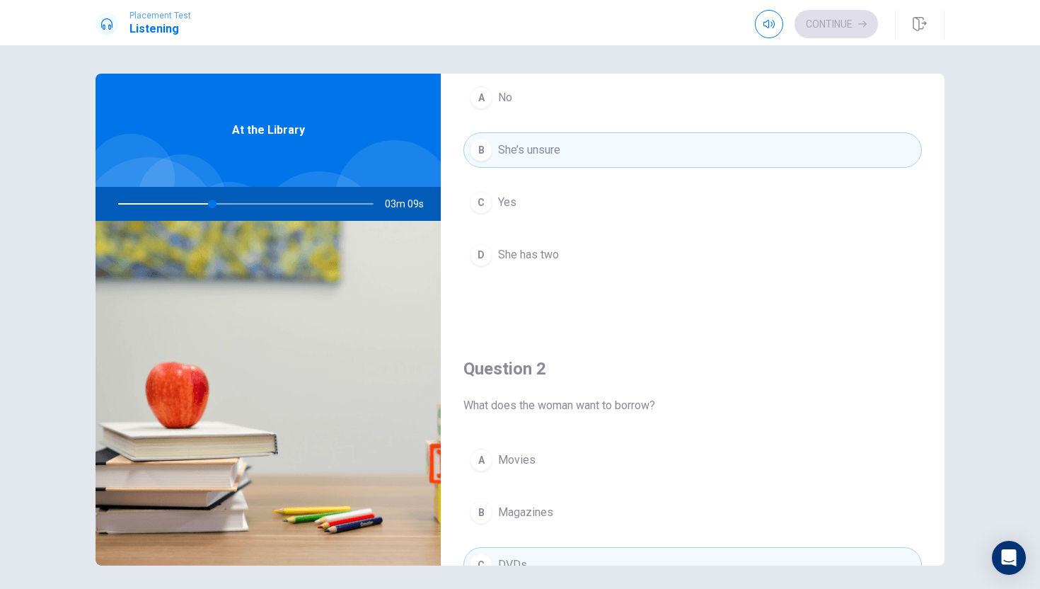
scroll to position [101, 0]
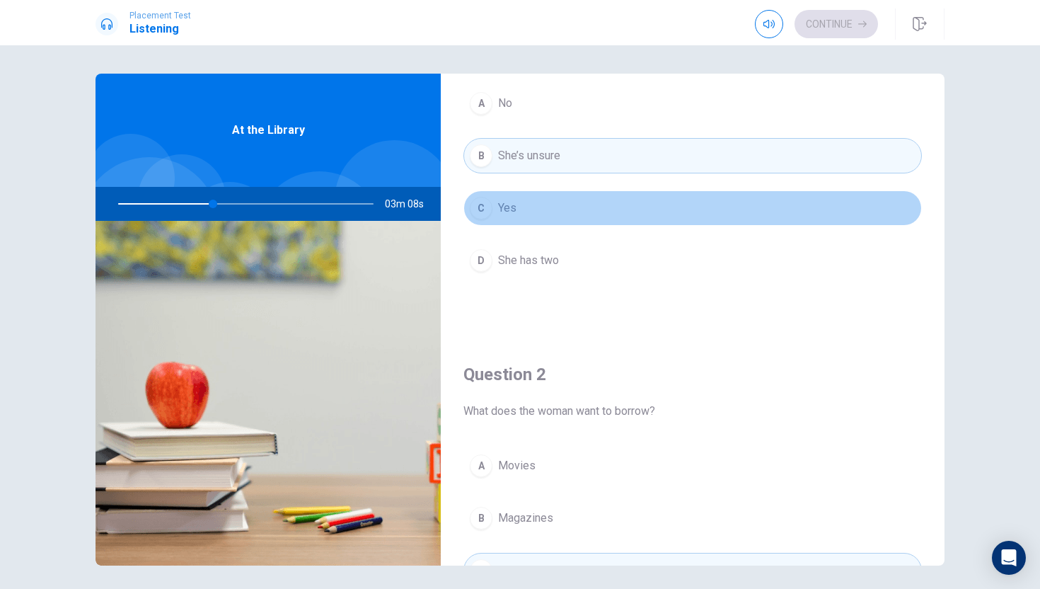
click at [570, 191] on button "C Yes" at bounding box center [692, 207] width 459 height 35
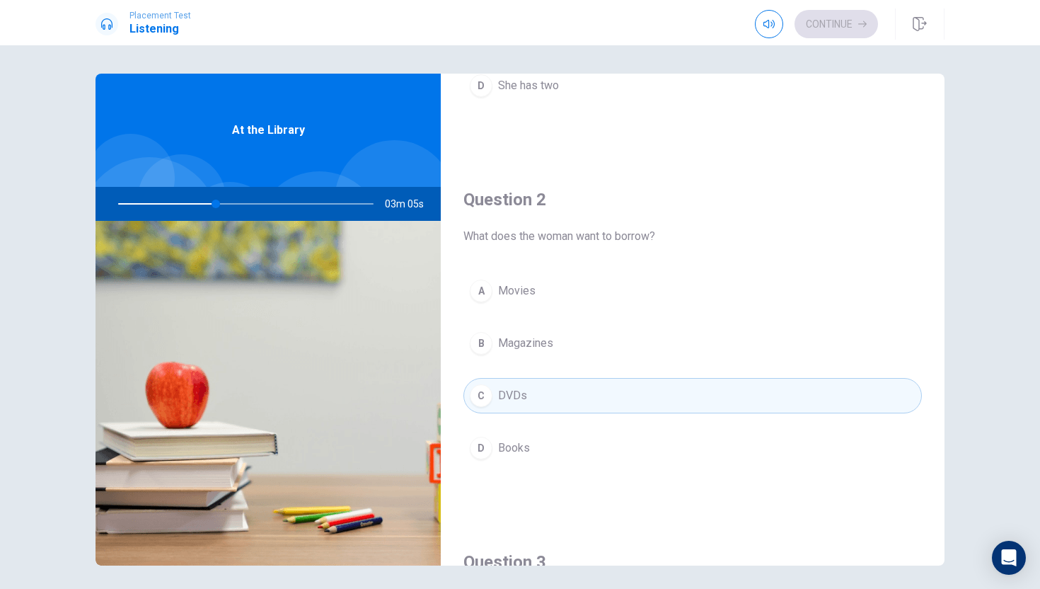
scroll to position [294, 0]
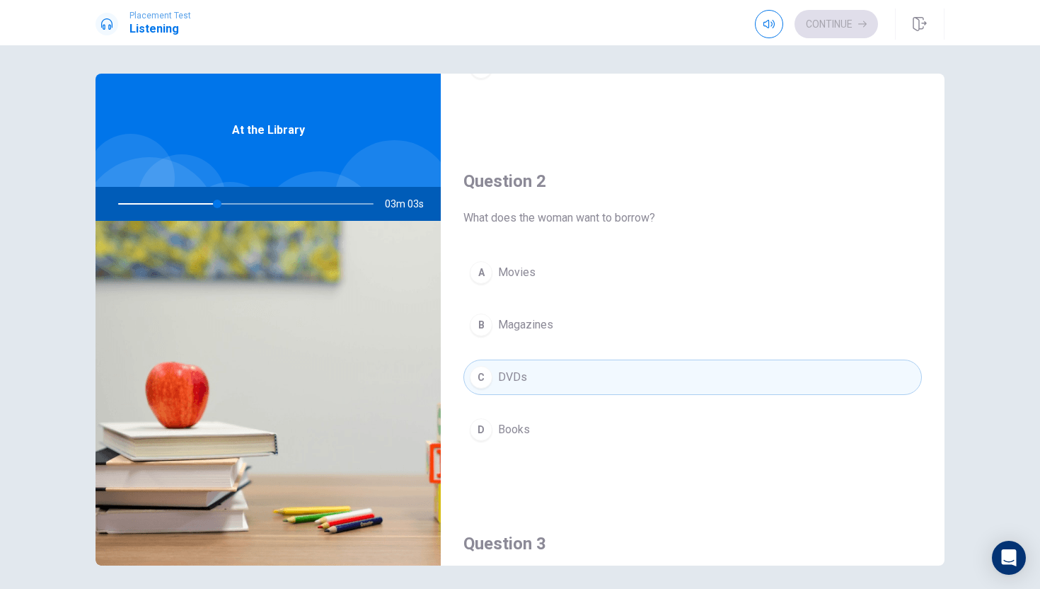
drag, startPoint x: 710, startPoint y: 144, endPoint x: 678, endPoint y: 306, distance: 164.4
click at [708, 180] on div "Question 2 What does the woman want to borrow? A Movies B Magazines C DVDs D Bo…" at bounding box center [693, 323] width 504 height 362
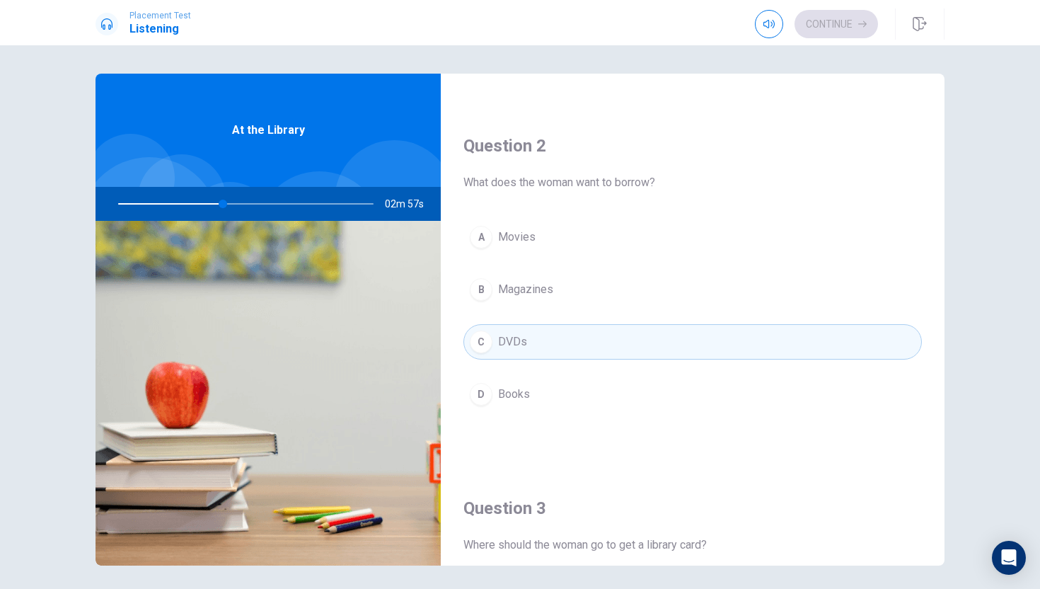
scroll to position [340, 0]
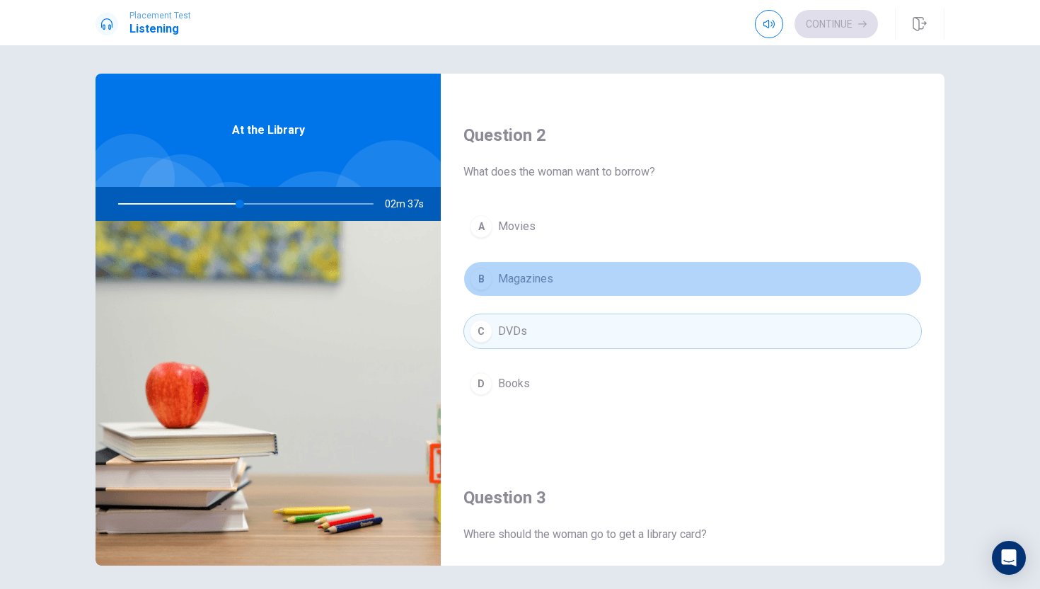
click at [562, 276] on button "B Magazines" at bounding box center [692, 278] width 459 height 35
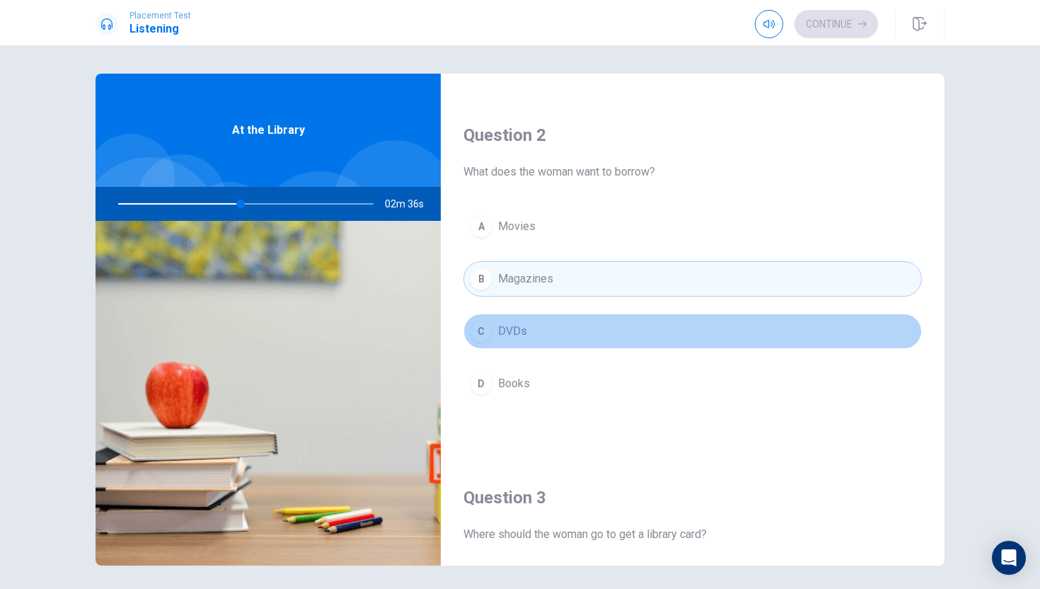
click at [581, 335] on button "C DVDs" at bounding box center [692, 330] width 459 height 35
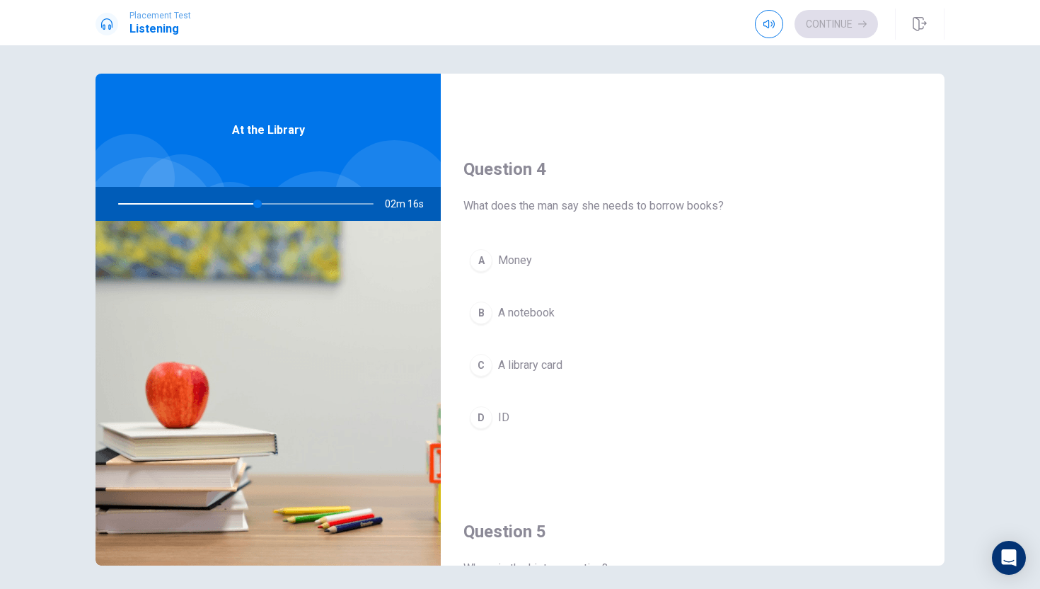
scroll to position [1042, 0]
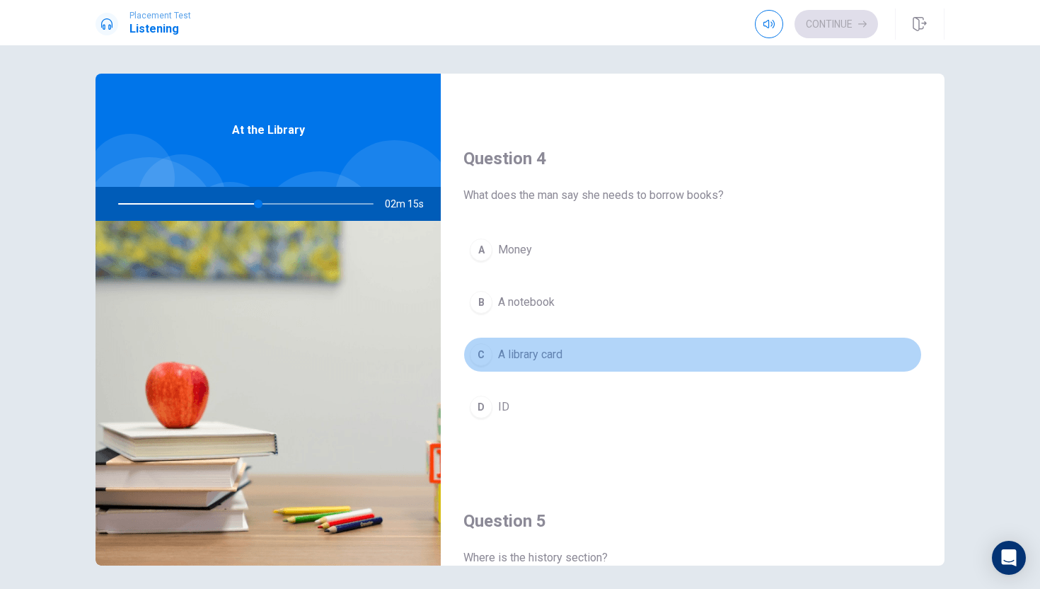
click at [574, 349] on button "C A library card" at bounding box center [692, 354] width 459 height 35
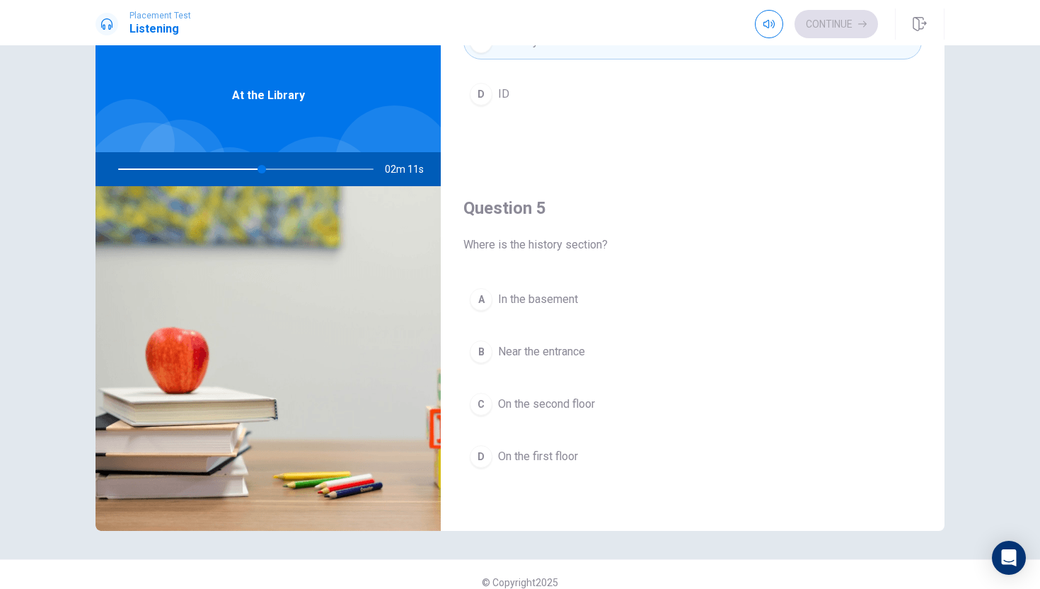
scroll to position [37, 0]
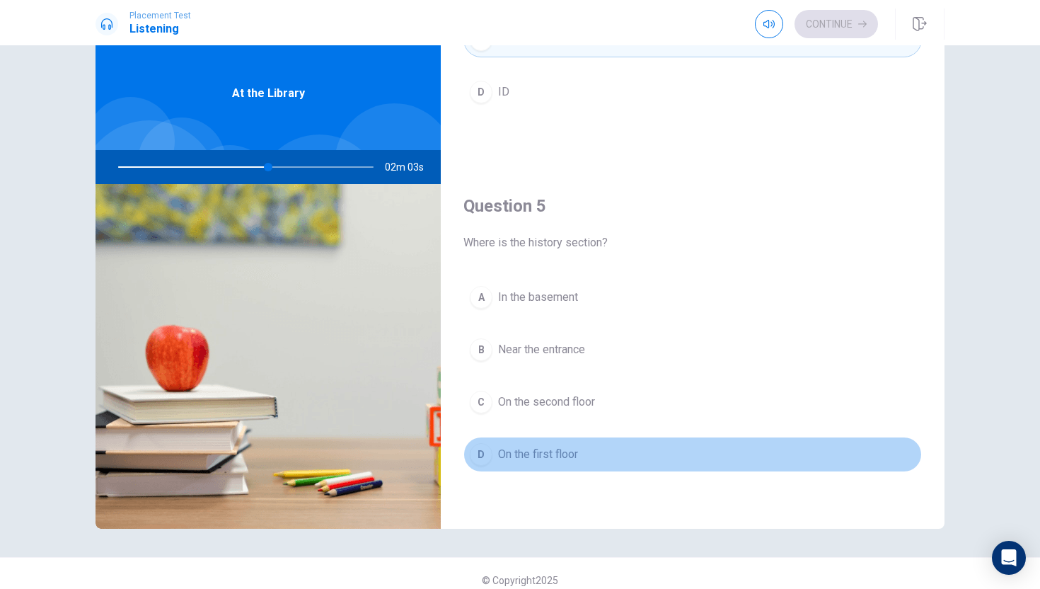
click at [570, 446] on span "On the first floor" at bounding box center [538, 454] width 80 height 17
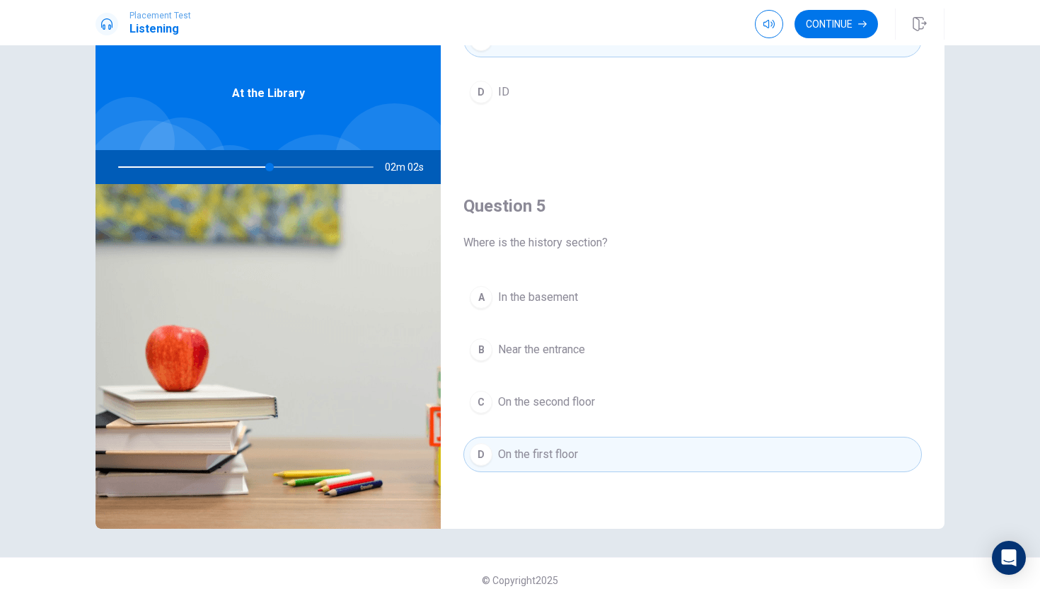
scroll to position [50, 0]
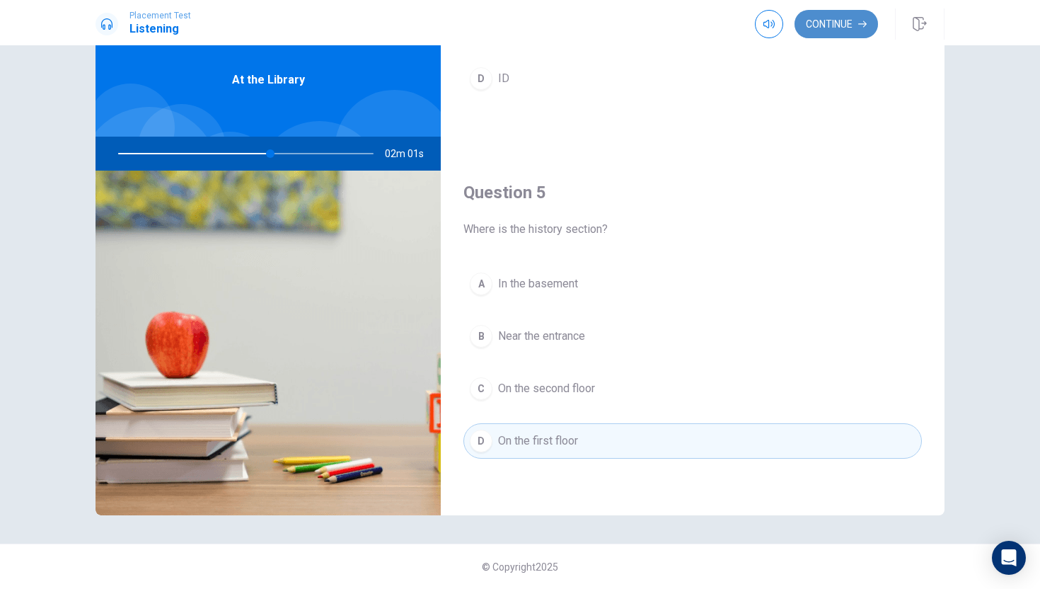
click at [827, 23] on button "Continue" at bounding box center [836, 24] width 83 height 28
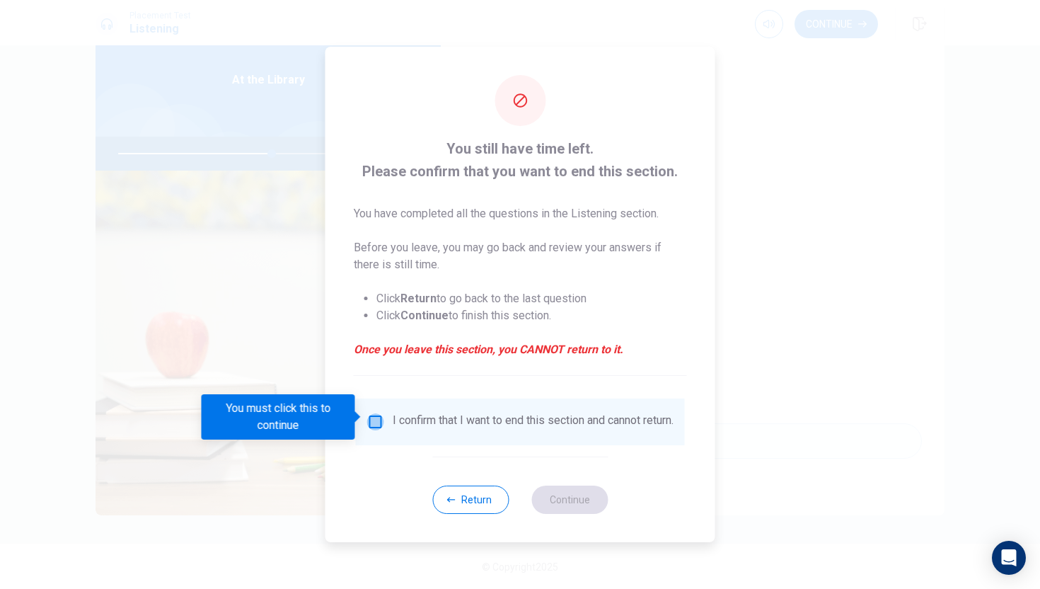
click at [374, 414] on input "You must click this to continue" at bounding box center [375, 421] width 17 height 17
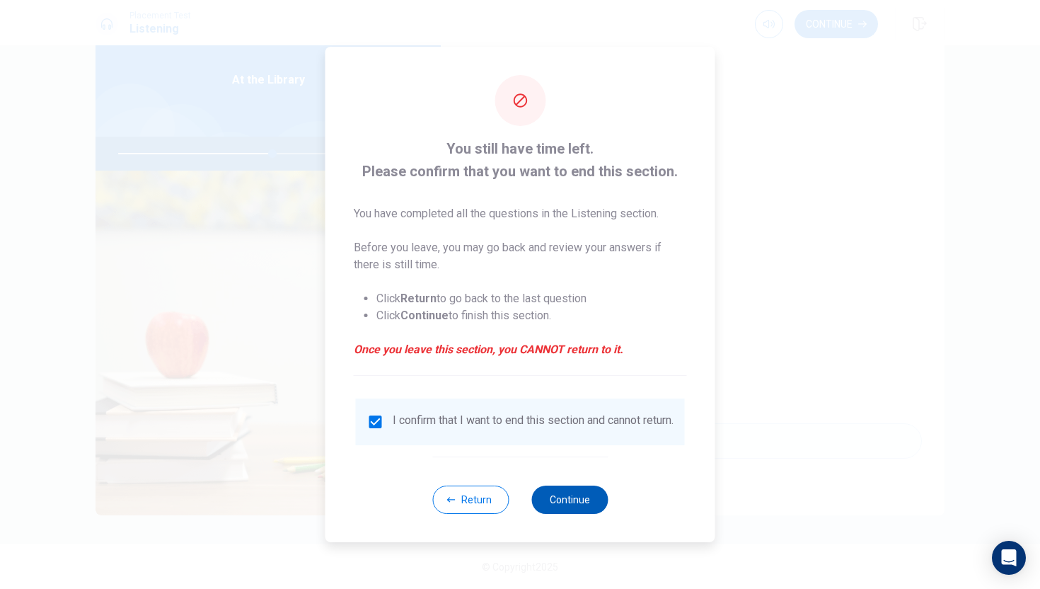
click at [582, 500] on button "Continue" at bounding box center [569, 499] width 76 height 28
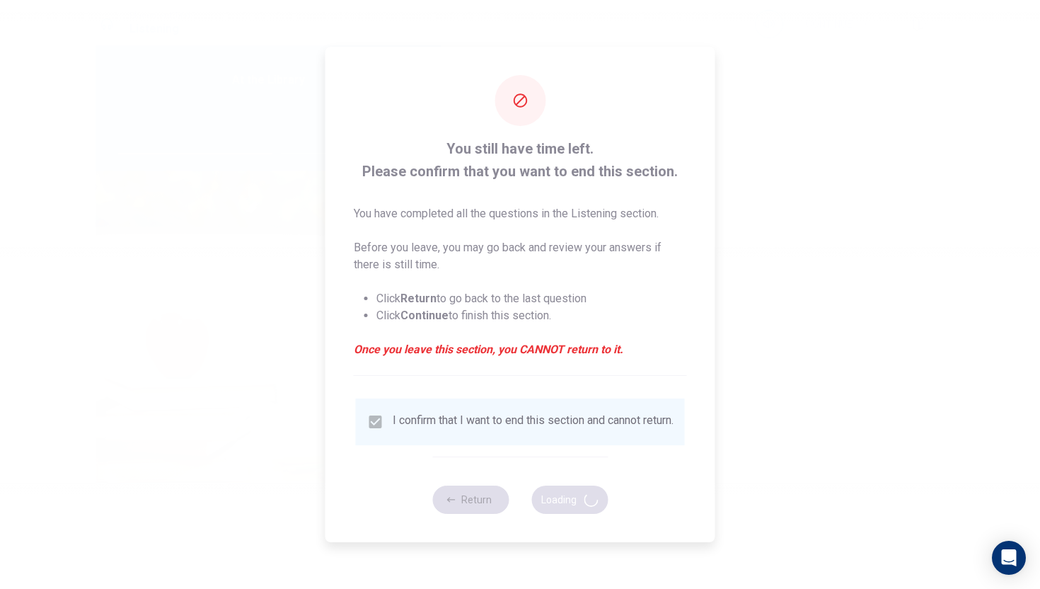
type input "63"
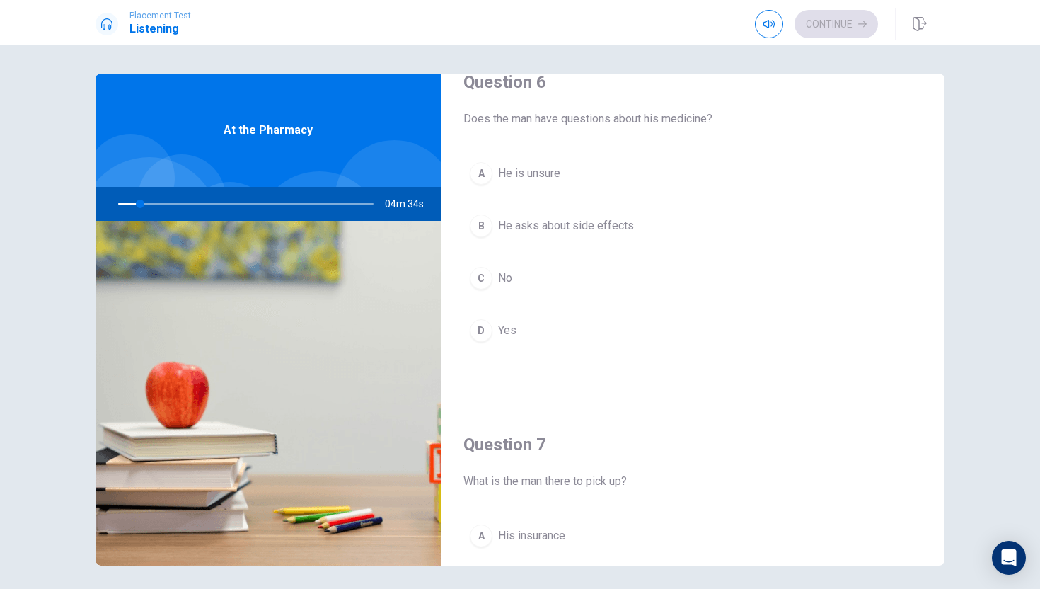
scroll to position [27, 0]
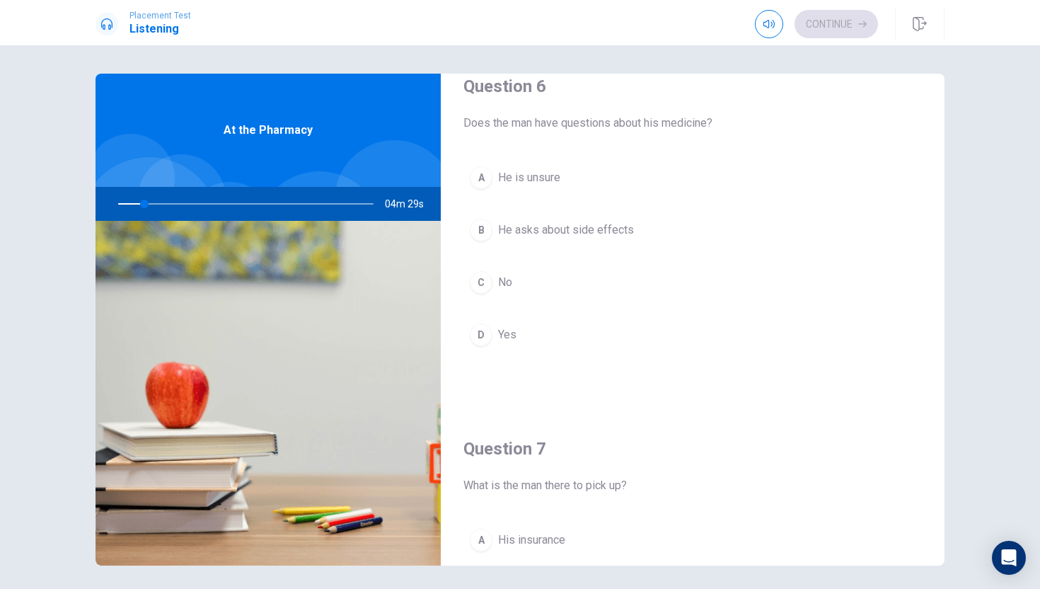
drag, startPoint x: 144, startPoint y: 202, endPoint x: 240, endPoint y: 190, distance: 96.3
click at [237, 190] on div at bounding box center [243, 204] width 284 height 34
click at [758, 103] on div "Question 6 Does the man have questions about his medicine?" at bounding box center [692, 103] width 459 height 57
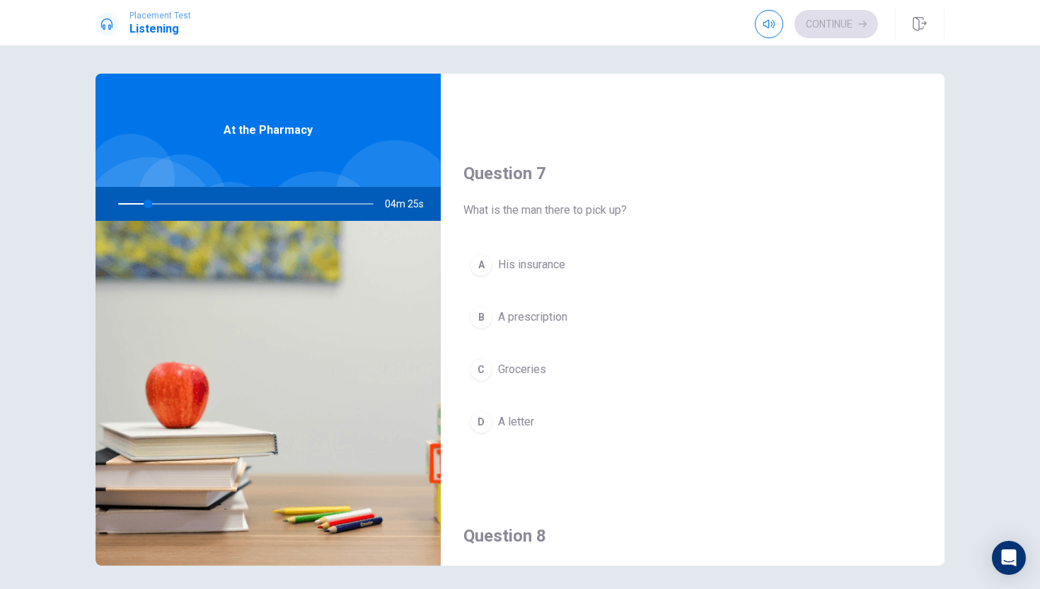
scroll to position [304, 0]
drag, startPoint x: 451, startPoint y: 81, endPoint x: 474, endPoint y: 61, distance: 30.1
click at [474, 62] on div "Question 6 Does the man have questions about his medicine? A He is unsure B He …" at bounding box center [520, 316] width 1040 height 543
click at [474, 61] on div "Question 6 Does the man have questions about his medicine? A He is unsure B He …" at bounding box center [520, 316] width 1040 height 543
click at [546, 215] on span "What is the man there to pick up?" at bounding box center [692, 208] width 459 height 17
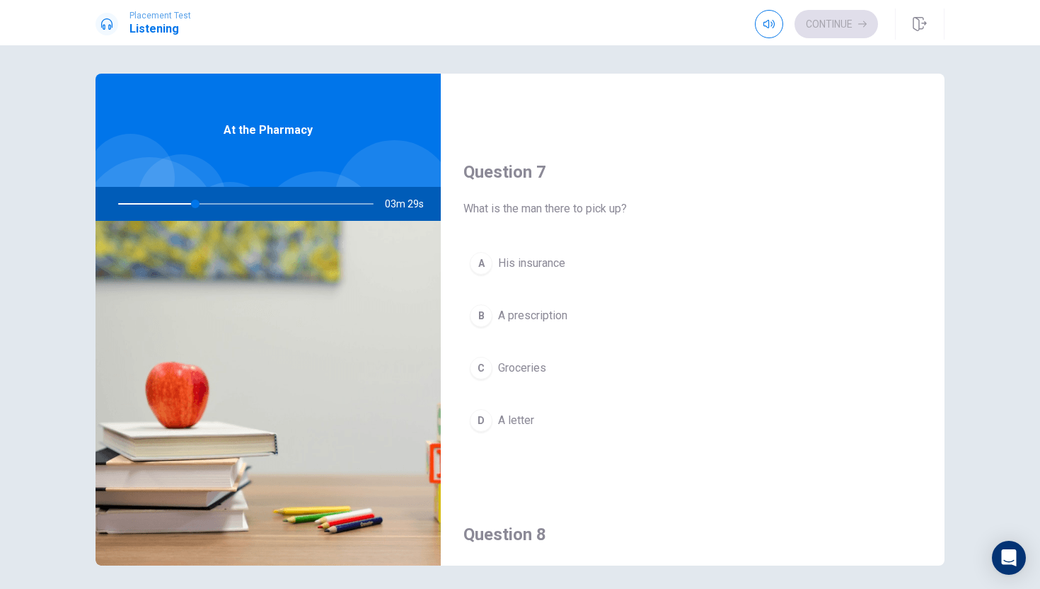
drag, startPoint x: 445, startPoint y: 93, endPoint x: 419, endPoint y: 89, distance: 26.4
click at [419, 89] on div "Question 6 Does the man have questions about his medicine? A He is unsure B He …" at bounding box center [520, 320] width 849 height 492
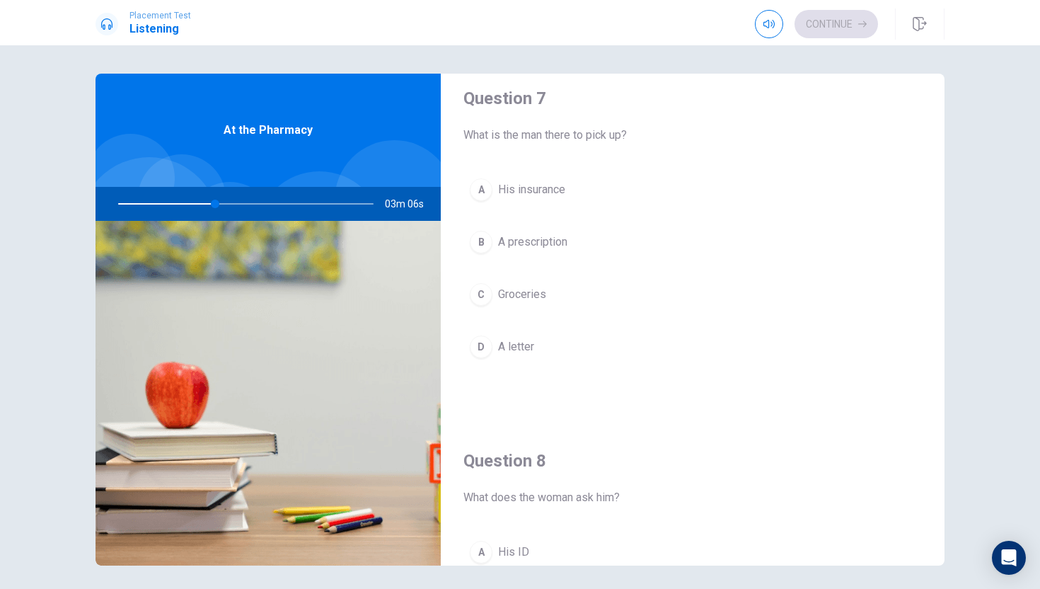
scroll to position [372, 0]
click at [544, 192] on span "His insurance" at bounding box center [531, 194] width 67 height 17
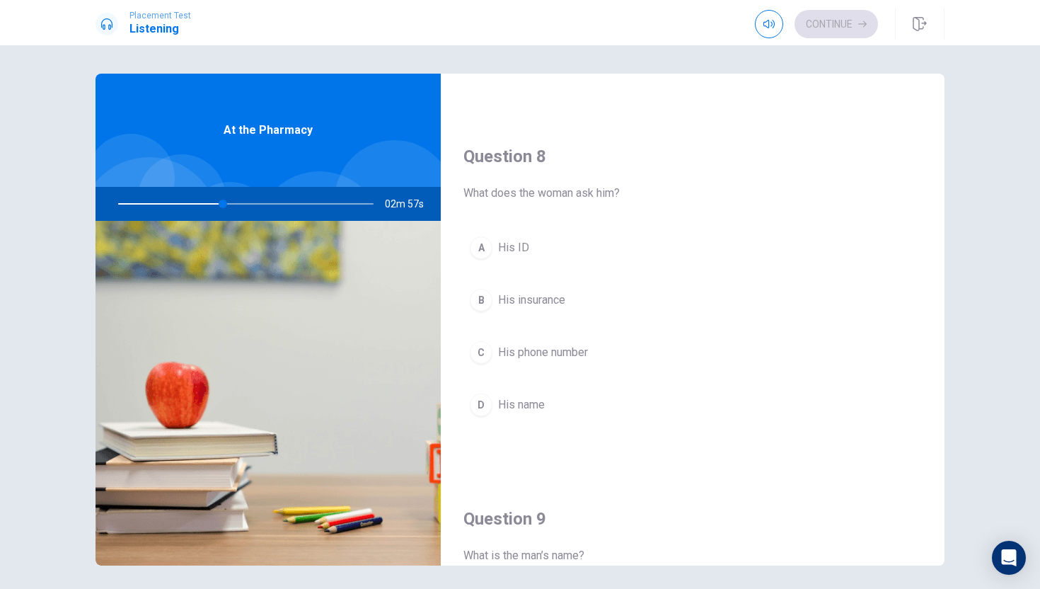
scroll to position [687, 0]
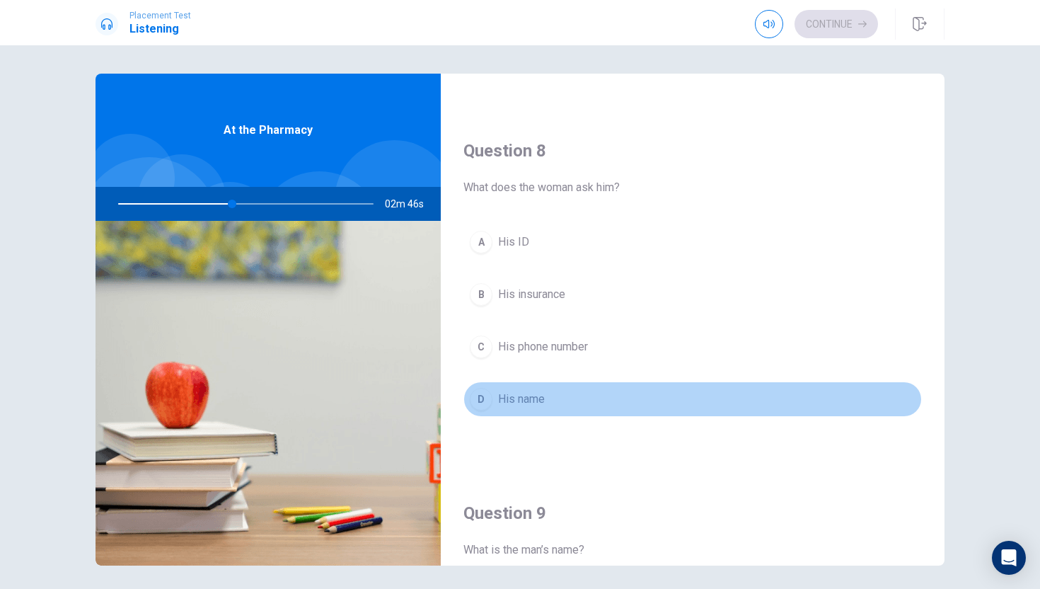
click at [504, 394] on span "His name" at bounding box center [521, 399] width 47 height 17
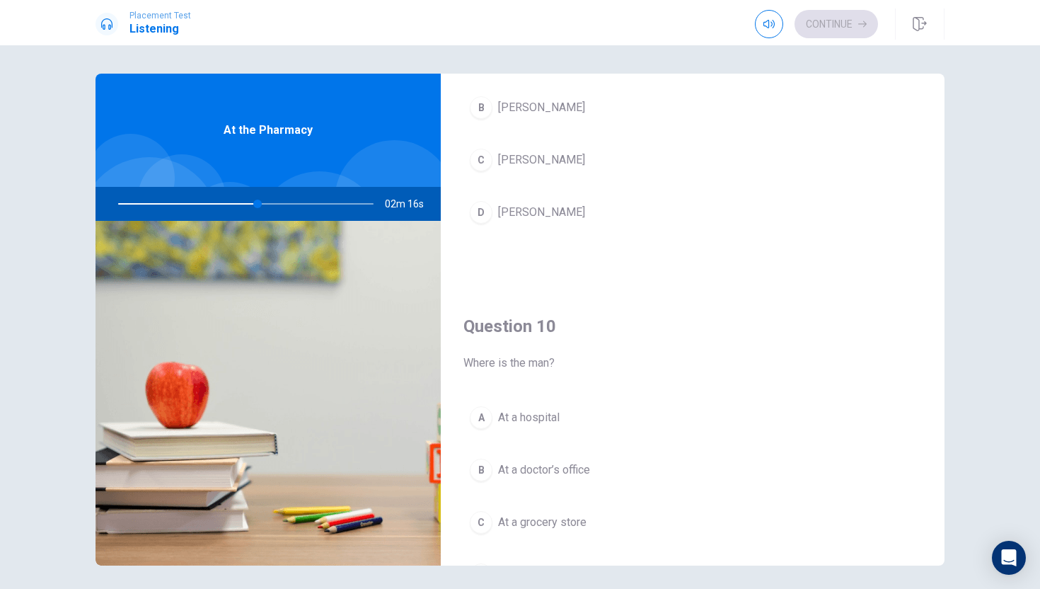
scroll to position [1264, 0]
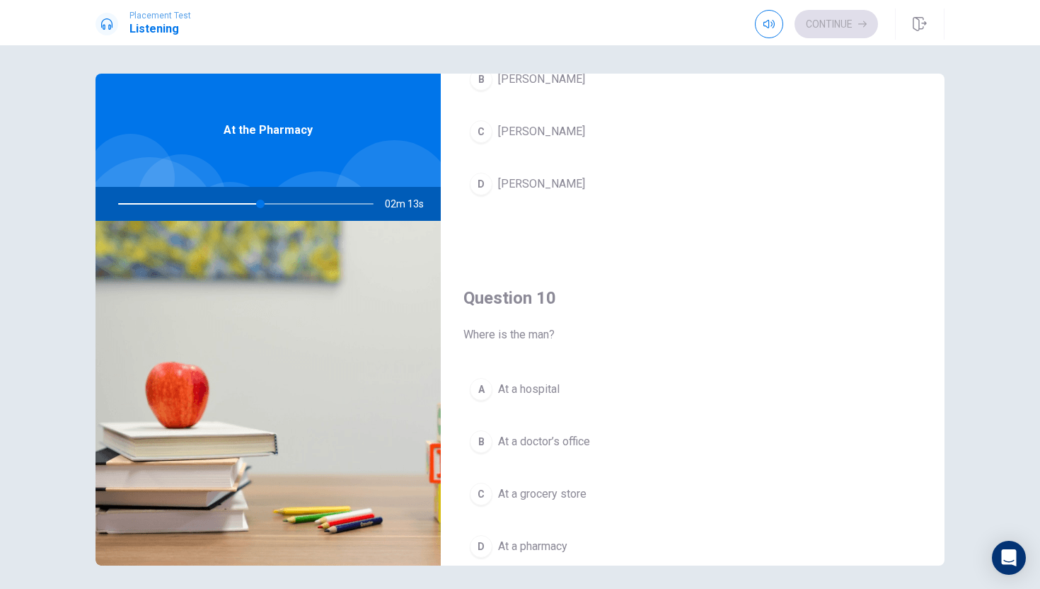
drag, startPoint x: 248, startPoint y: 204, endPoint x: 587, endPoint y: 207, distance: 338.9
click at [585, 207] on div "Question 6 Does the man have questions about his medicine? A He is unsure B He …" at bounding box center [520, 320] width 849 height 492
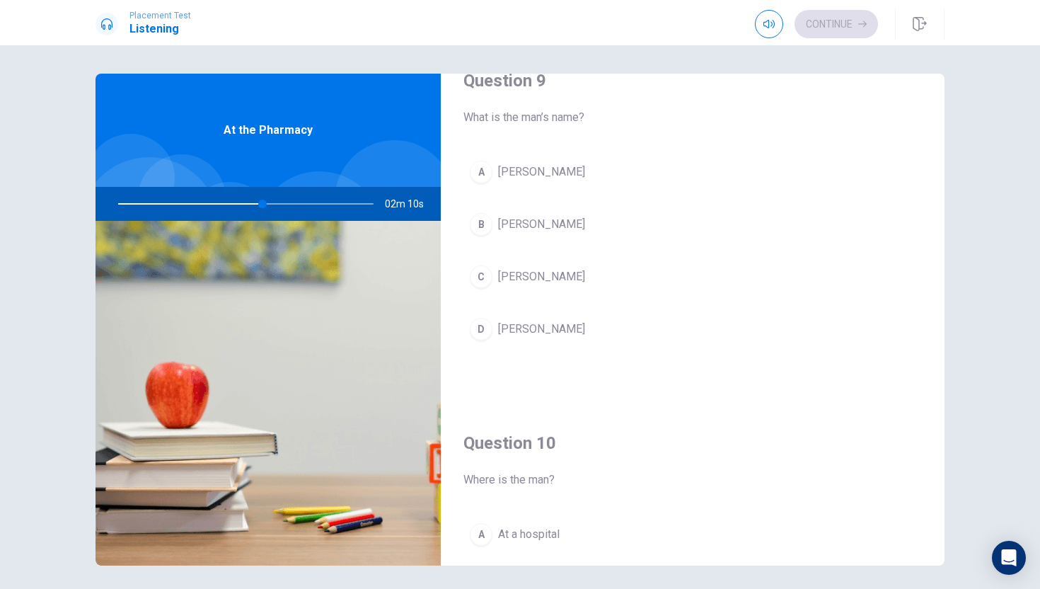
scroll to position [1119, 0]
drag, startPoint x: 693, startPoint y: 103, endPoint x: 710, endPoint y: 100, distance: 17.2
click at [710, 101] on div "Question 9 What is the man’s name?" at bounding box center [692, 97] width 459 height 57
click at [705, 136] on div "Question 9 What is the man’s name? A [PERSON_NAME] B [PERSON_NAME] C [PERSON_NA…" at bounding box center [693, 222] width 504 height 362
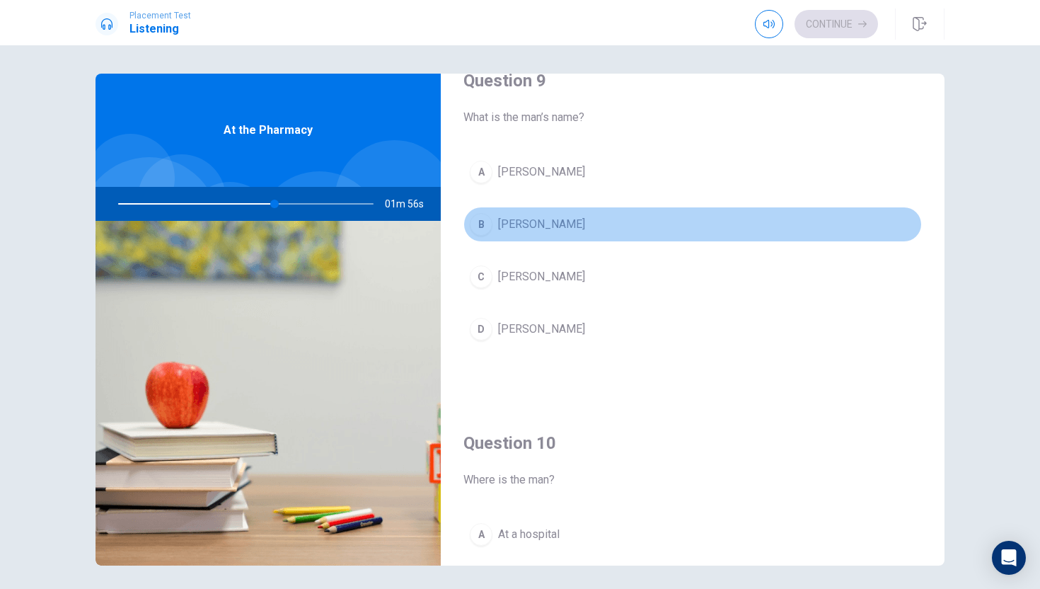
click at [550, 224] on span "[PERSON_NAME]" at bounding box center [541, 224] width 87 height 17
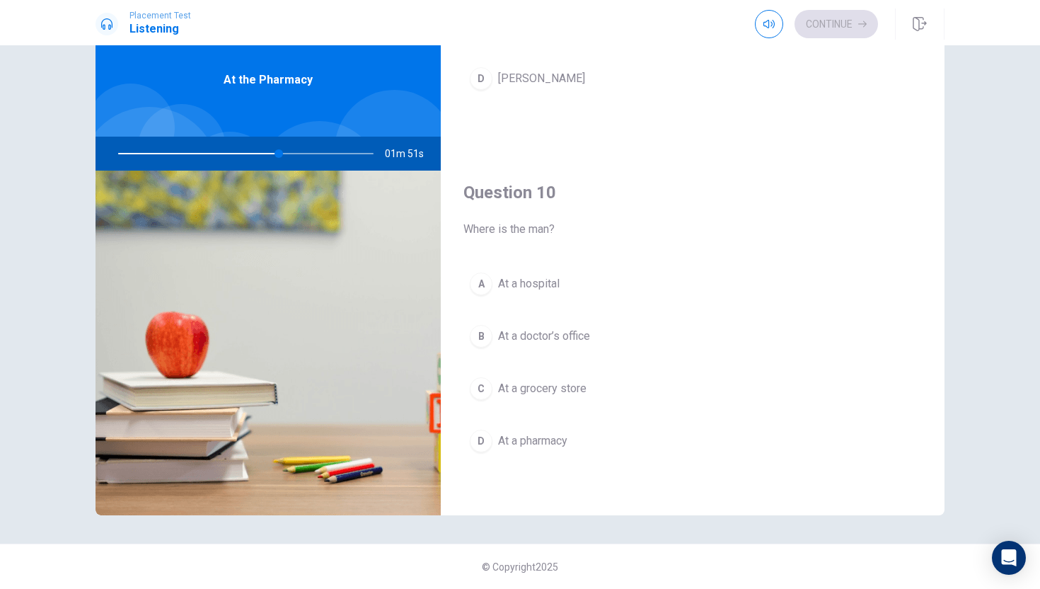
scroll to position [50, 0]
click at [581, 447] on button "D At a pharmacy" at bounding box center [692, 441] width 459 height 35
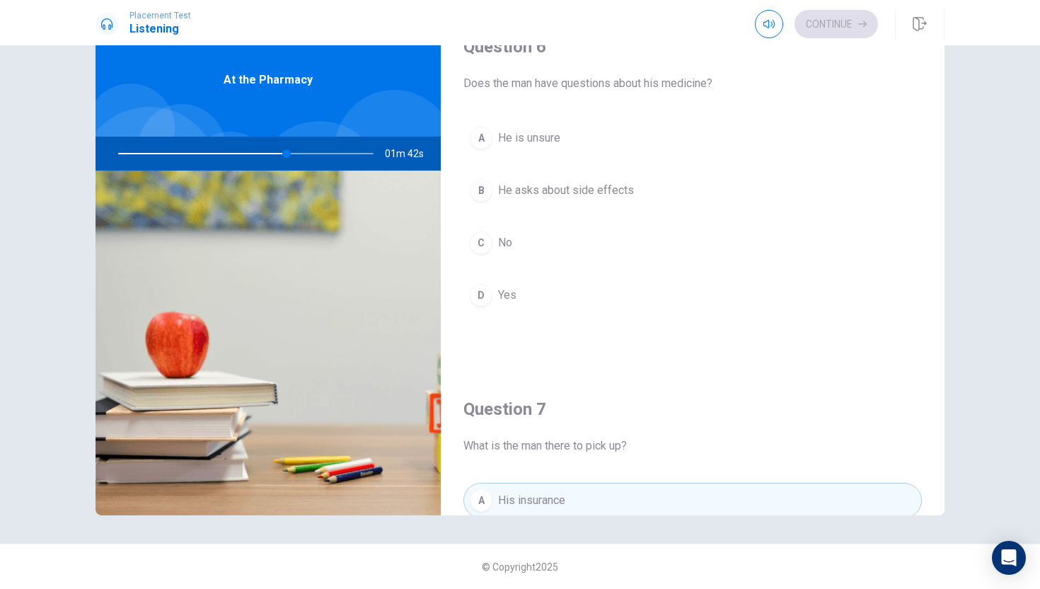
scroll to position [0, 0]
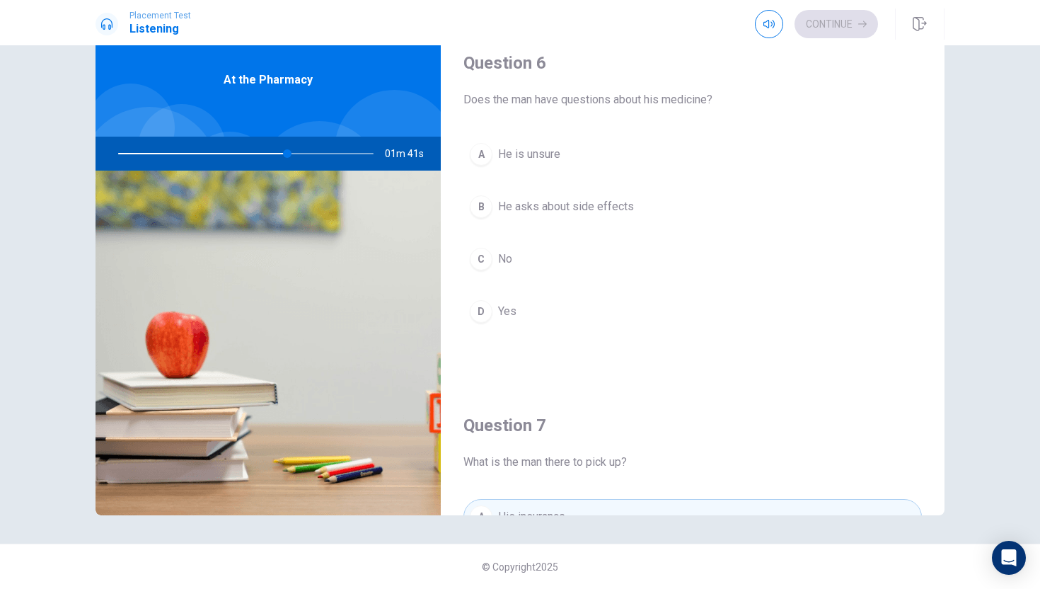
click at [825, 96] on span "Does the man have questions about his medicine?" at bounding box center [692, 99] width 459 height 17
click at [839, 98] on span "Does the man have questions about his medicine?" at bounding box center [692, 99] width 459 height 17
click at [662, 156] on button "A He is unsure" at bounding box center [692, 154] width 459 height 35
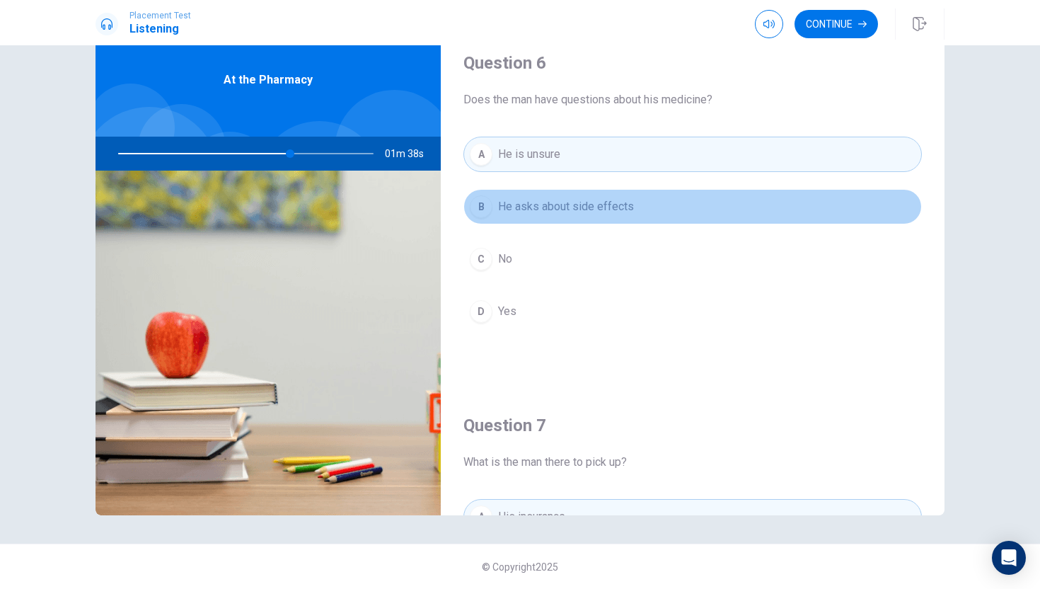
click at [699, 193] on button "B He asks about side effects" at bounding box center [692, 206] width 459 height 35
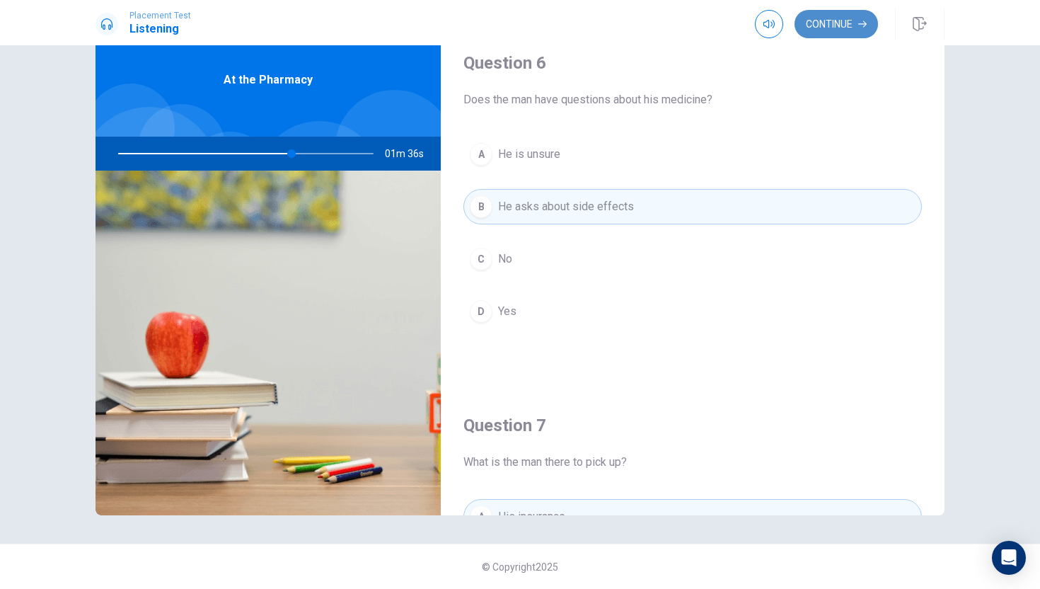
click at [848, 16] on button "Continue" at bounding box center [836, 24] width 83 height 28
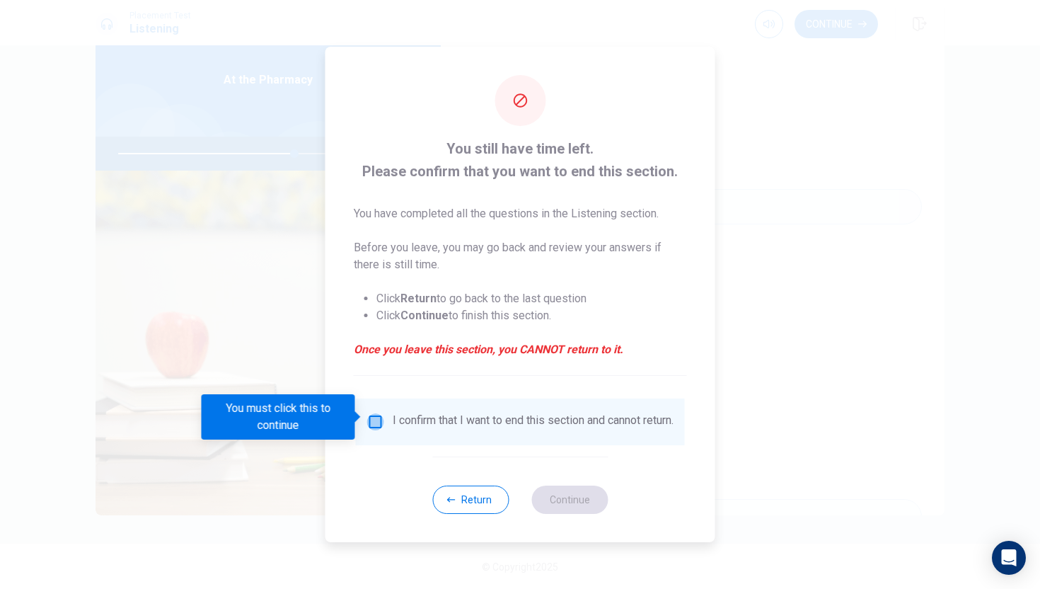
click at [371, 420] on input "You must click this to continue" at bounding box center [375, 421] width 17 height 17
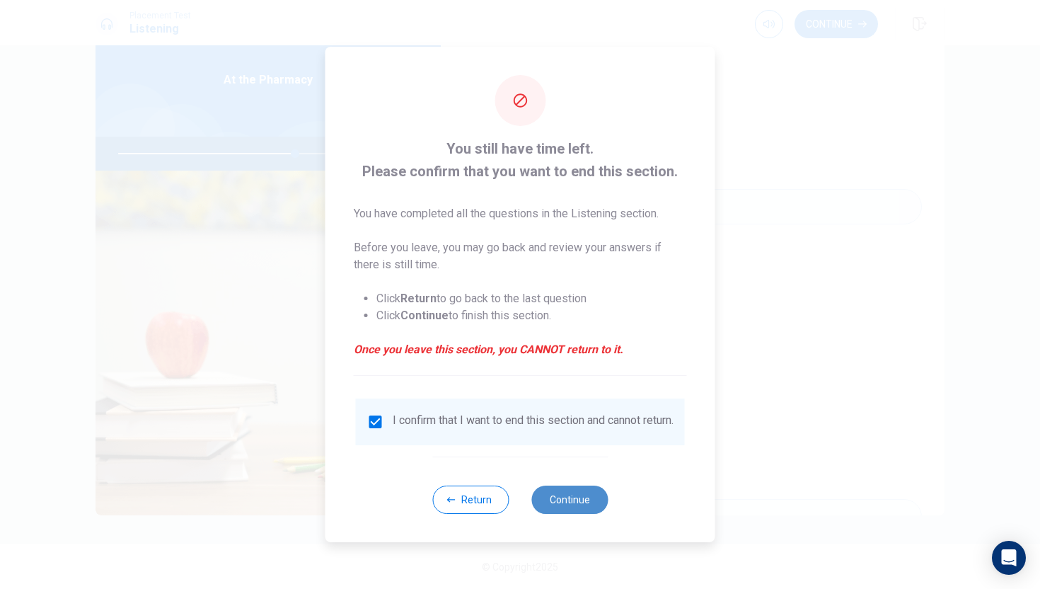
click at [572, 514] on button "Continue" at bounding box center [569, 499] width 76 height 28
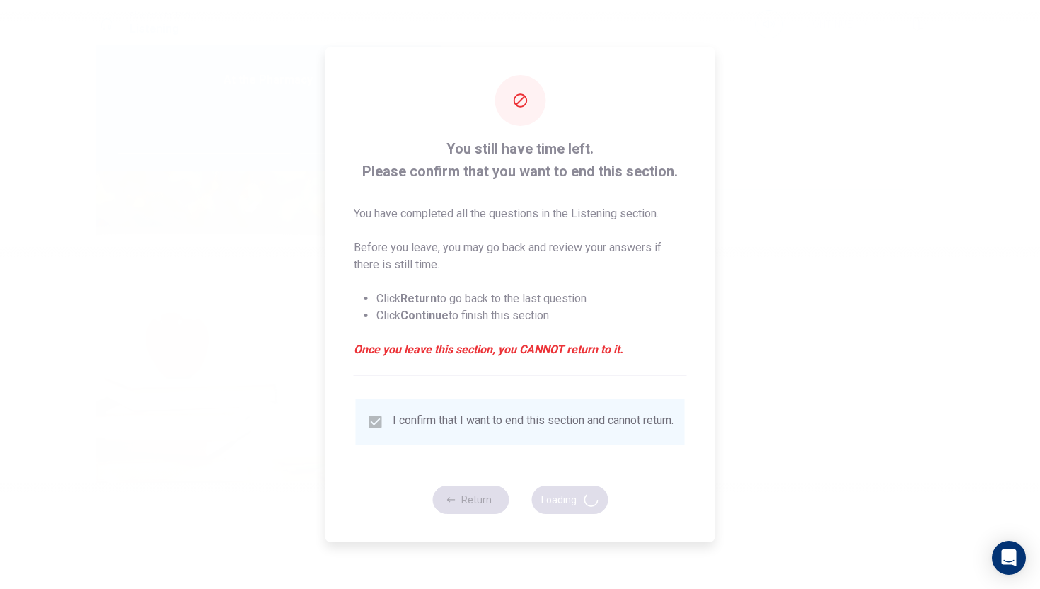
type input "70"
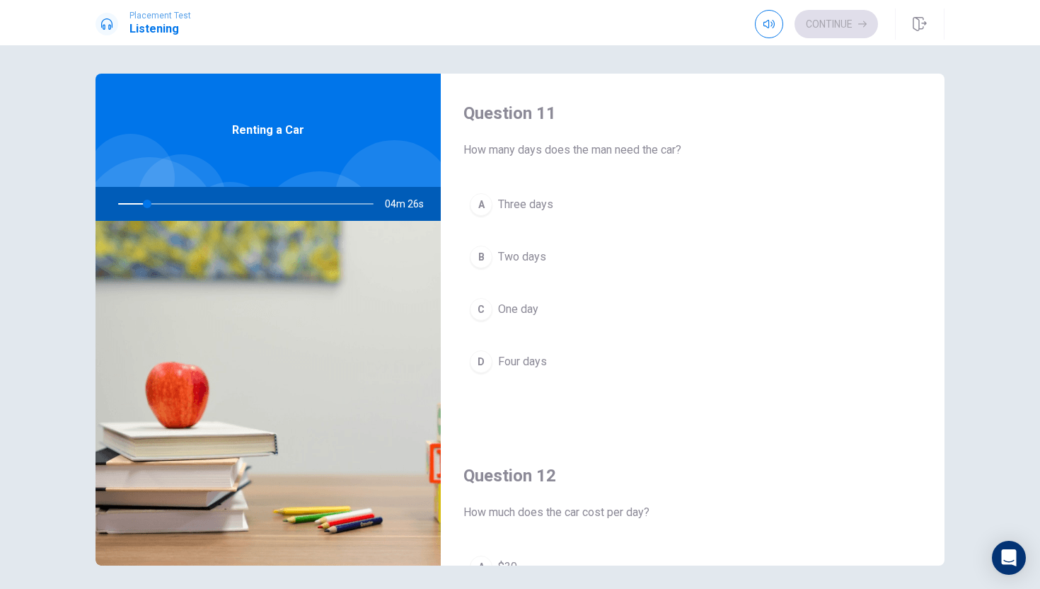
click at [592, 106] on h4 "Question 11" at bounding box center [692, 113] width 459 height 23
click at [621, 101] on div "Question 11 How many days does the man need the car? A Three days B Two days C …" at bounding box center [693, 255] width 504 height 362
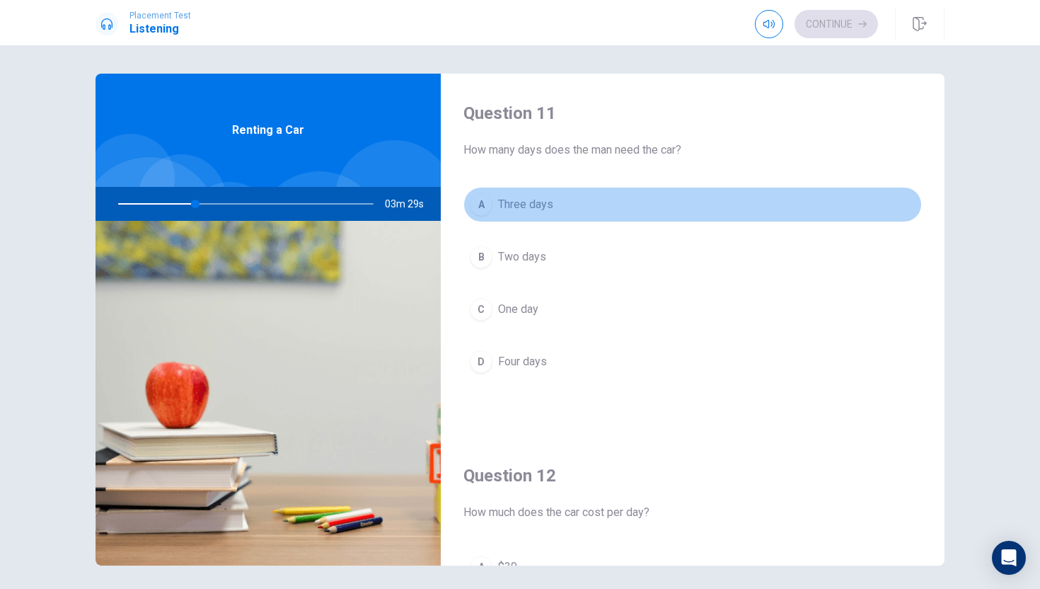
click at [533, 202] on span "Three days" at bounding box center [525, 204] width 55 height 17
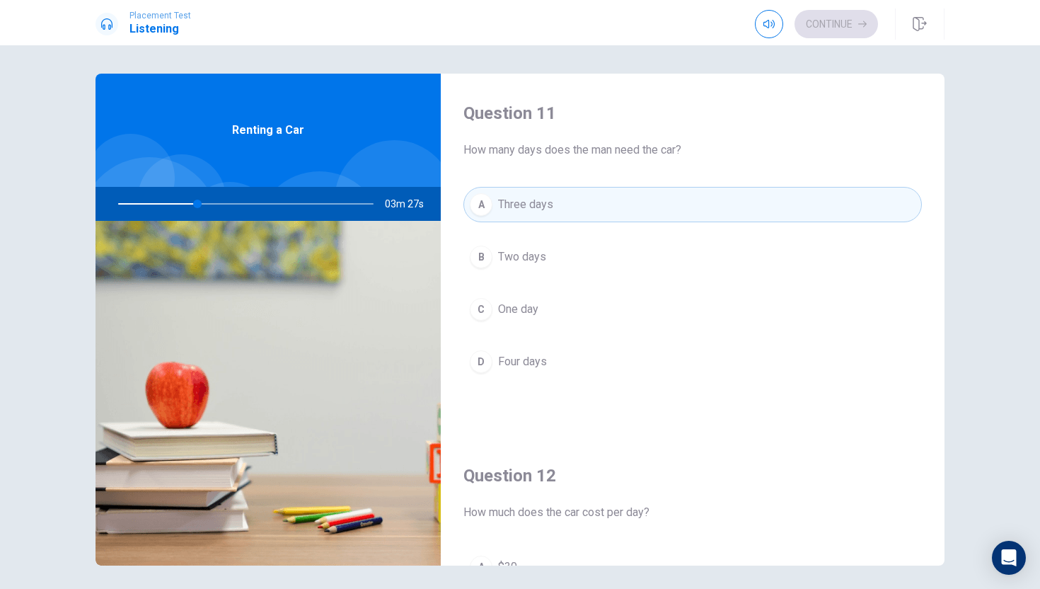
click at [580, 91] on div "Question 11 How many days does the man need the car? A Three days B Two days C …" at bounding box center [693, 255] width 504 height 362
click at [567, 71] on div "Question 11 How many days does the man need the car? A Three days B Two days C …" at bounding box center [520, 316] width 1040 height 543
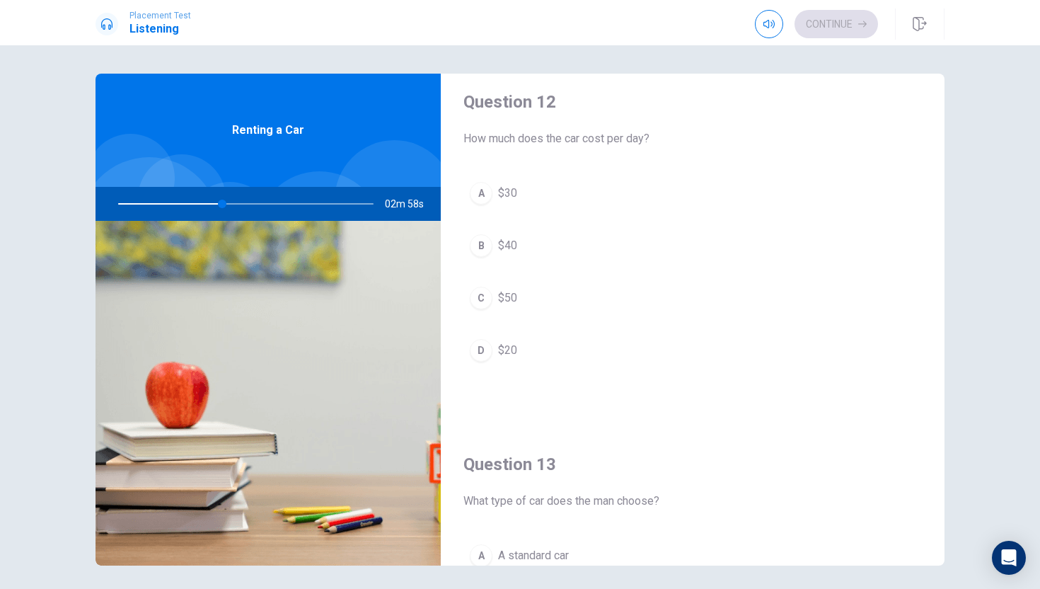
scroll to position [374, 0]
click at [509, 187] on span "$30" at bounding box center [507, 192] width 19 height 17
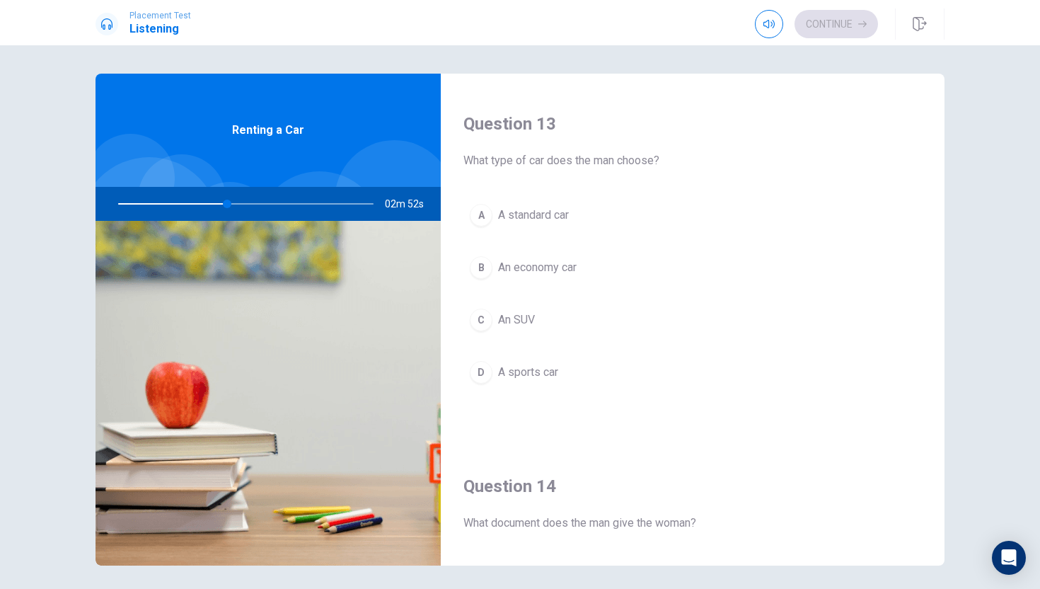
scroll to position [691, 0]
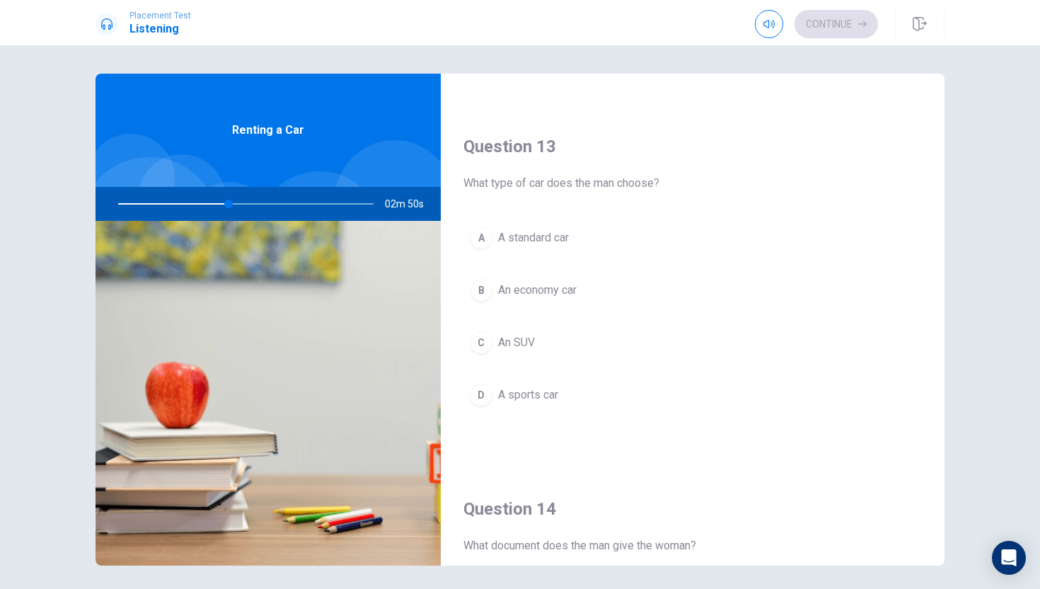
click at [766, 122] on div "Question 13 What type of car does the man choose? A A standard car B An economy…" at bounding box center [693, 288] width 504 height 362
drag, startPoint x: 766, startPoint y: 122, endPoint x: 777, endPoint y: 120, distance: 11.5
click at [767, 122] on div "Question 13 What type of car does the man choose? A A standard car B An economy…" at bounding box center [693, 288] width 504 height 362
drag, startPoint x: 779, startPoint y: 119, endPoint x: 764, endPoint y: 173, distance: 56.5
click at [784, 149] on div "Question 13 What type of car does the man choose? A A standard car B An economy…" at bounding box center [693, 288] width 504 height 362
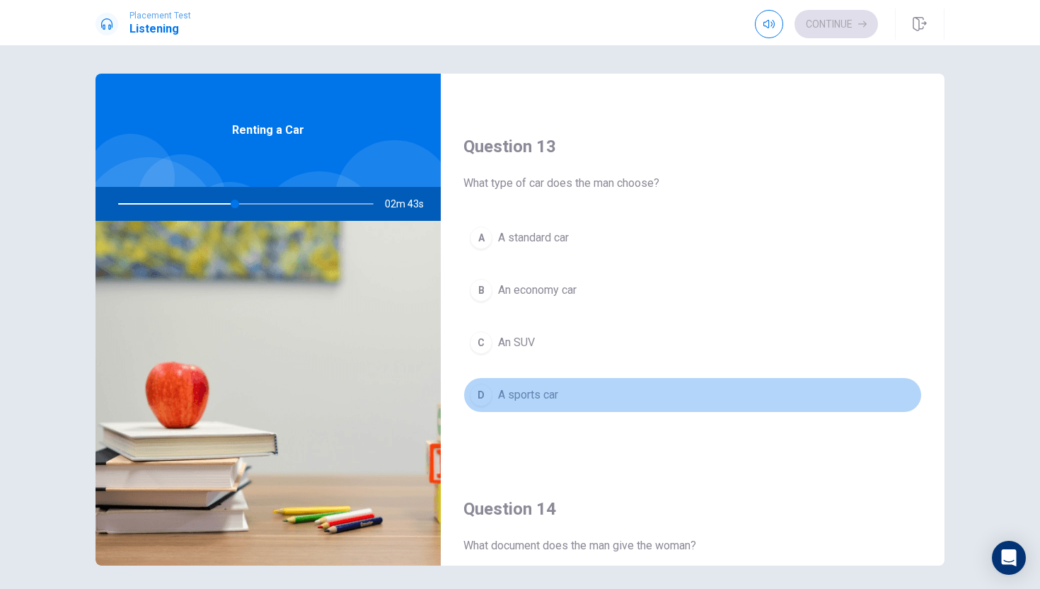
click at [582, 396] on button "D A sports car" at bounding box center [692, 394] width 459 height 35
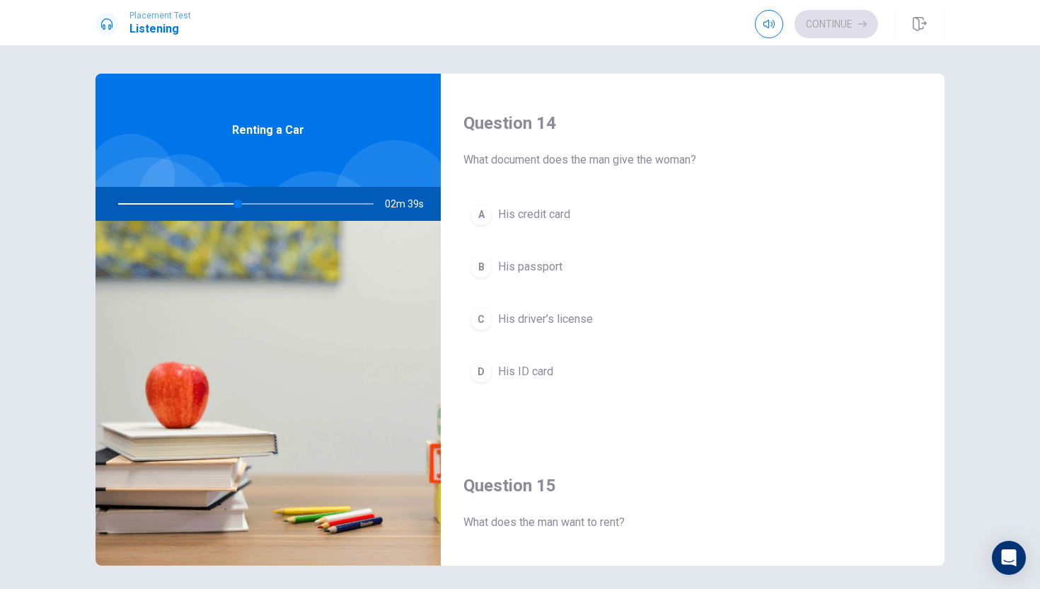
scroll to position [1078, 0]
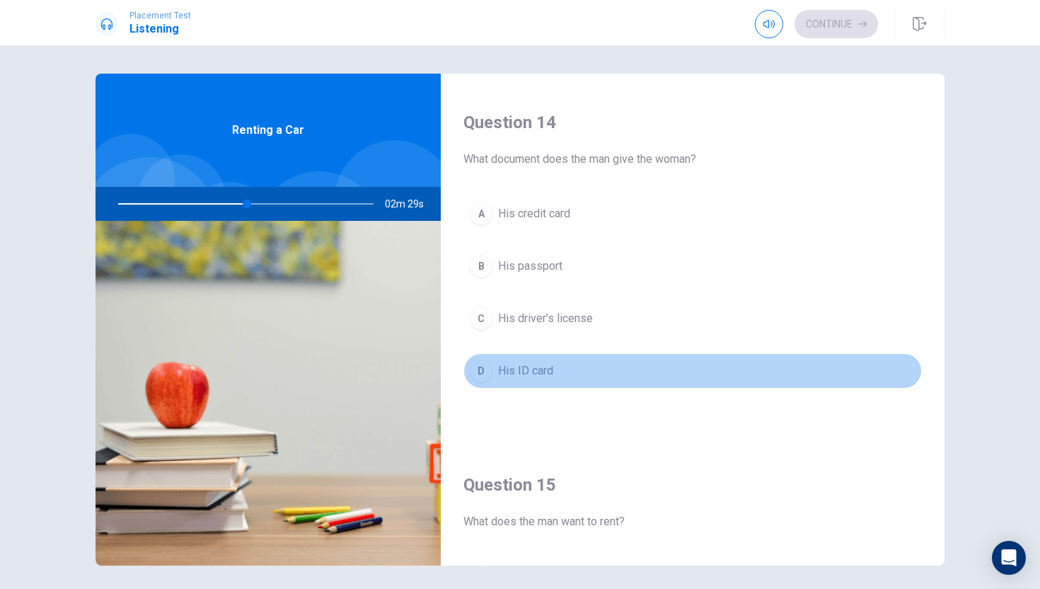
click at [538, 380] on button "D His ID card" at bounding box center [692, 370] width 459 height 35
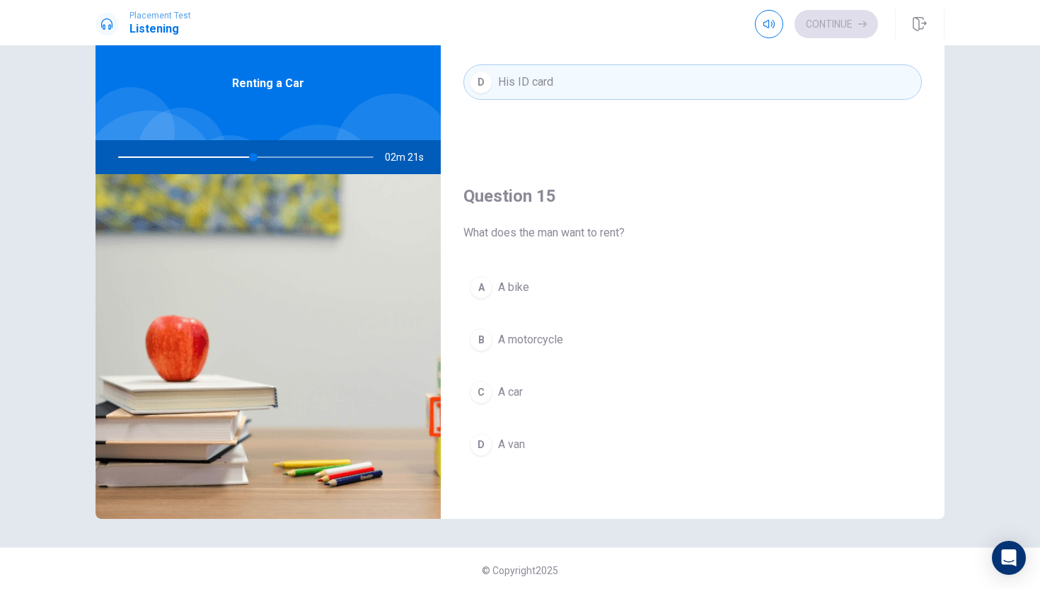
scroll to position [50, 0]
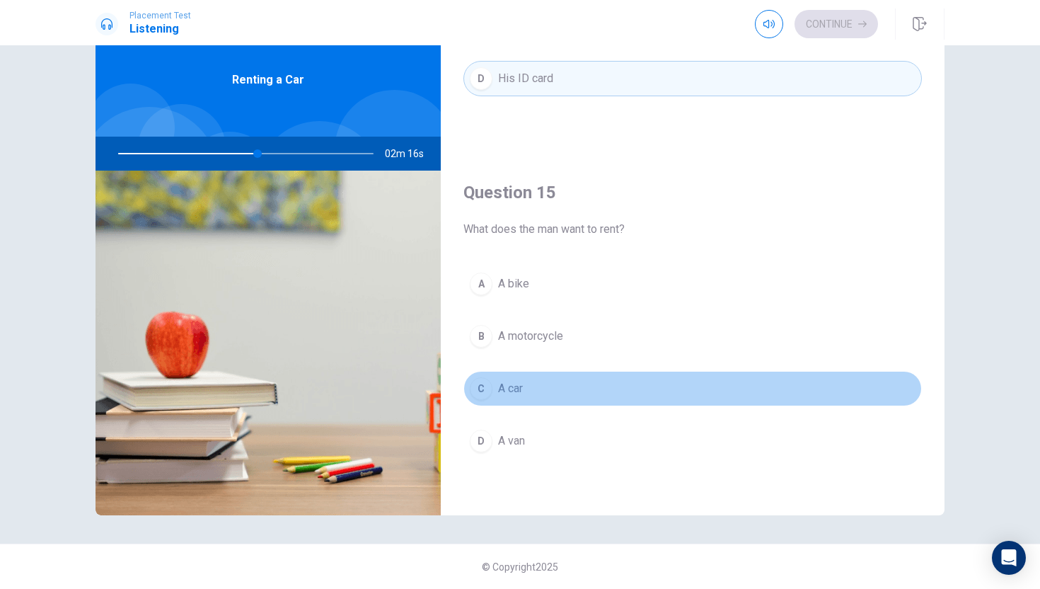
click at [532, 381] on button "C A car" at bounding box center [692, 388] width 459 height 35
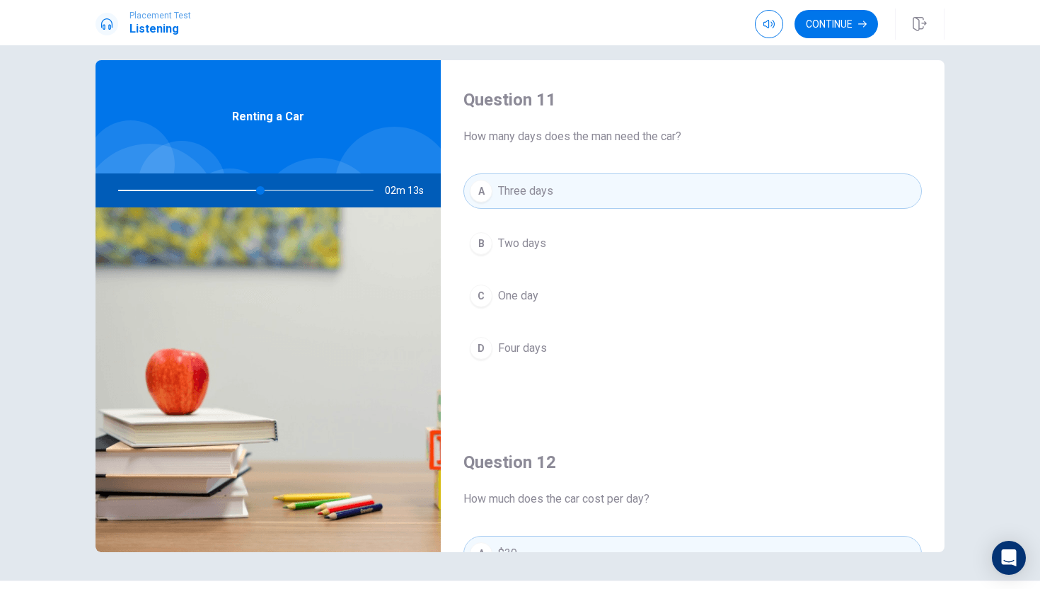
scroll to position [0, 0]
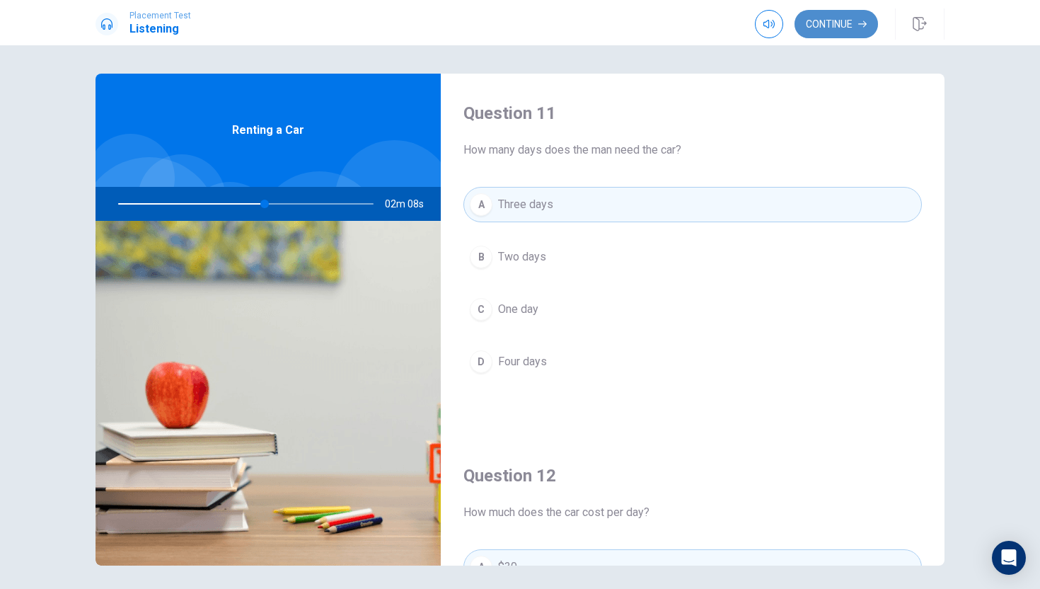
click at [865, 16] on button "Continue" at bounding box center [836, 24] width 83 height 28
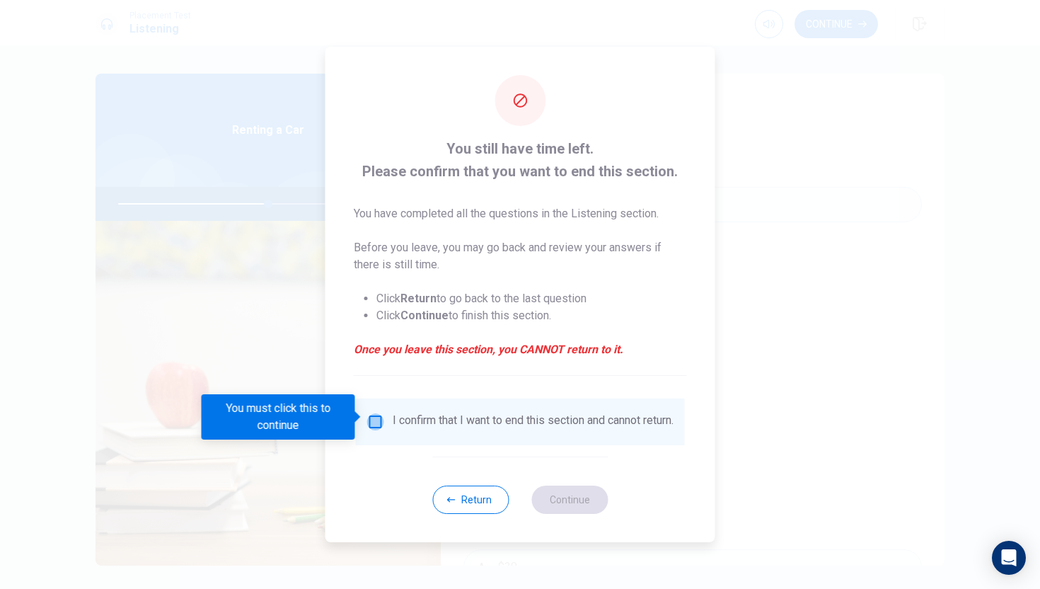
click at [374, 415] on input "You must click this to continue" at bounding box center [375, 421] width 17 height 17
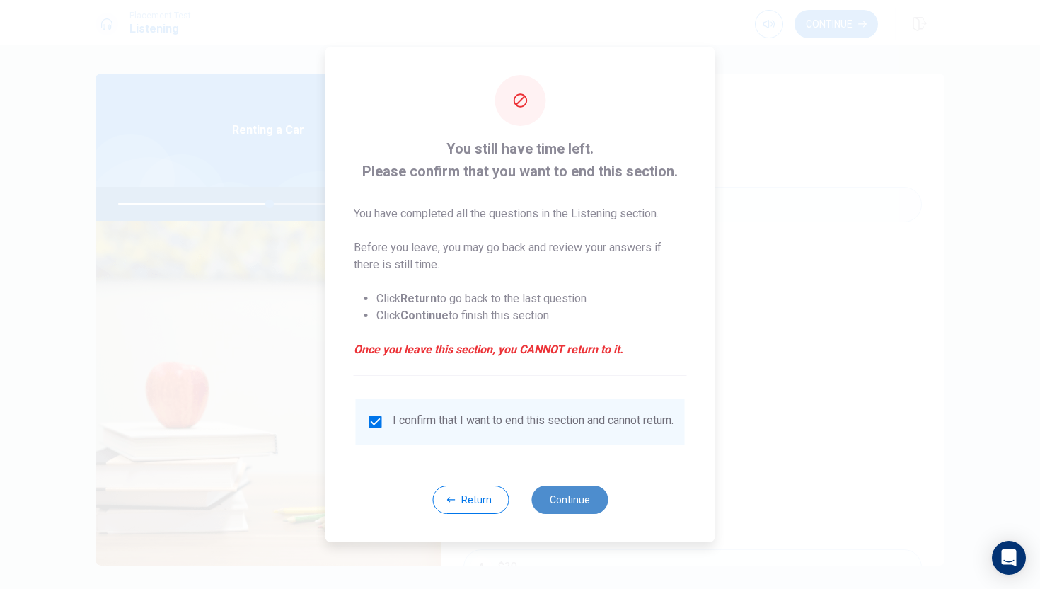
click at [563, 509] on button "Continue" at bounding box center [569, 499] width 76 height 28
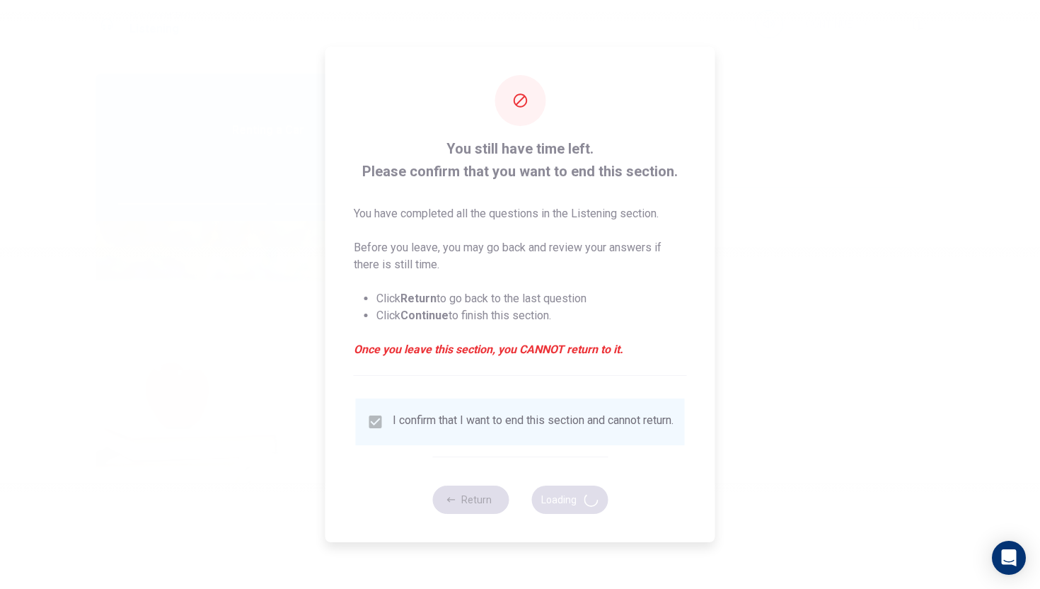
type input "60"
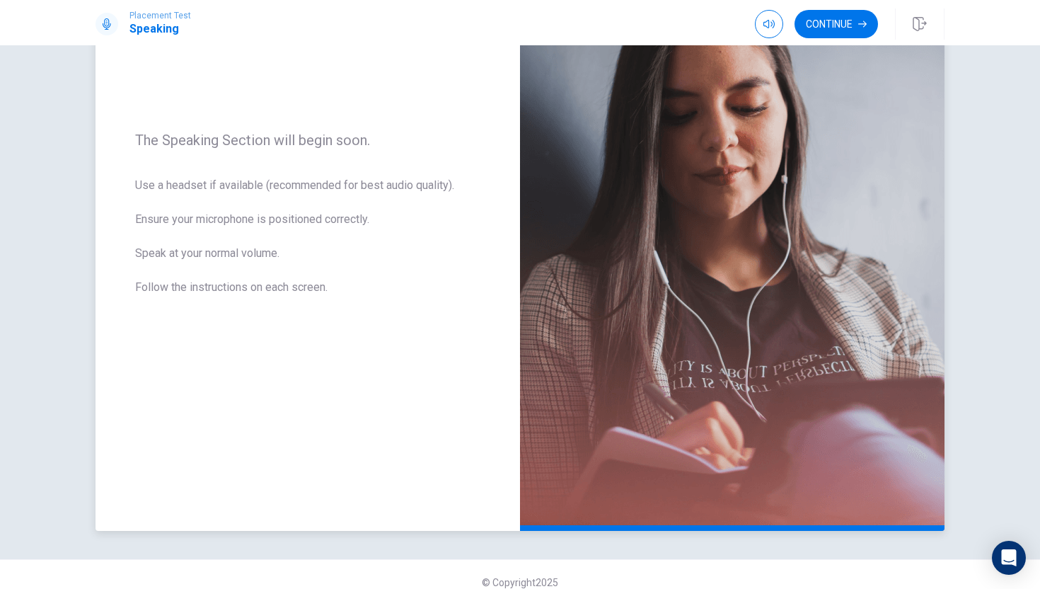
scroll to position [175, 0]
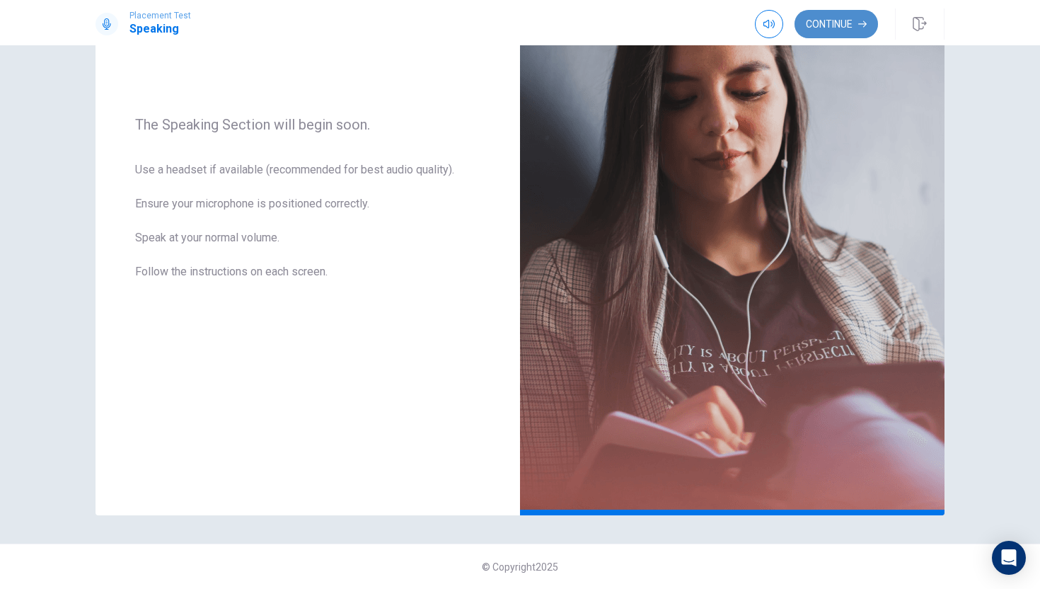
click at [866, 25] on icon "button" at bounding box center [862, 24] width 8 height 8
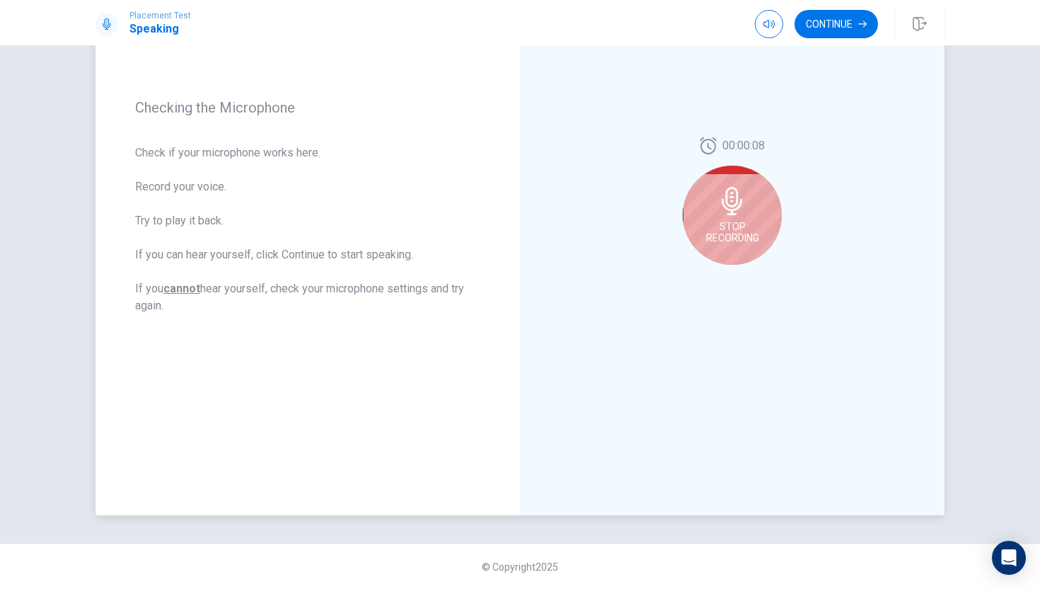
click at [709, 206] on div "Stop Recording" at bounding box center [732, 215] width 99 height 99
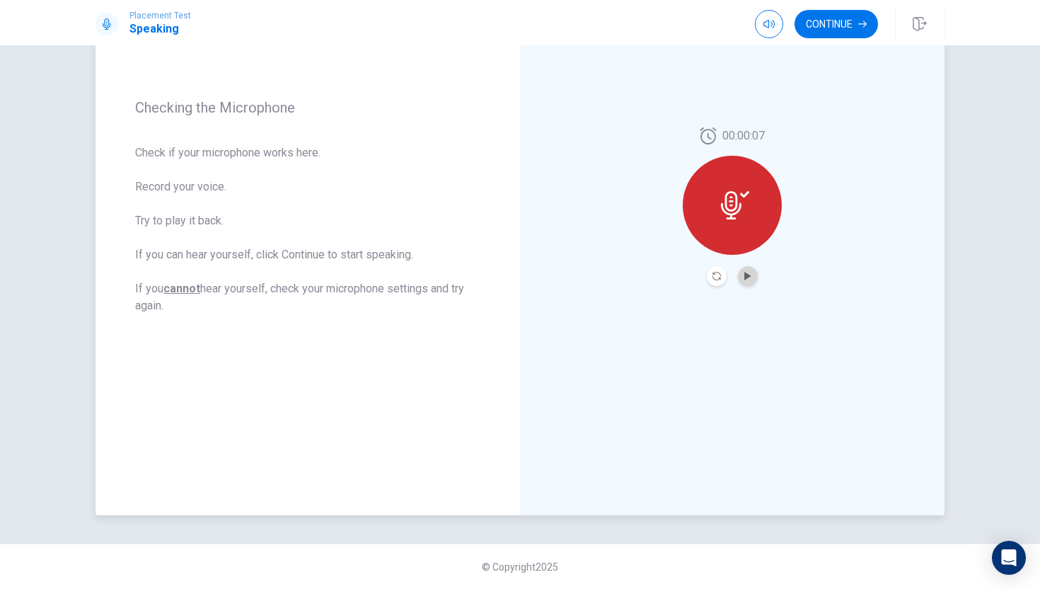
click at [742, 277] on button "Play Audio" at bounding box center [748, 276] width 20 height 20
click at [852, 24] on button "Continue" at bounding box center [836, 24] width 83 height 28
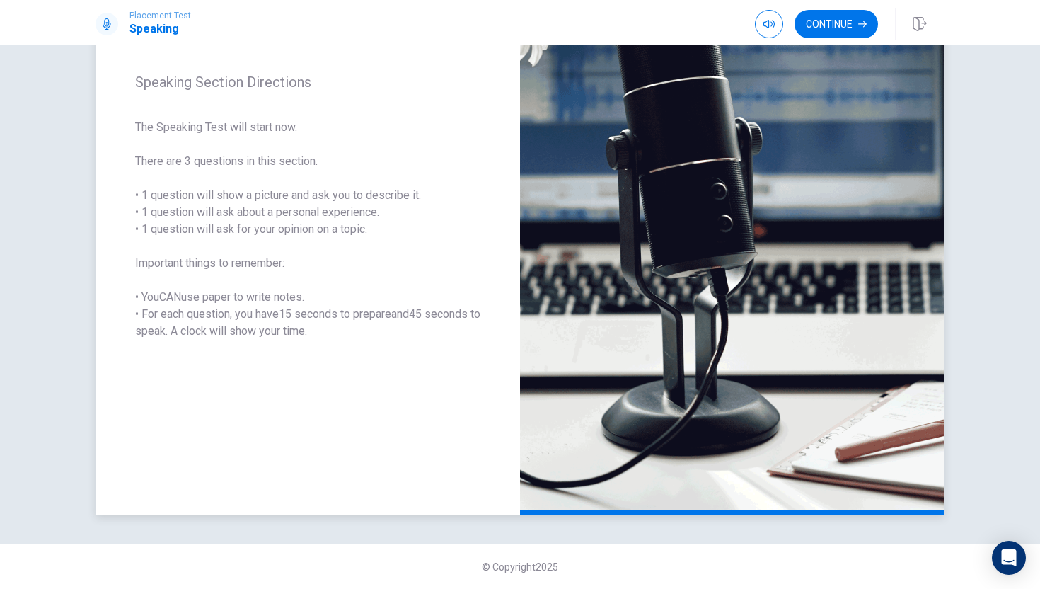
scroll to position [0, 0]
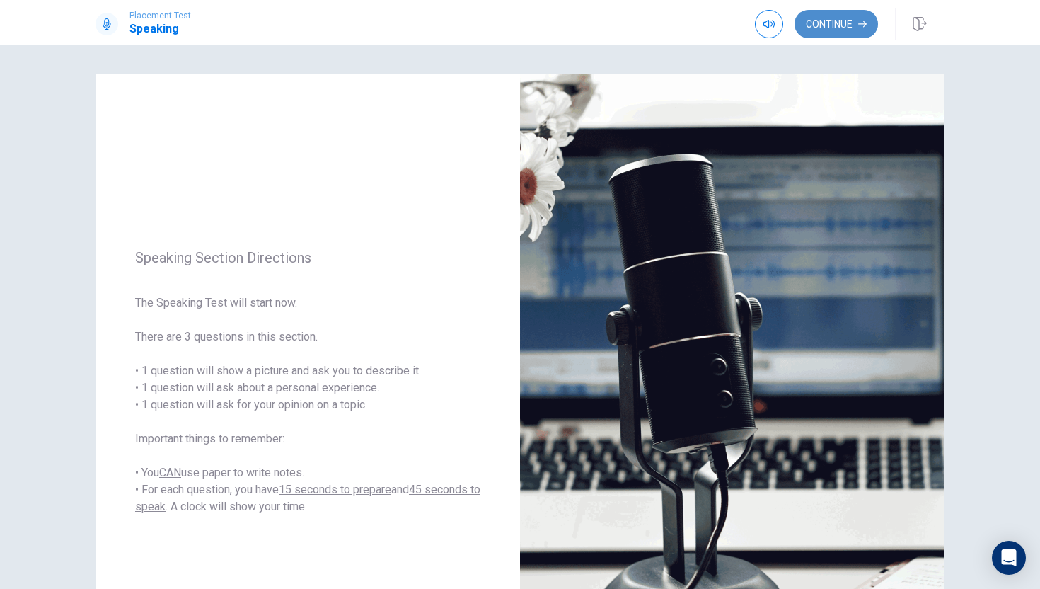
click at [841, 20] on button "Continue" at bounding box center [836, 24] width 83 height 28
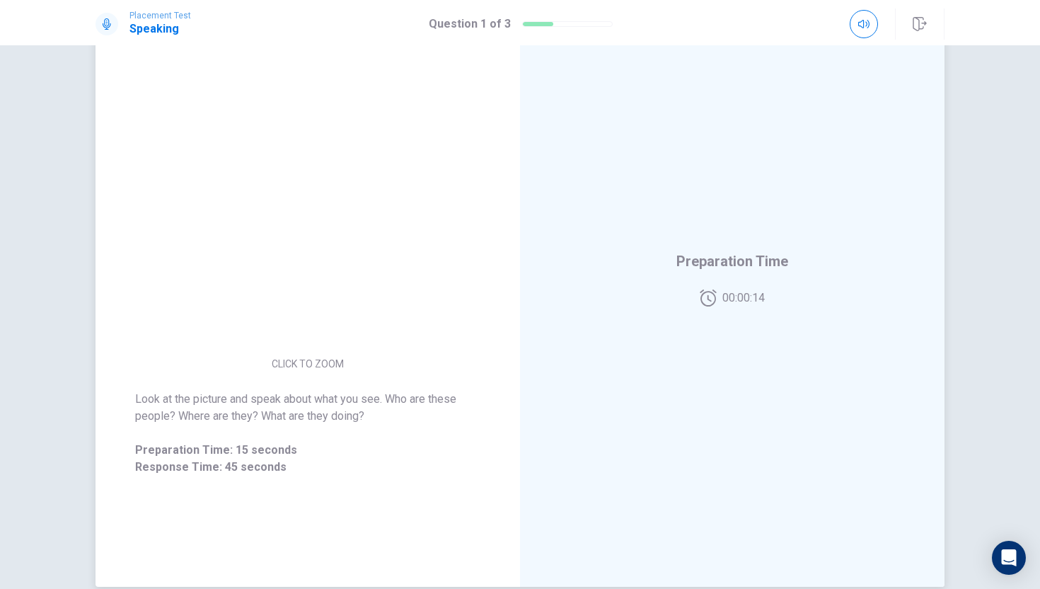
scroll to position [93, 0]
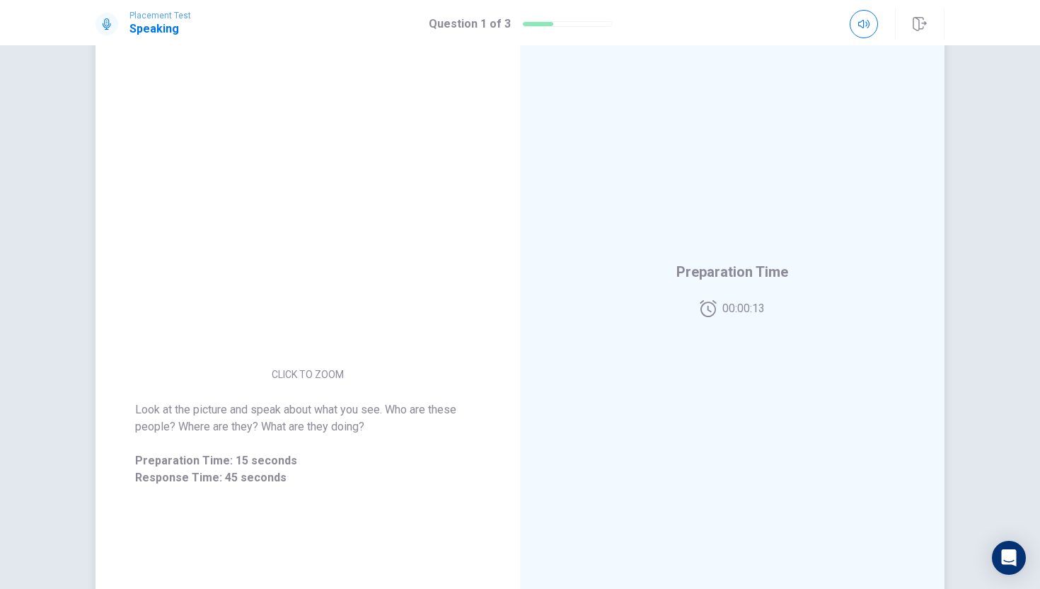
click at [658, 275] on div "Preparation Time 00:00:13" at bounding box center [732, 288] width 425 height 617
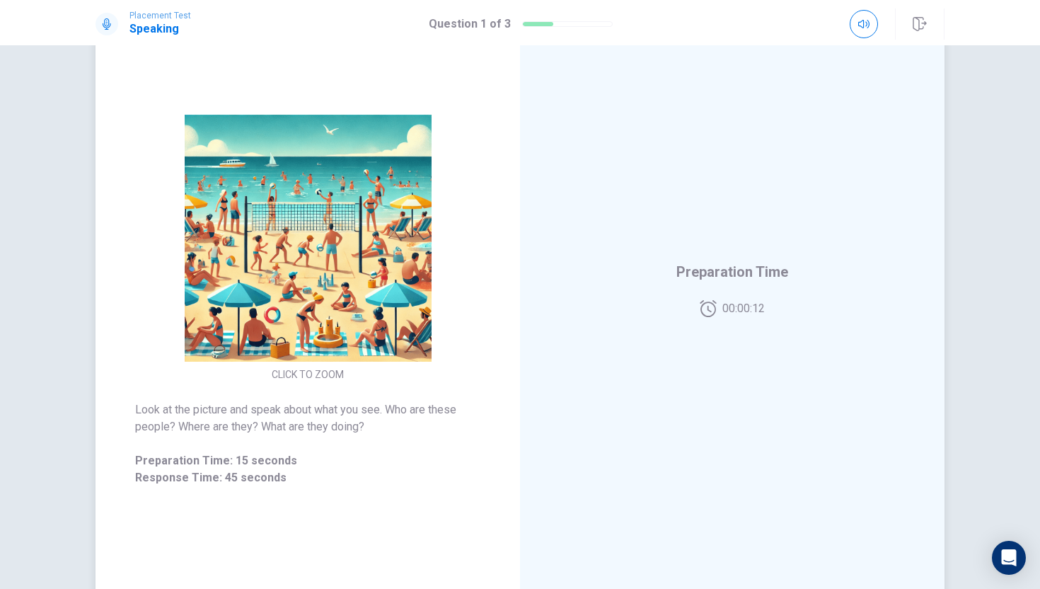
click at [720, 275] on span "Preparation Time" at bounding box center [732, 271] width 112 height 23
click at [753, 273] on span "Preparation Time" at bounding box center [732, 271] width 112 height 23
click at [762, 294] on span "Response Time" at bounding box center [733, 288] width 100 height 17
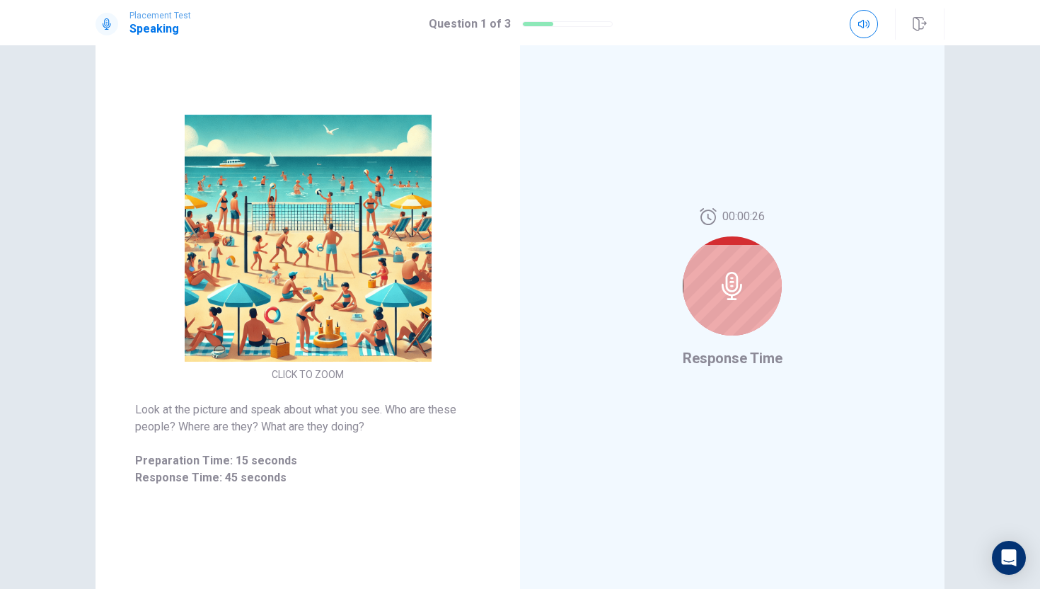
click at [731, 289] on icon at bounding box center [732, 286] width 28 height 28
click at [726, 295] on icon at bounding box center [732, 286] width 28 height 28
click at [734, 280] on icon at bounding box center [732, 286] width 28 height 28
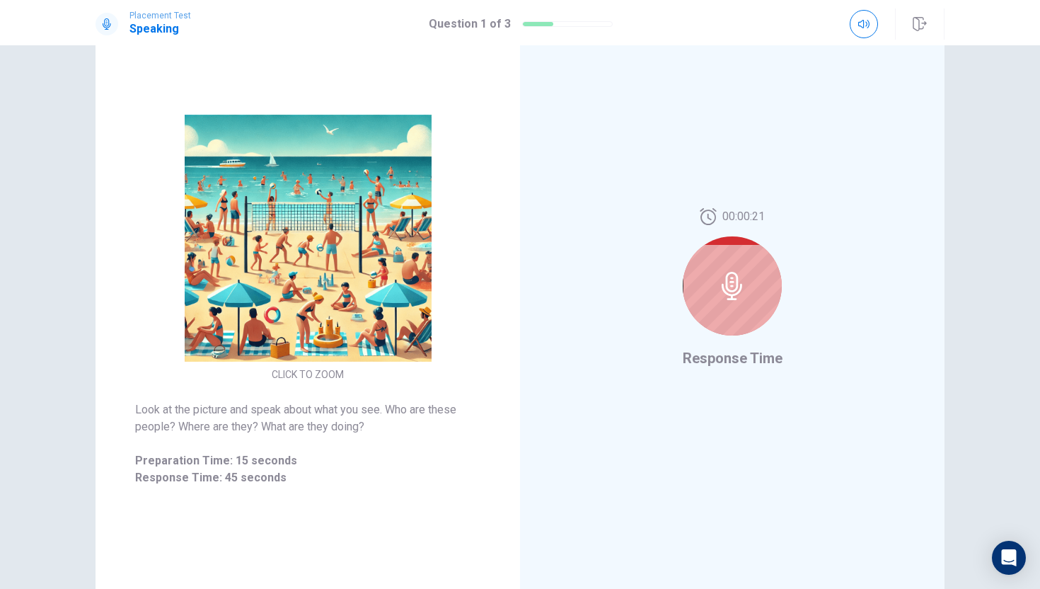
click at [744, 362] on span "Response Time" at bounding box center [733, 358] width 100 height 17
click at [741, 274] on icon at bounding box center [732, 286] width 28 height 28
click at [741, 272] on icon at bounding box center [732, 286] width 28 height 28
click at [735, 277] on icon at bounding box center [732, 286] width 28 height 28
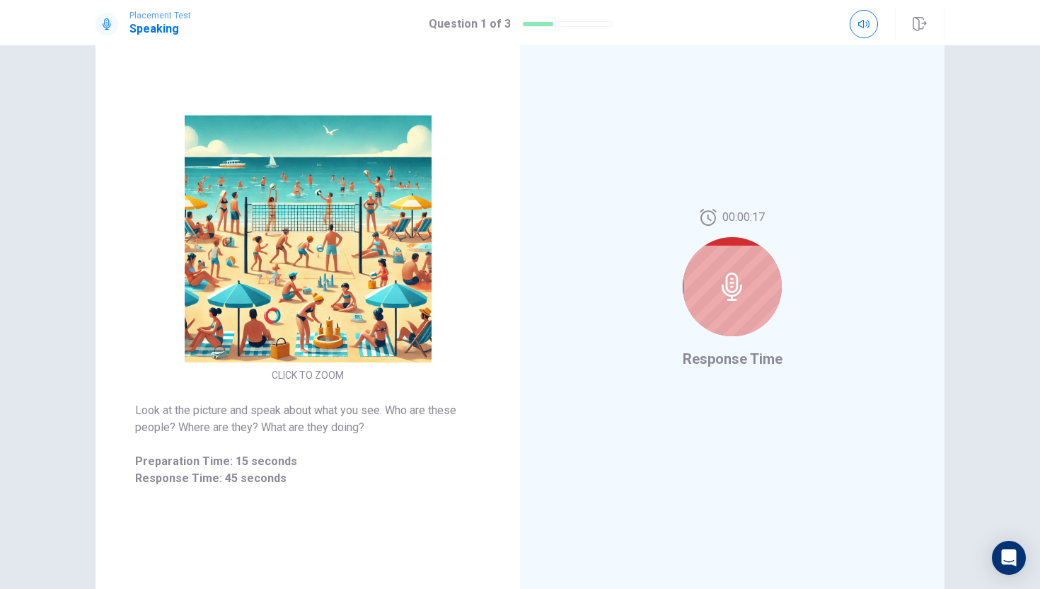
click at [736, 275] on icon at bounding box center [732, 286] width 28 height 28
click at [729, 270] on div at bounding box center [732, 286] width 99 height 99
click at [729, 271] on div at bounding box center [732, 286] width 99 height 99
click at [722, 279] on icon at bounding box center [732, 286] width 28 height 28
click at [718, 279] on icon at bounding box center [732, 286] width 28 height 28
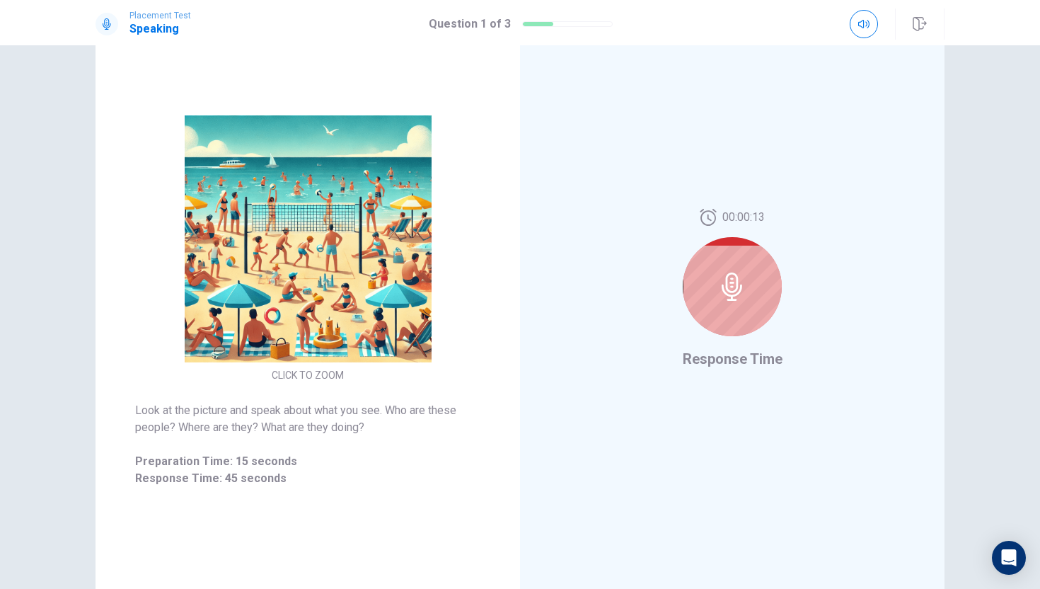
click at [718, 279] on icon at bounding box center [732, 286] width 28 height 28
drag, startPoint x: 723, startPoint y: 279, endPoint x: 724, endPoint y: 267, distance: 12.0
click at [723, 275] on icon at bounding box center [732, 286] width 28 height 28
click at [724, 266] on div at bounding box center [732, 286] width 99 height 99
click at [728, 287] on icon at bounding box center [732, 286] width 28 height 28
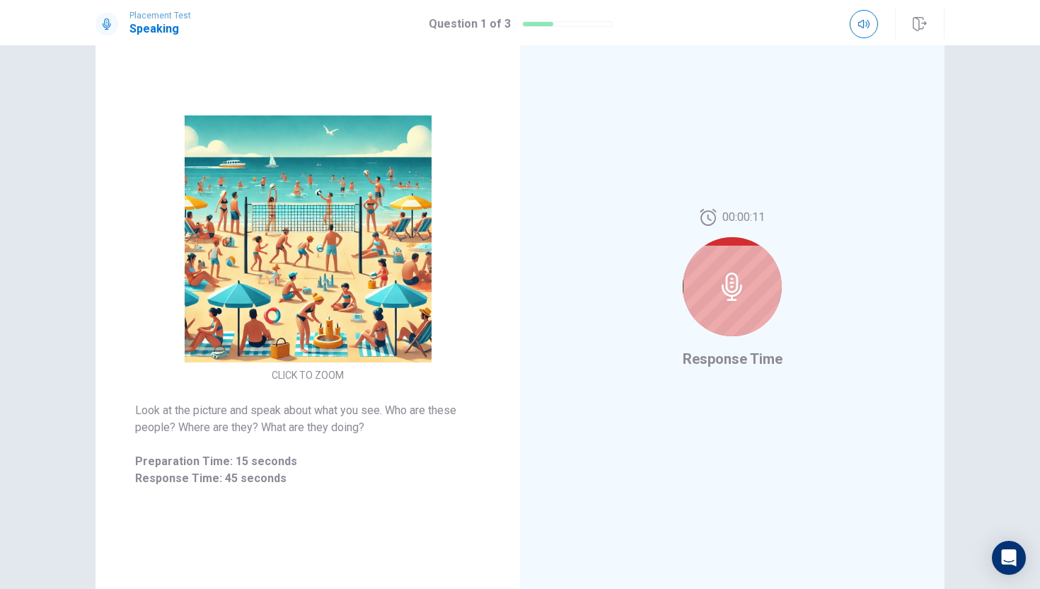
click at [743, 260] on div at bounding box center [732, 286] width 99 height 99
click at [739, 258] on div at bounding box center [732, 286] width 99 height 99
drag, startPoint x: 673, startPoint y: 181, endPoint x: 732, endPoint y: 247, distance: 88.7
click at [676, 183] on div "00:00:10 Response Time" at bounding box center [732, 289] width 425 height 617
click at [733, 255] on div at bounding box center [732, 286] width 99 height 99
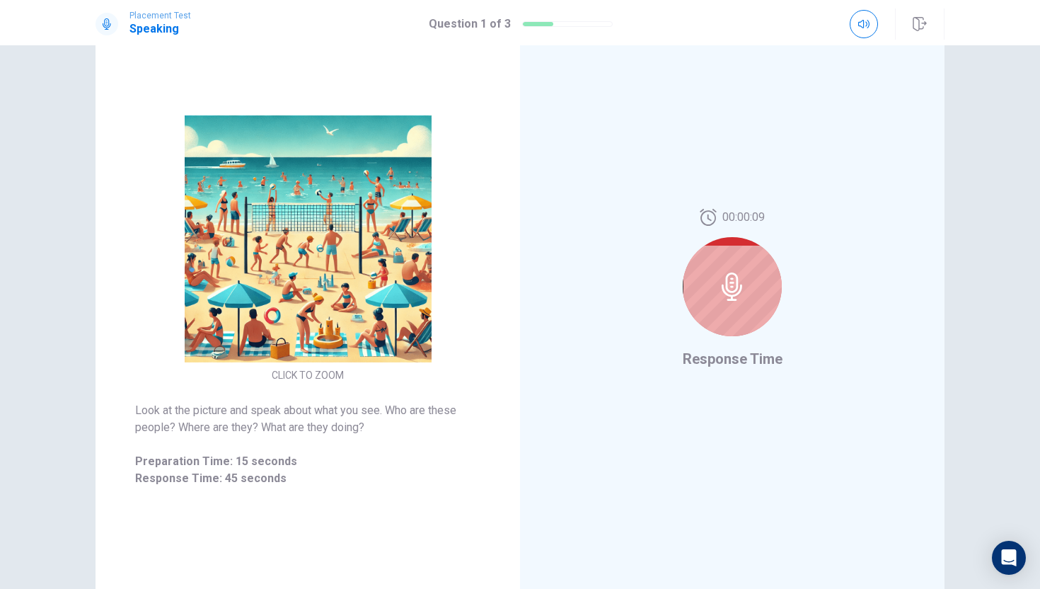
click at [745, 299] on icon at bounding box center [732, 286] width 28 height 28
click at [742, 370] on div "00:00:08 Response Time" at bounding box center [732, 289] width 425 height 617
click at [744, 283] on icon at bounding box center [732, 286] width 28 height 28
click at [744, 282] on icon at bounding box center [732, 286] width 28 height 28
drag, startPoint x: 746, startPoint y: 283, endPoint x: 723, endPoint y: 279, distance: 22.9
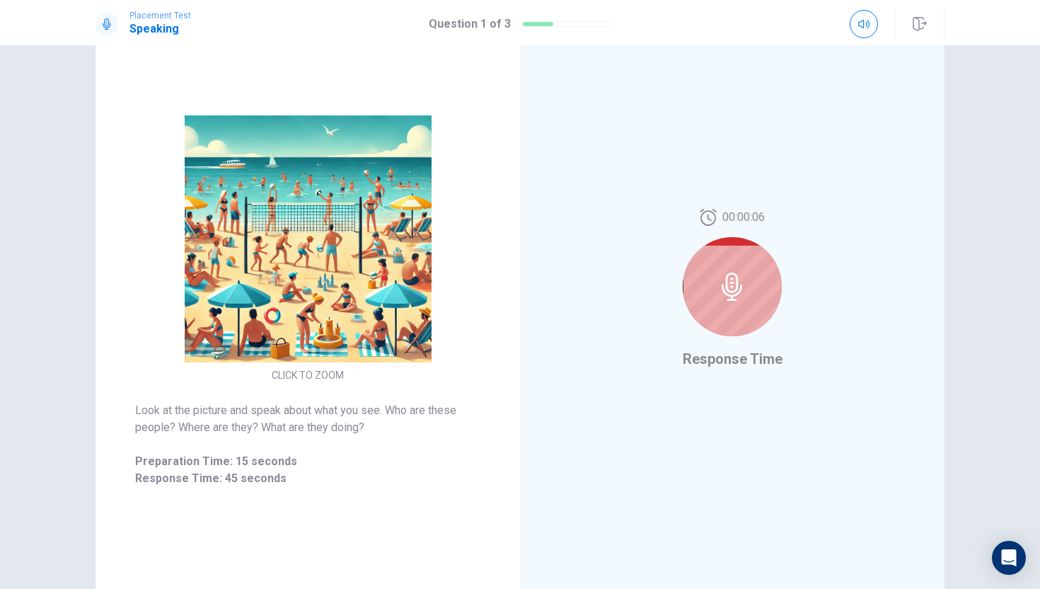
click at [723, 279] on icon at bounding box center [732, 286] width 28 height 28
click at [707, 263] on div at bounding box center [732, 286] width 99 height 99
click at [701, 253] on div at bounding box center [732, 286] width 99 height 99
click at [556, 128] on div "00:00:03 Response Time" at bounding box center [732, 289] width 425 height 617
click at [708, 277] on div at bounding box center [732, 286] width 99 height 99
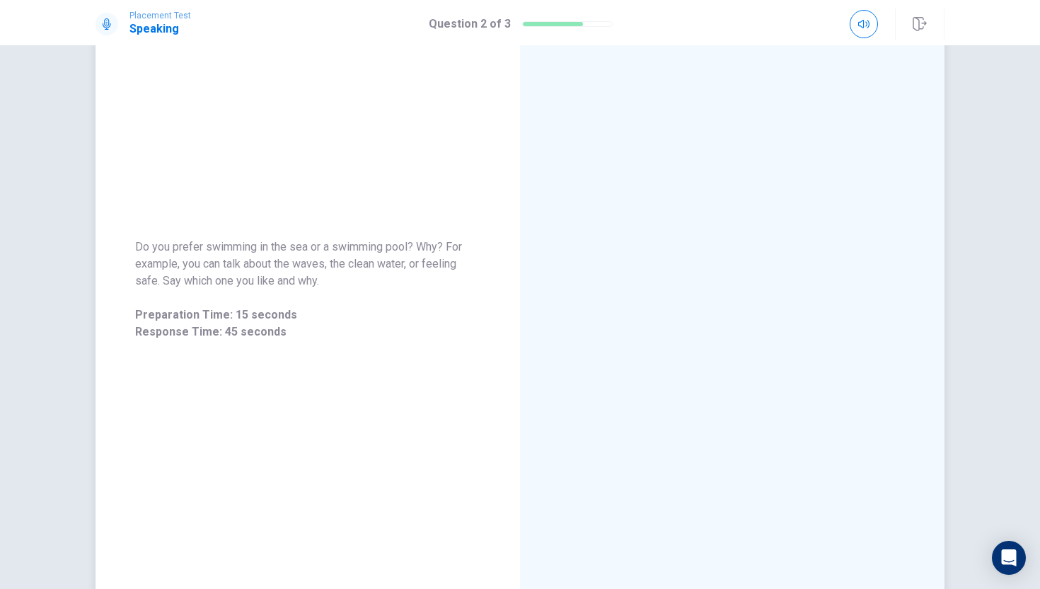
scroll to position [0, 0]
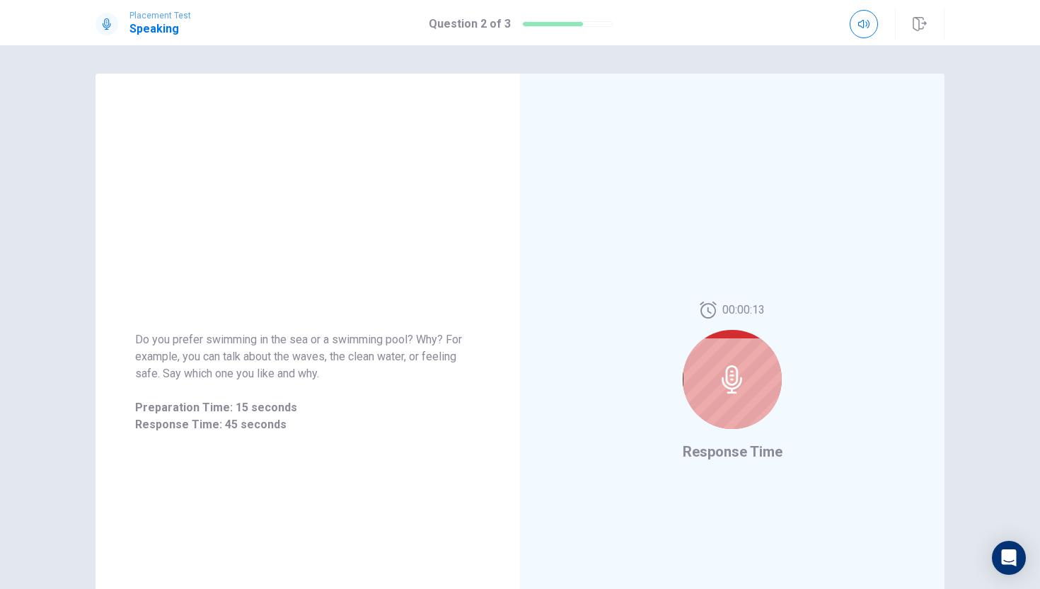
drag, startPoint x: 748, startPoint y: 338, endPoint x: 746, endPoint y: 346, distance: 8.8
click at [746, 346] on div at bounding box center [732, 379] width 99 height 99
click at [751, 354] on div at bounding box center [732, 379] width 99 height 99
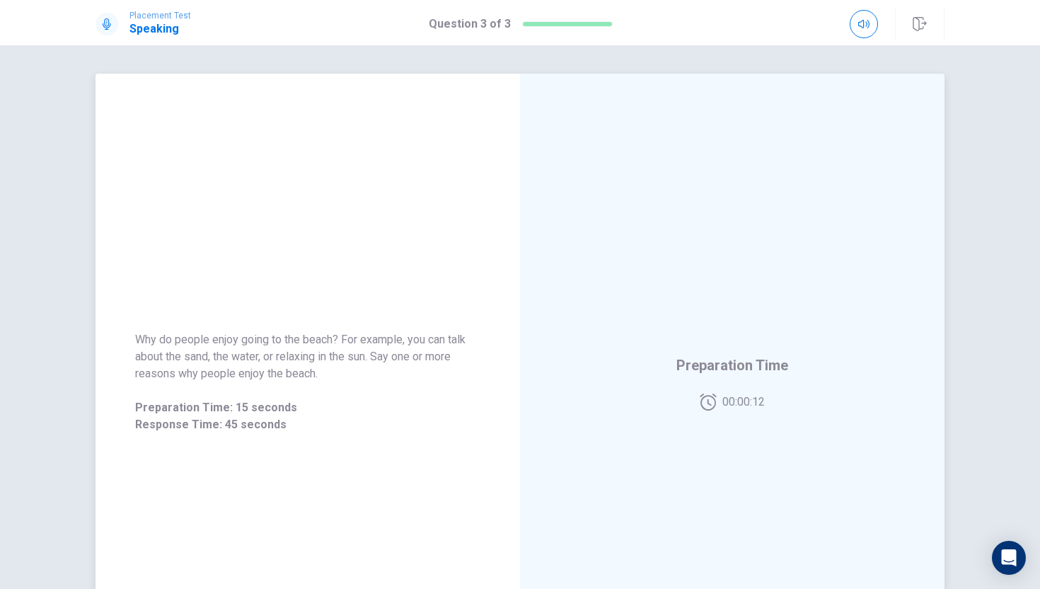
click at [299, 175] on div "Why do people enjoy going to the beach? For example, you can talk about the san…" at bounding box center [308, 382] width 425 height 617
click at [371, 112] on div "Why do people enjoy going to the beach? For example, you can talk about the san…" at bounding box center [308, 382] width 425 height 617
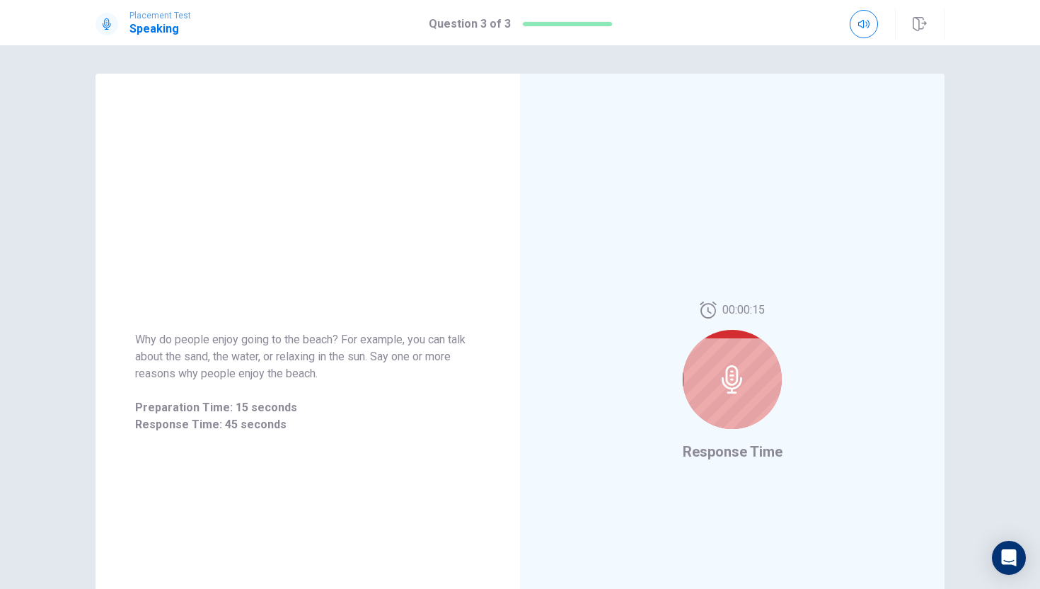
click at [737, 353] on div at bounding box center [732, 379] width 99 height 99
click at [767, 258] on div "00:00:14 Response Time" at bounding box center [732, 382] width 425 height 617
click at [848, 275] on div "00:00:02 Response Time" at bounding box center [732, 382] width 425 height 617
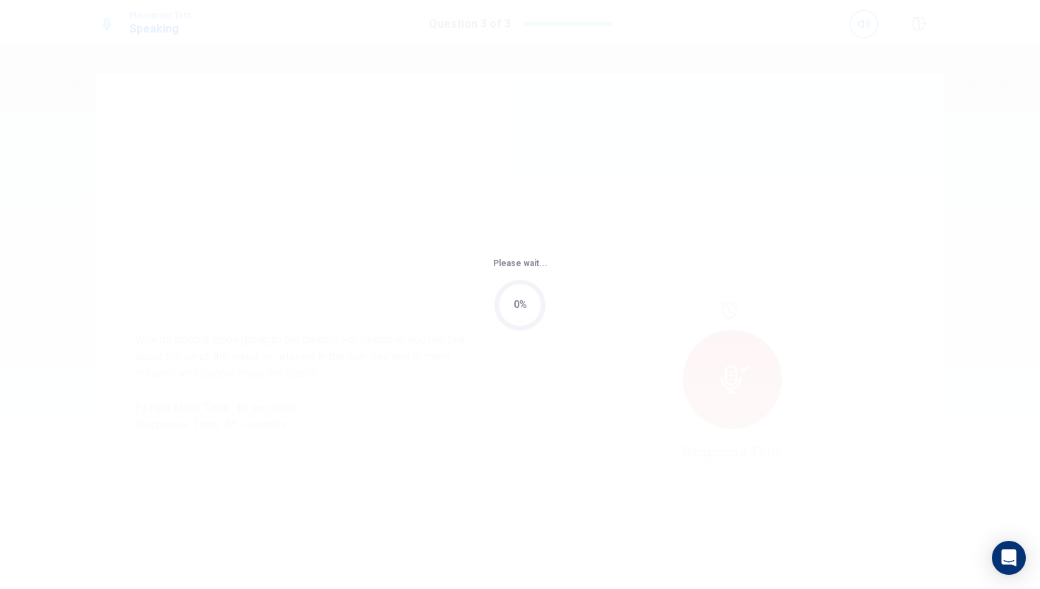
drag, startPoint x: 870, startPoint y: 275, endPoint x: 958, endPoint y: 292, distance: 89.5
click at [958, 292] on body "Placement Test Speaking Question 3 of 3 Question 3 of 3 Why do people enjoy goi…" at bounding box center [520, 294] width 1040 height 589
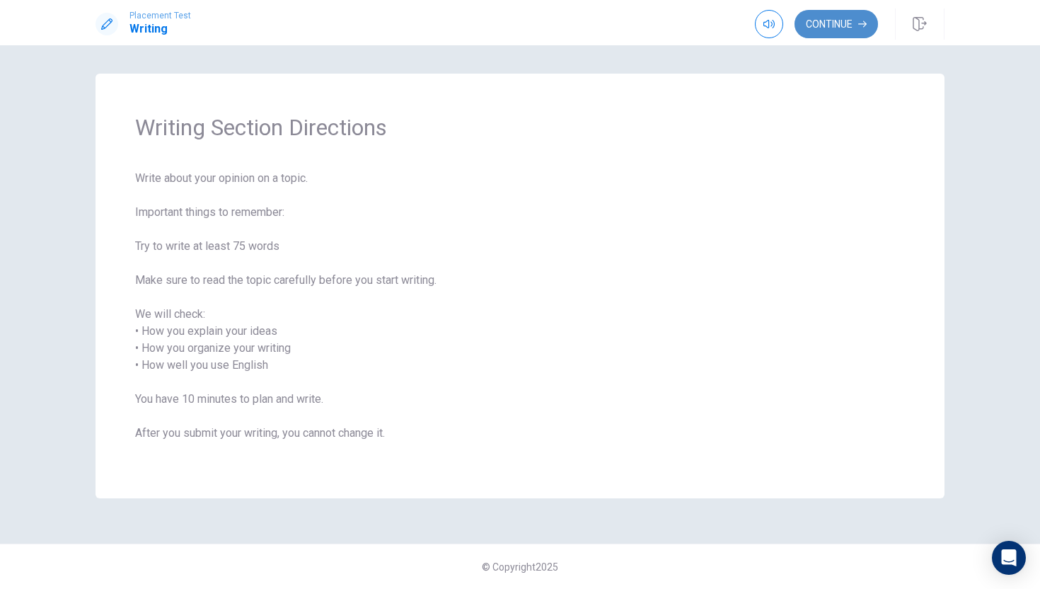
click at [839, 20] on button "Continue" at bounding box center [836, 24] width 83 height 28
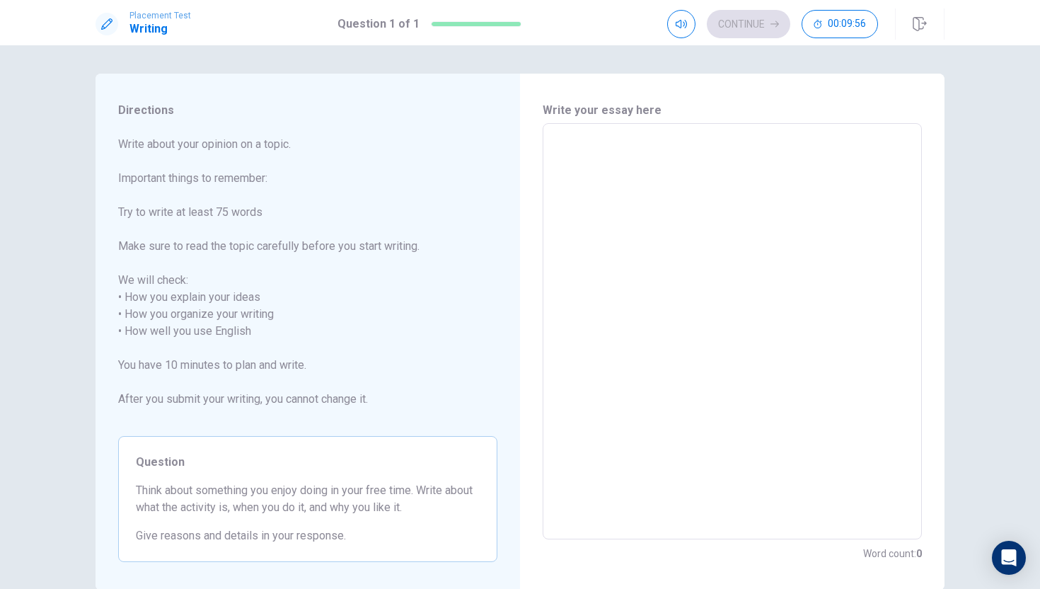
click at [598, 152] on textarea at bounding box center [732, 331] width 359 height 393
click at [604, 145] on textarea at bounding box center [732, 331] width 359 height 393
click at [744, 23] on div "Continue 00:09:12" at bounding box center [772, 24] width 211 height 28
click at [599, 156] on textarea at bounding box center [732, 331] width 359 height 393
click at [574, 147] on textarea at bounding box center [732, 331] width 359 height 393
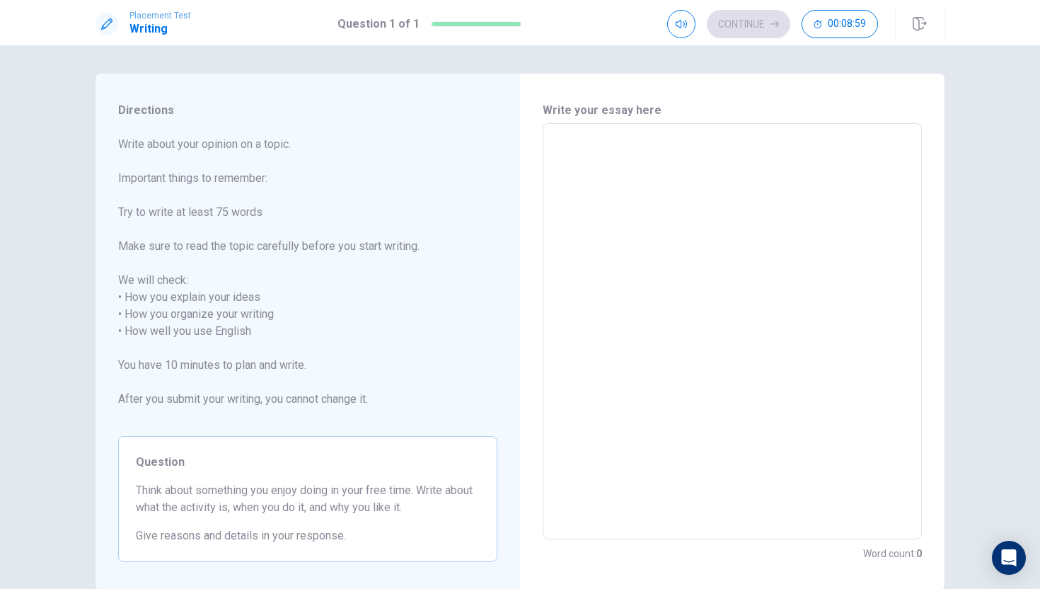
type textarea "t"
type textarea "x"
type textarea "I"
type textarea "x"
type textarea "I"
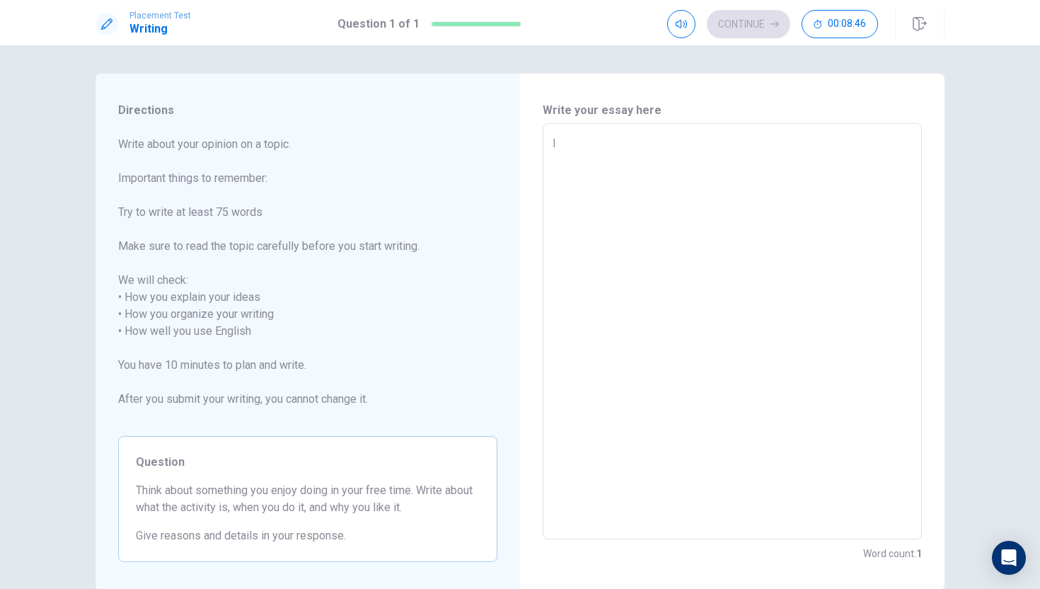
type textarea "x"
type textarea "I d"
type textarea "x"
type textarea "I do"
type textarea "x"
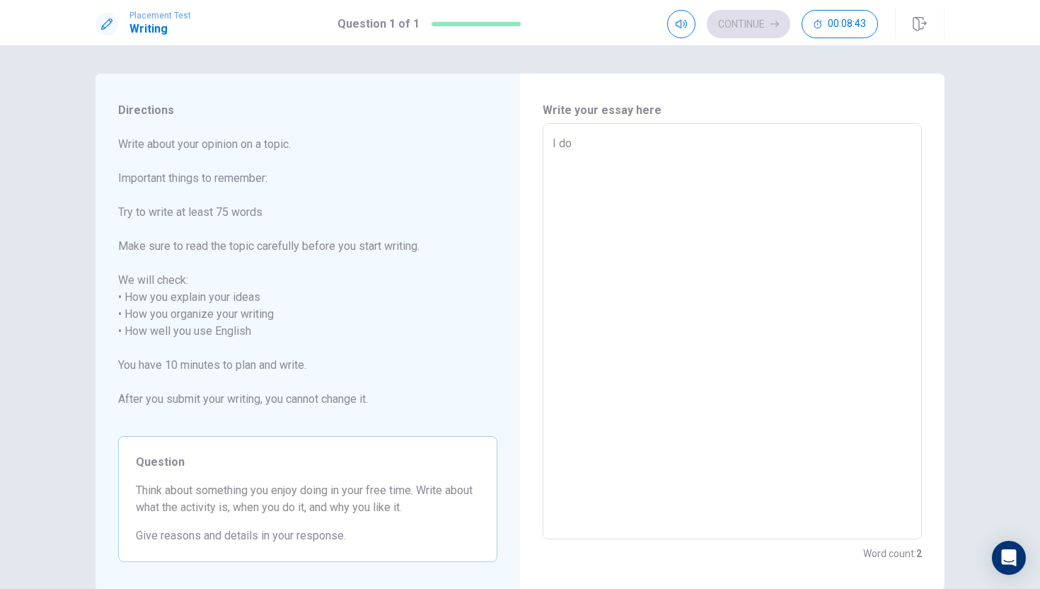
type textarea "I don"
type textarea "x"
type textarea "I don'"
type textarea "x"
type textarea "I don't"
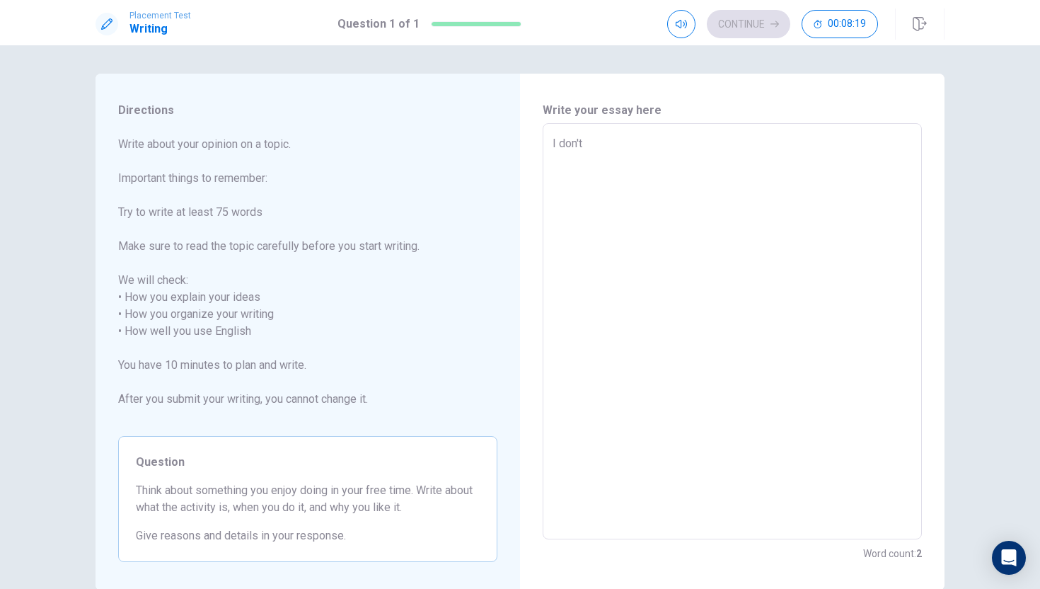
type textarea "x"
type textarea "I don't"
click at [757, 33] on div "Continue 00:08:18" at bounding box center [772, 24] width 211 height 28
click at [601, 149] on textarea "I don't" at bounding box center [732, 331] width 359 height 393
type textarea "x"
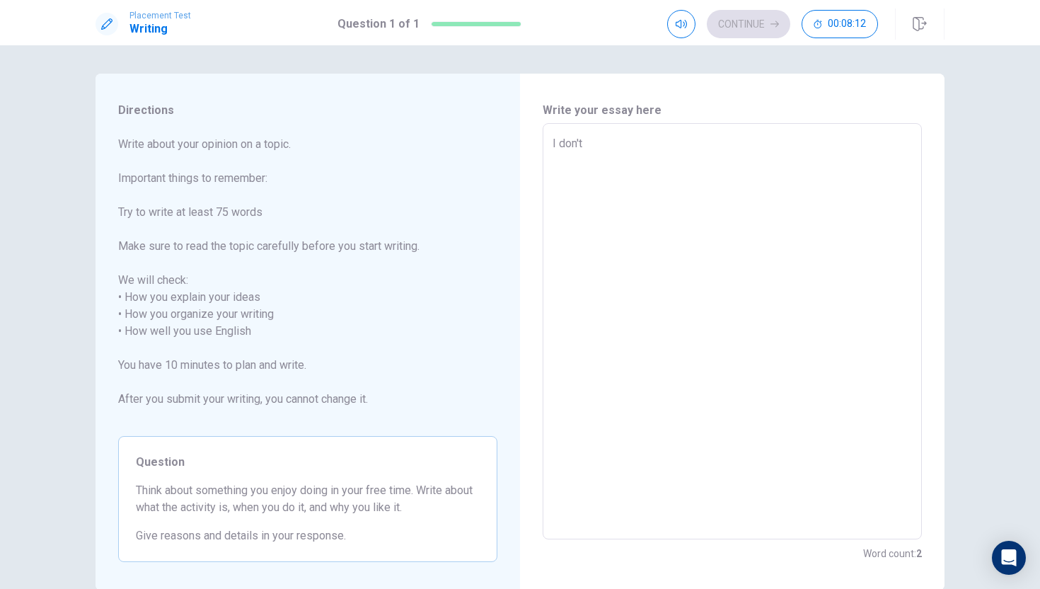
type textarea "I don'tg"
type textarea "x"
type textarea "I don'tgg"
type textarea "x"
type textarea "I don'tg"
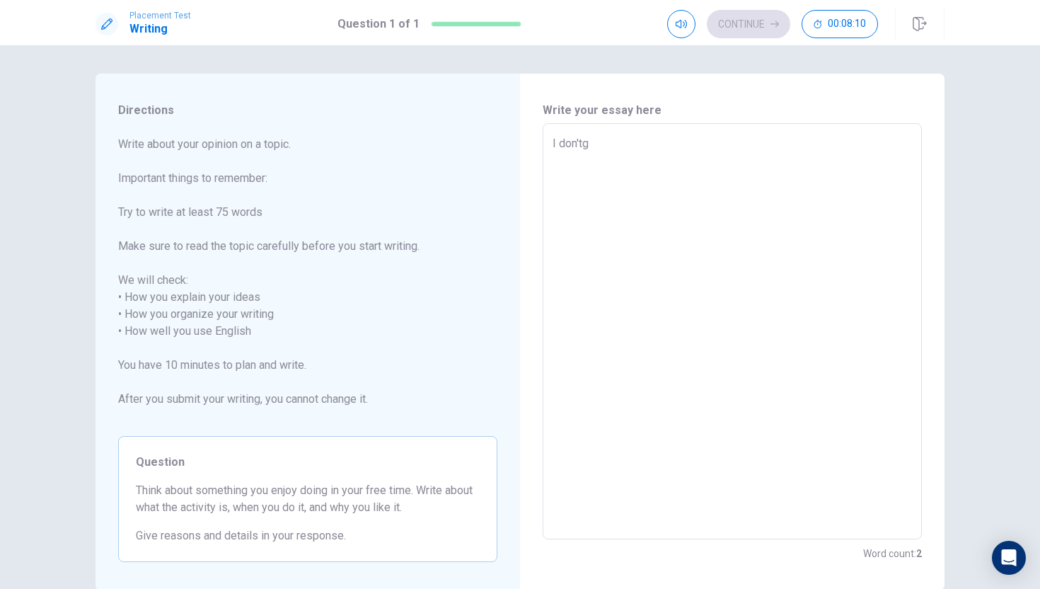
type textarea "x"
type textarea "I don't"
type textarea "x"
type textarea "I don'"
type textarea "x"
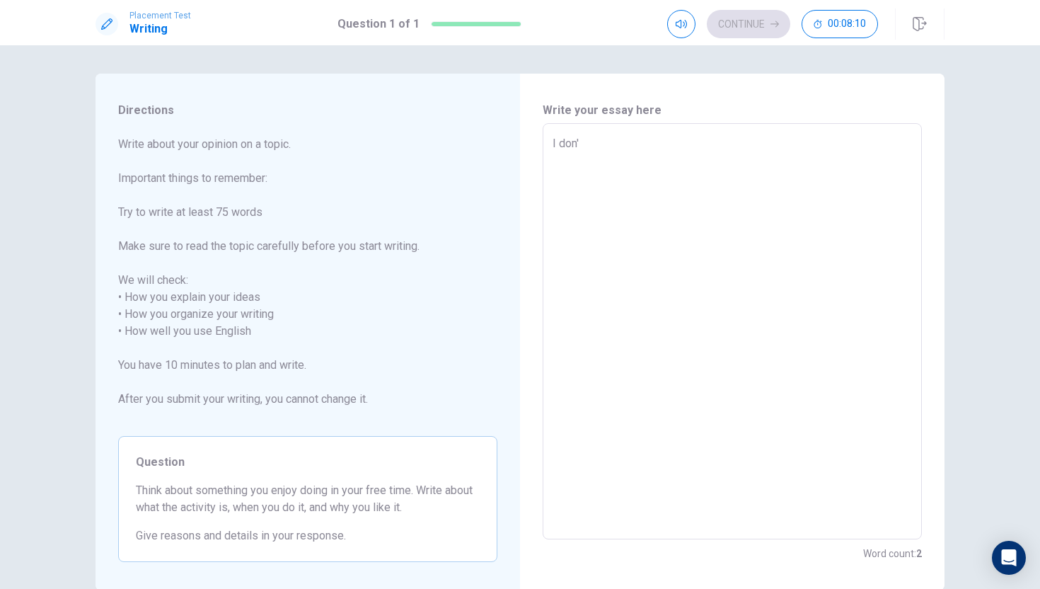
type textarea "I don"
type textarea "x"
type textarea "I do"
type textarea "x"
type textarea "I d"
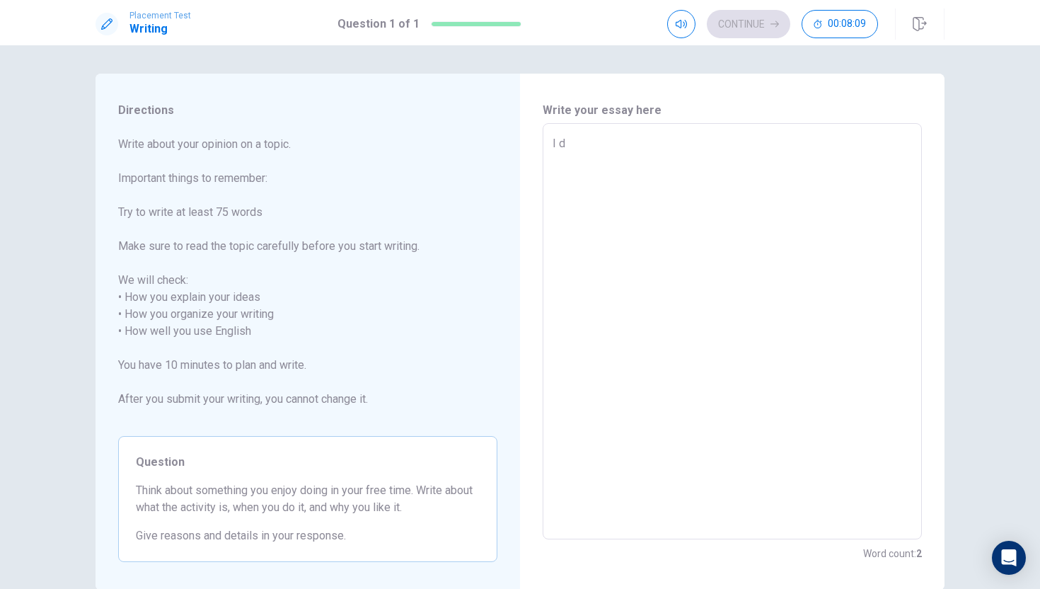
type textarea "x"
type textarea "I"
type textarea "x"
type textarea "I"
type textarea "x"
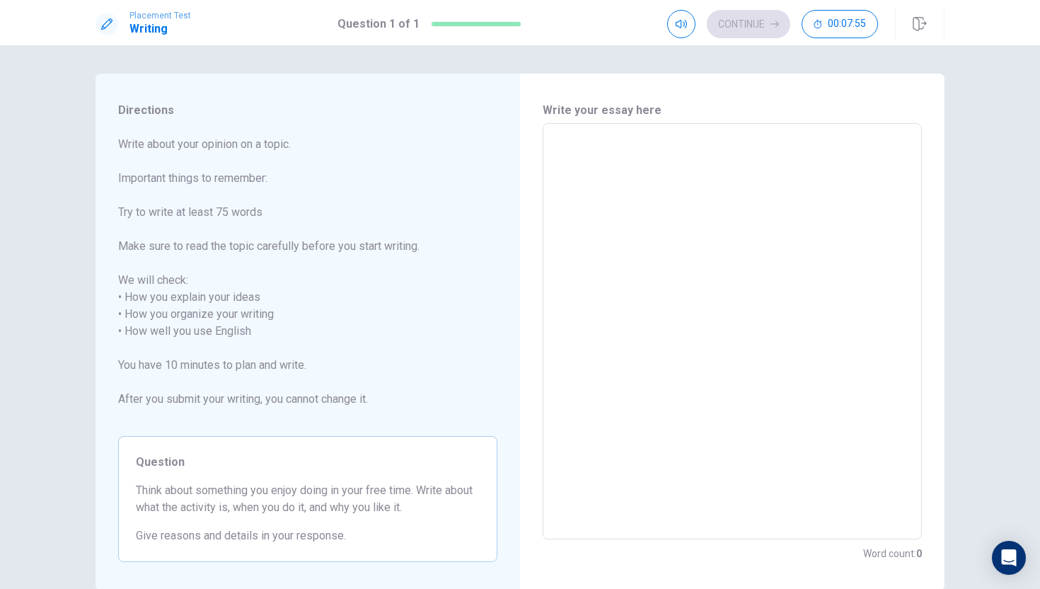
click at [580, 143] on textarea at bounding box center [732, 331] width 359 height 393
type textarea "s"
type textarea "x"
type textarea "sj"
type textarea "x"
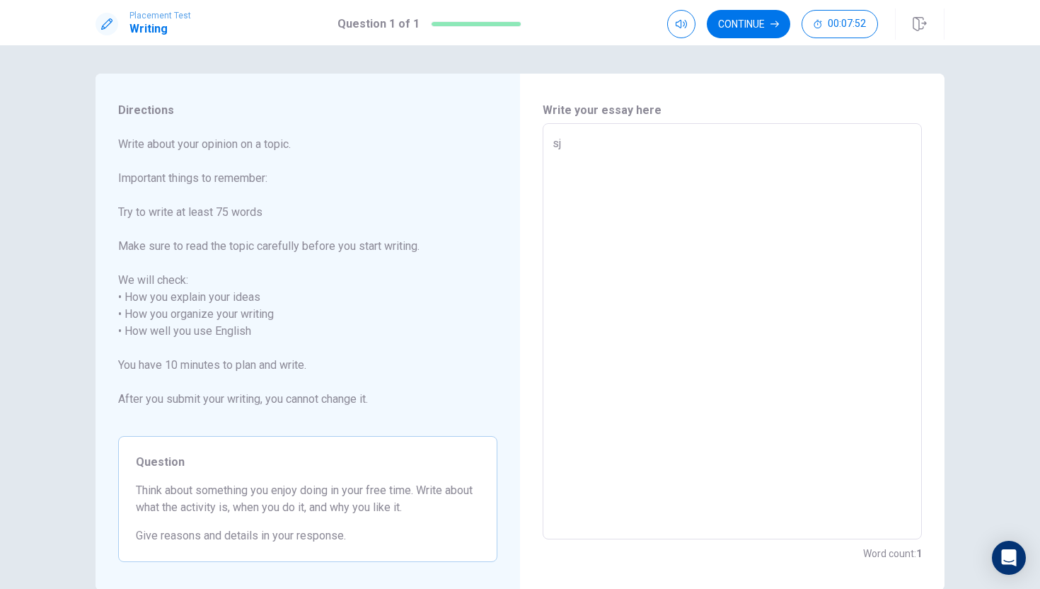
type textarea "s"
type textarea "x"
type textarea "i"
type textarea "x"
type textarea "I"
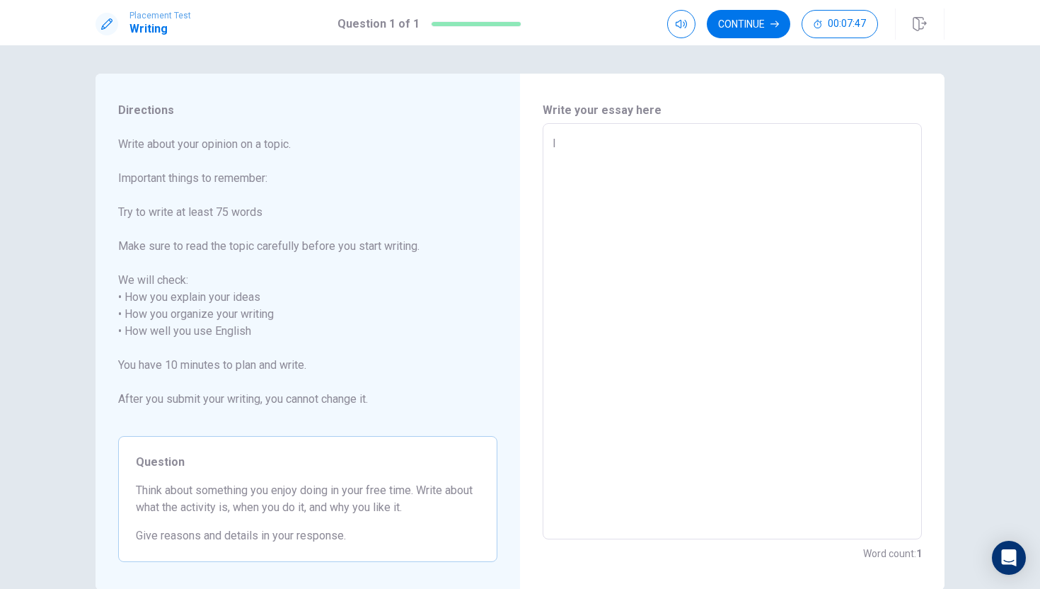
type textarea "x"
type textarea "I"
type textarea "x"
type textarea "I d"
type textarea "x"
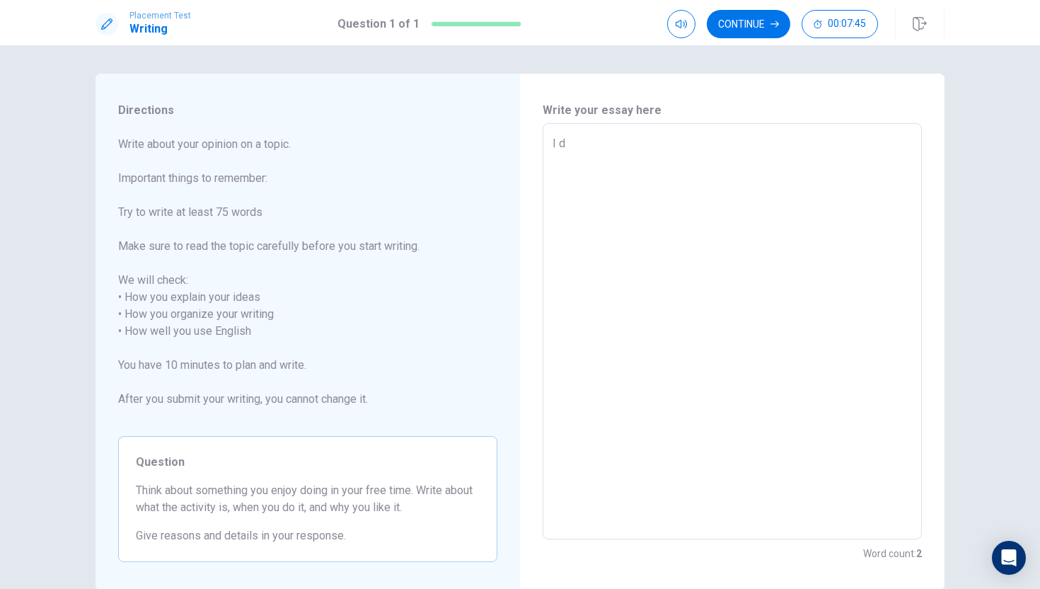
type textarea "I do"
type textarea "x"
type textarea "I don"
type textarea "x"
type textarea "I don'"
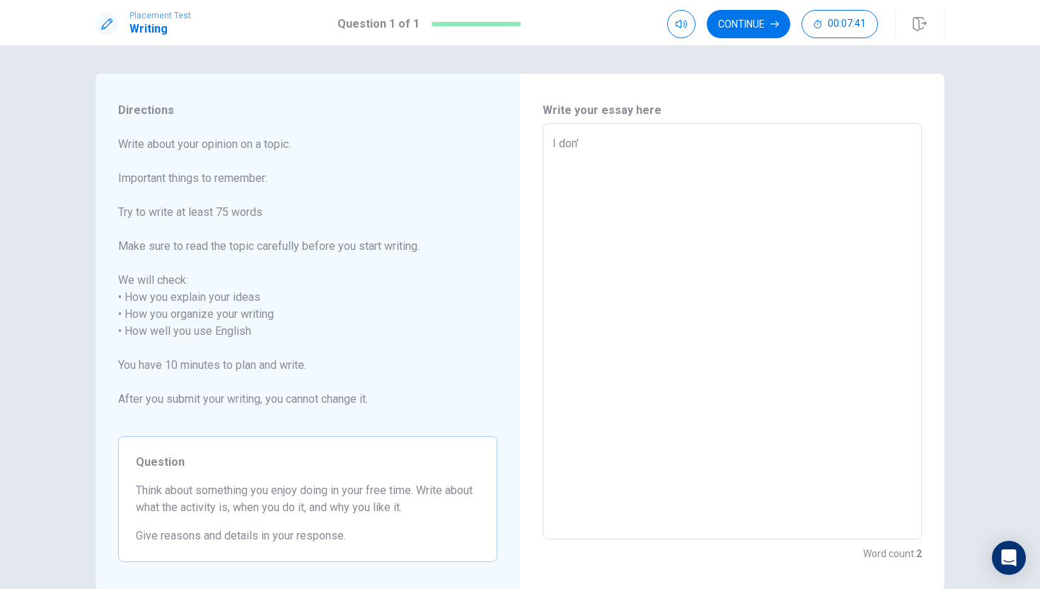
type textarea "x"
type textarea "I don't"
click at [756, 19] on button "Continue" at bounding box center [748, 24] width 83 height 28
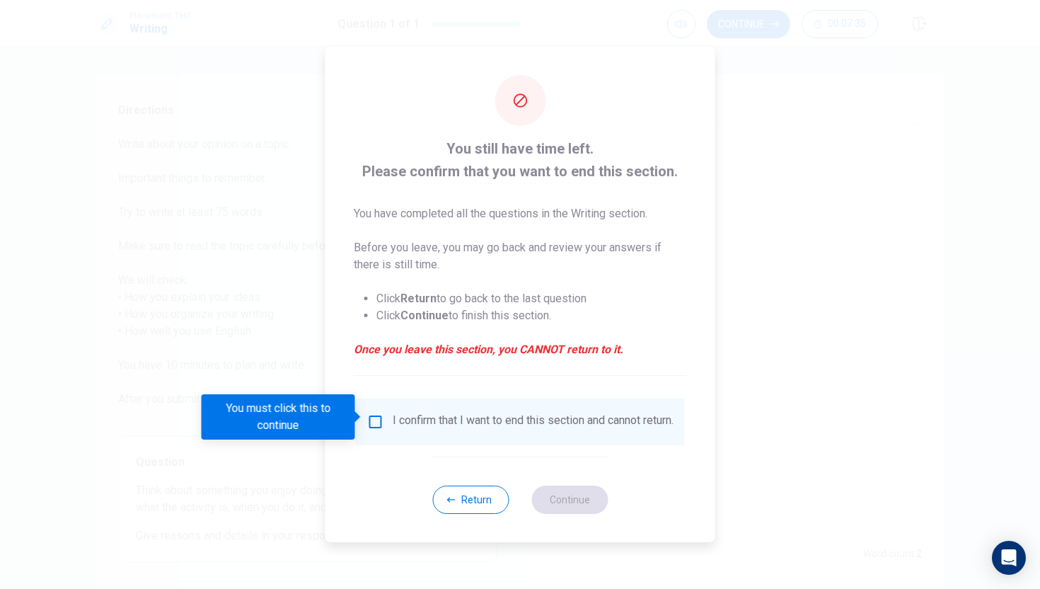
click at [357, 403] on div "You must click this to continue" at bounding box center [283, 416] width 163 height 45
click at [362, 413] on span at bounding box center [359, 416] width 8 height 11
click at [375, 418] on input "You must click this to continue" at bounding box center [375, 421] width 17 height 17
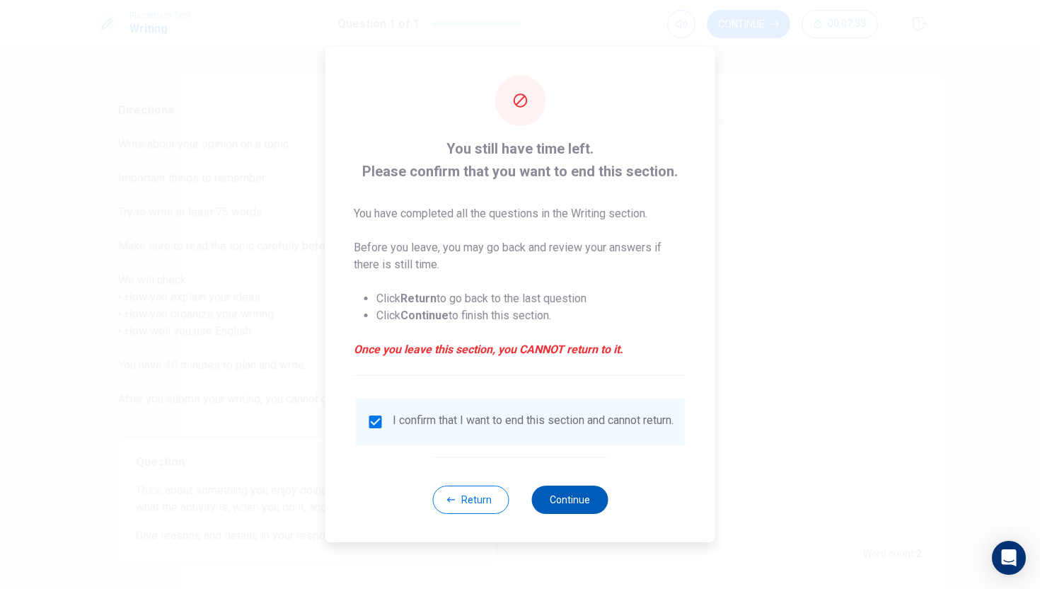
click at [555, 498] on button "Continue" at bounding box center [569, 499] width 76 height 28
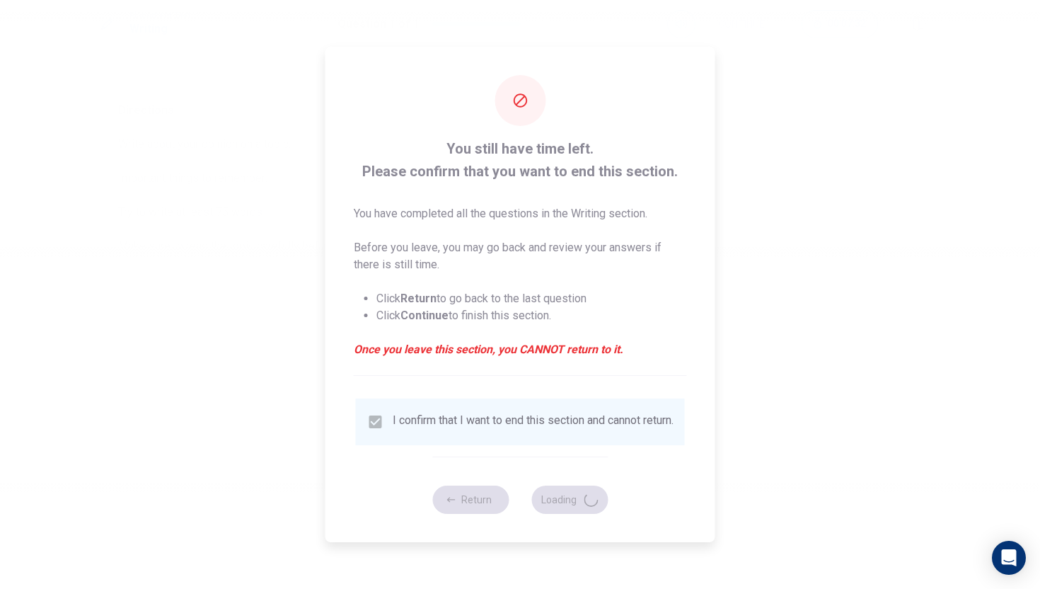
type textarea "x"
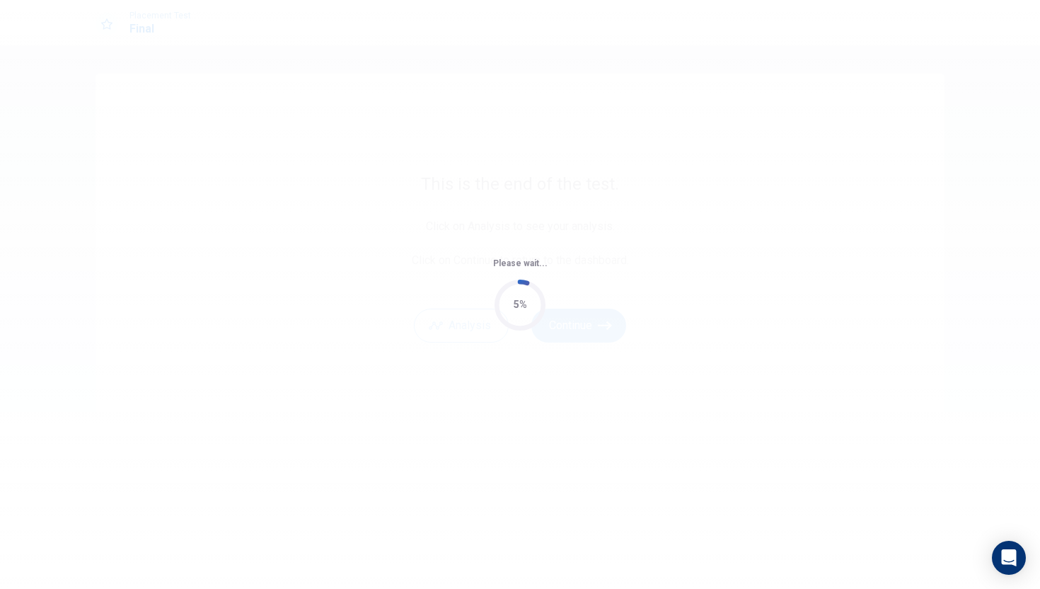
click at [684, 104] on div "Please wait... 5%" at bounding box center [520, 294] width 1040 height 589
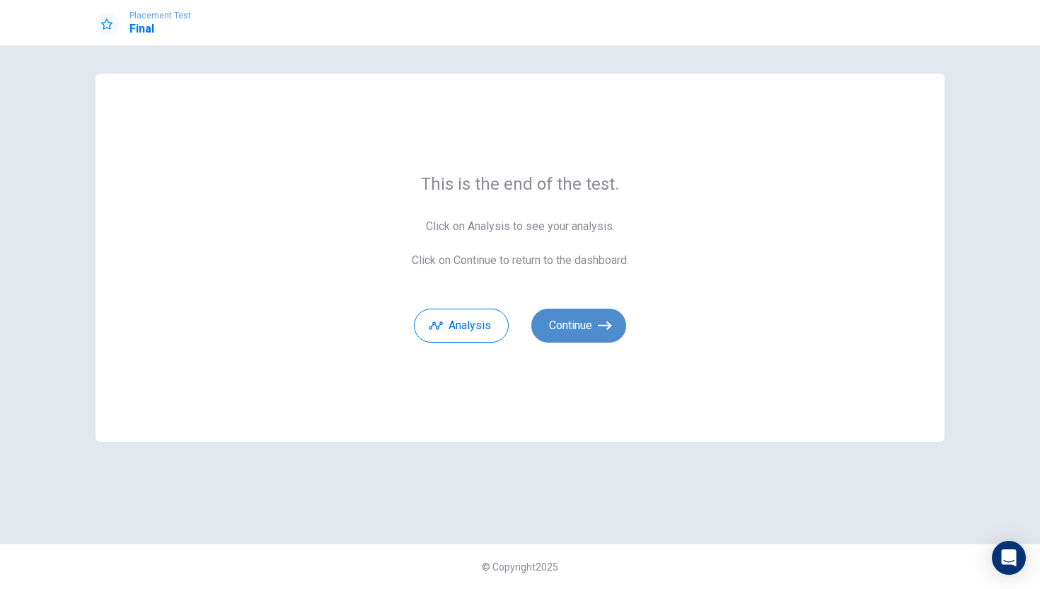
click at [589, 329] on button "Continue" at bounding box center [578, 326] width 95 height 34
